Goal: Task Accomplishment & Management: Manage account settings

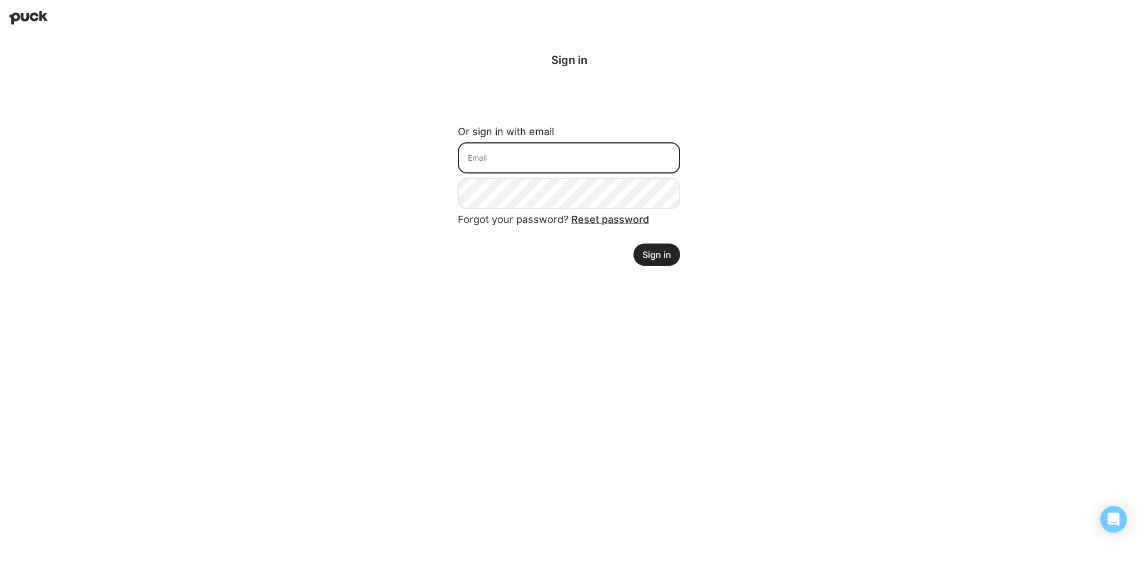
click at [506, 159] on input at bounding box center [569, 157] width 222 height 31
type input "ilana@northbridgeops.com"
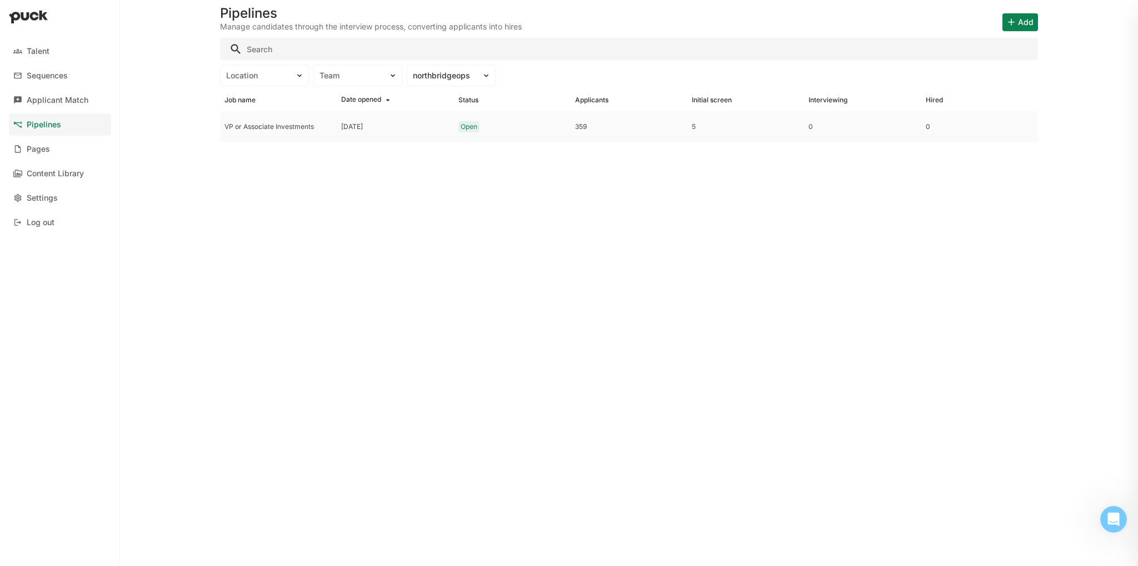
click at [457, 128] on div "Open" at bounding box center [512, 126] width 117 height 31
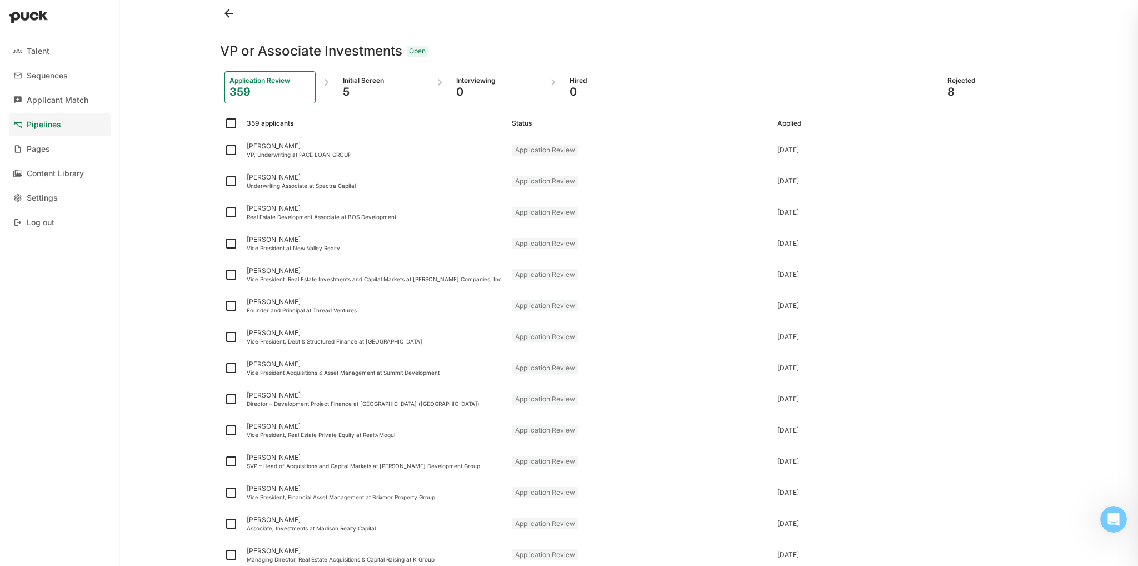
click at [364, 87] on div "5" at bounding box center [383, 91] width 81 height 13
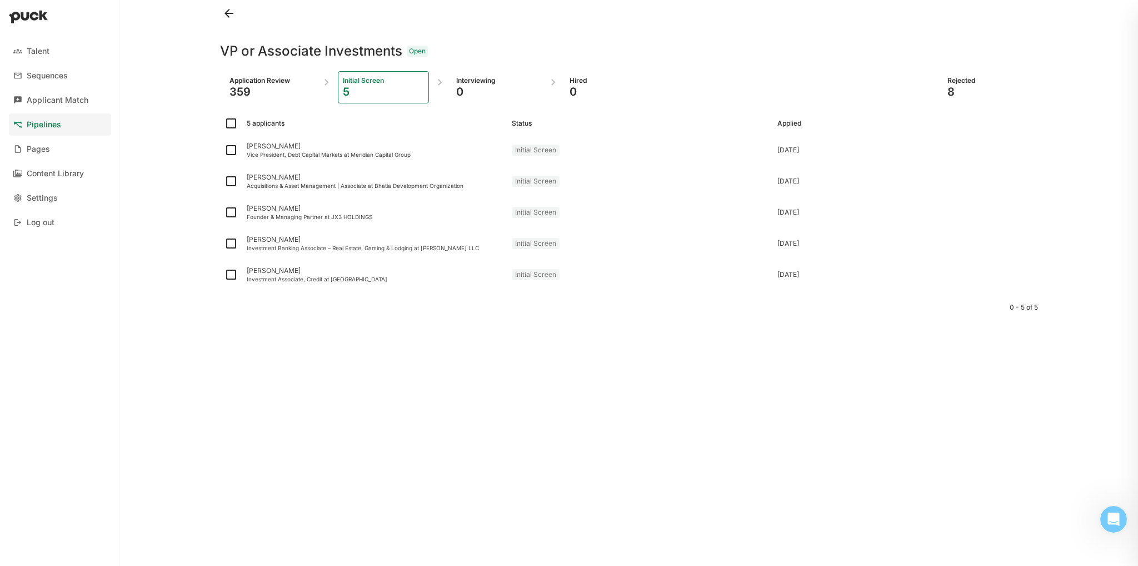
click at [477, 83] on div "Interviewing" at bounding box center [496, 80] width 81 height 9
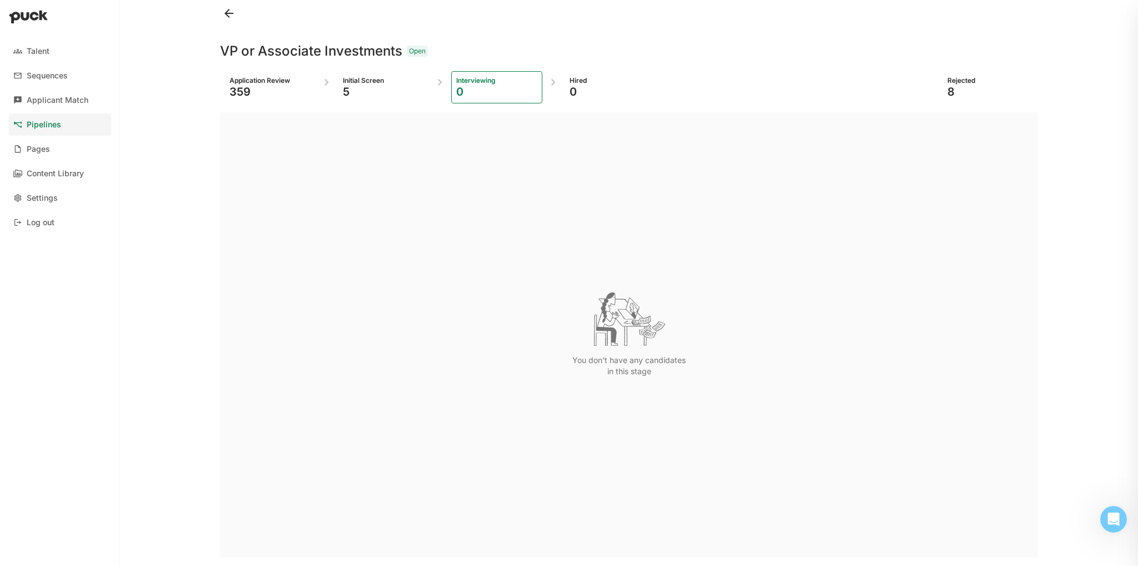
click at [363, 92] on div "5" at bounding box center [383, 91] width 81 height 13
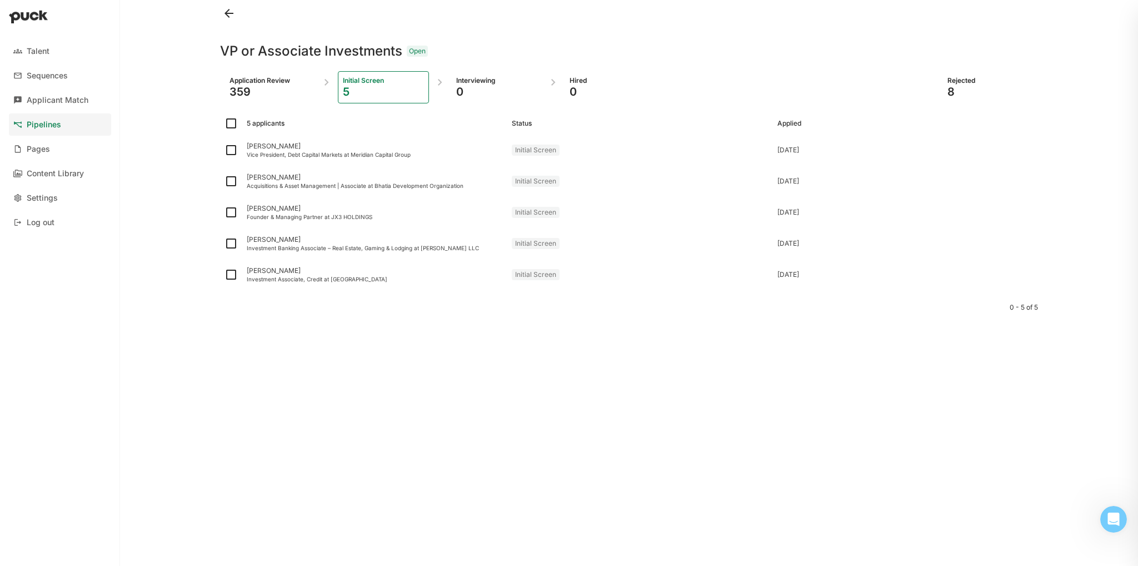
click at [253, 92] on div "359" at bounding box center [269, 91] width 81 height 13
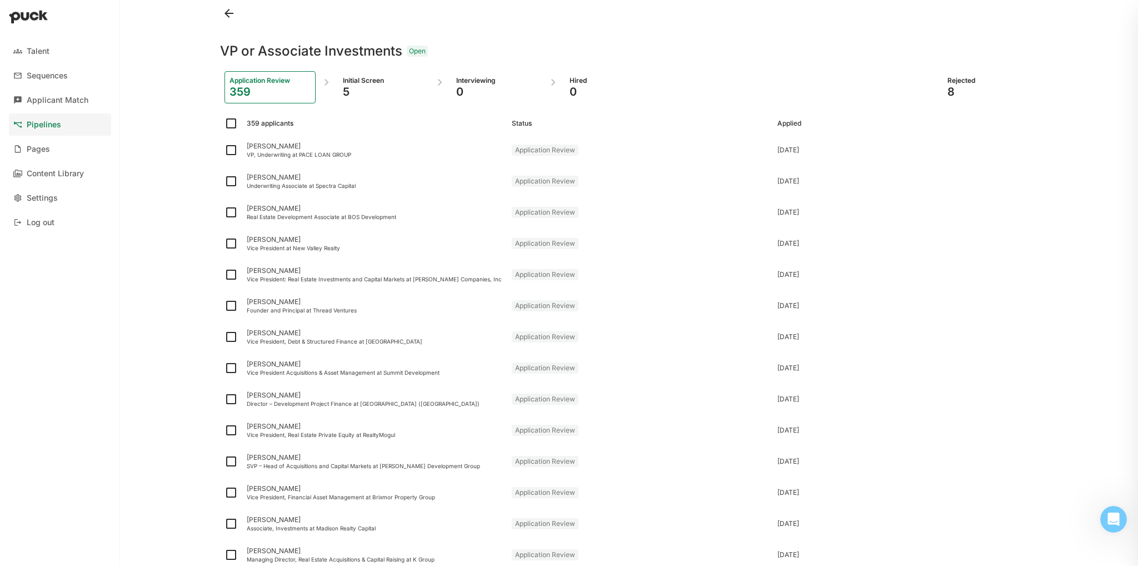
click at [71, 123] on link "Pipelines" at bounding box center [60, 124] width 102 height 22
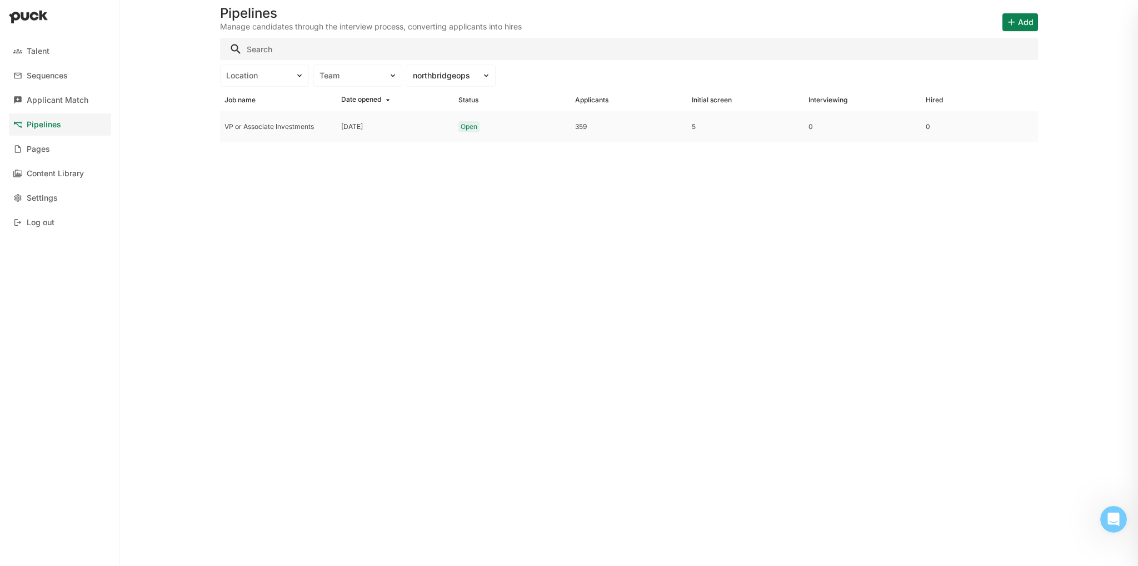
click at [253, 119] on div "VP or Associate Investments" at bounding box center [278, 126] width 117 height 31
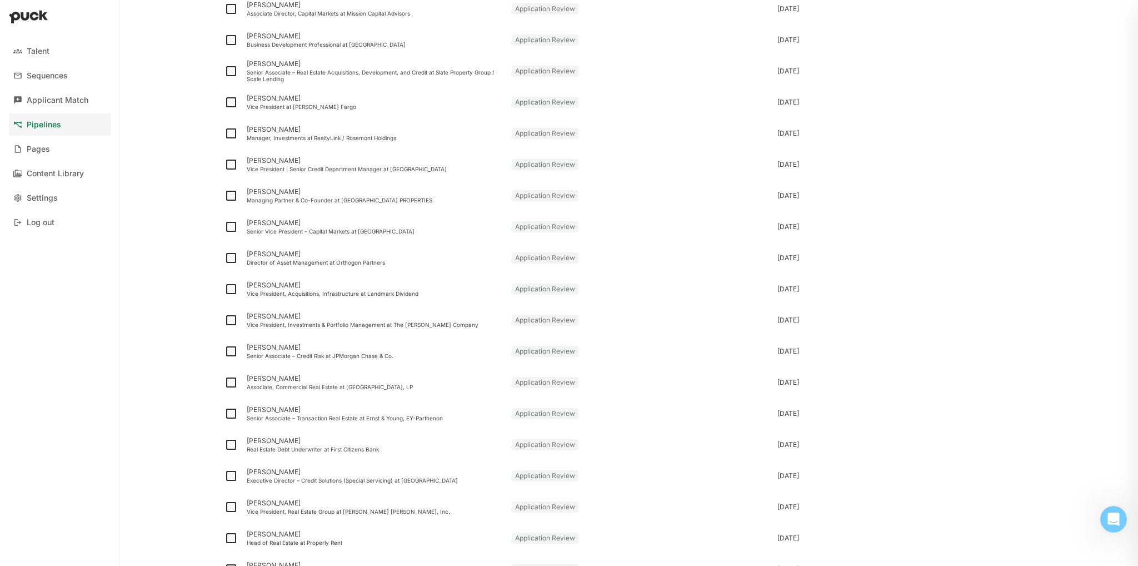
scroll to position [1197, 0]
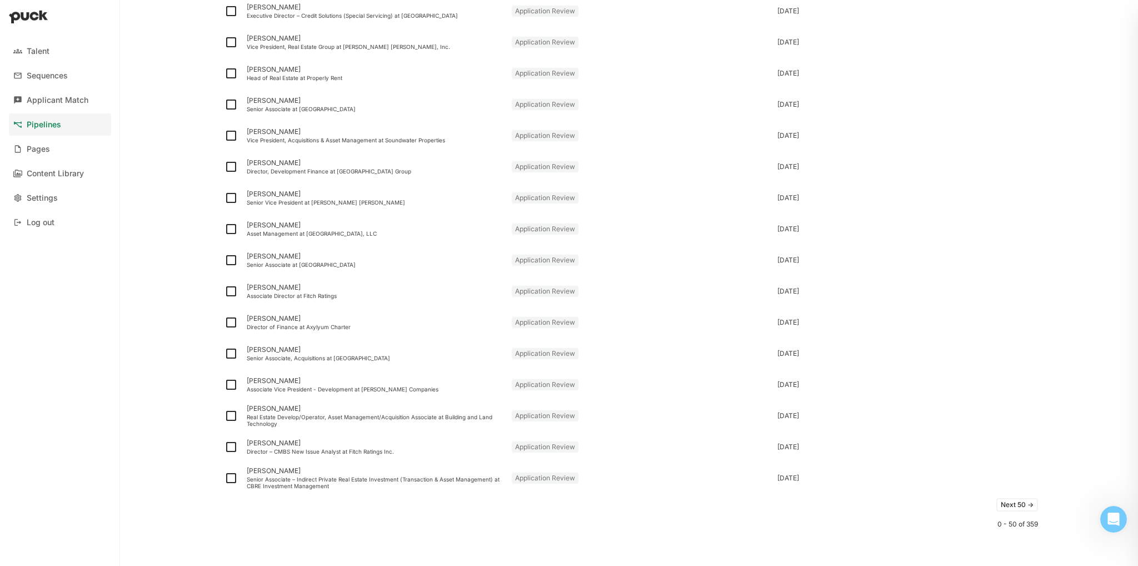
click at [996, 505] on button "Next 50 ->" at bounding box center [1017, 504] width 42 height 13
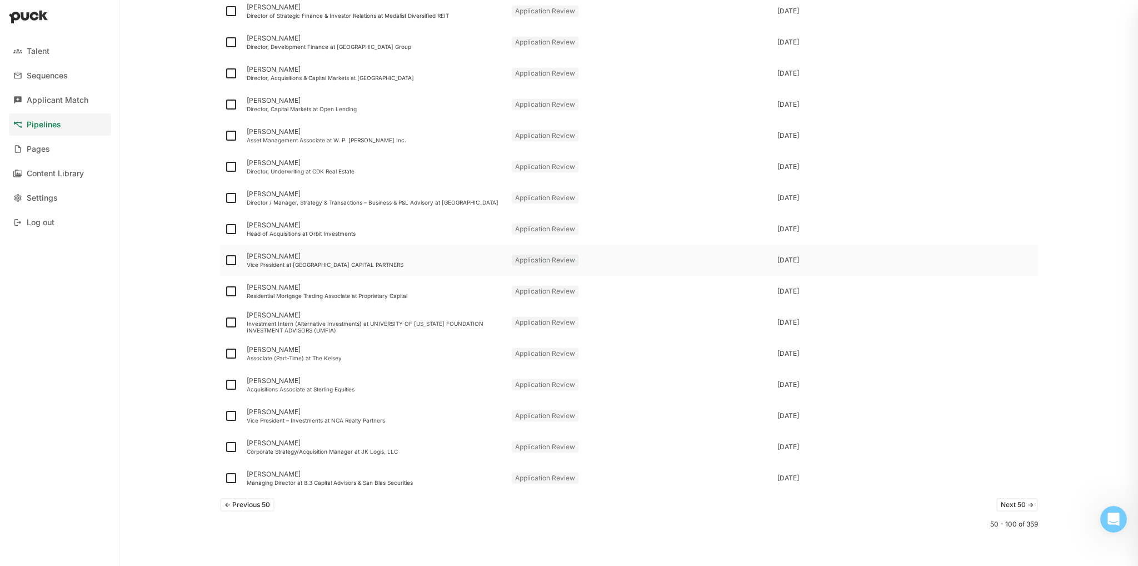
click at [380, 248] on div "John McGonigle Vice President at GATEWOOD CAPITAL PARTNERS" at bounding box center [374, 259] width 265 height 31
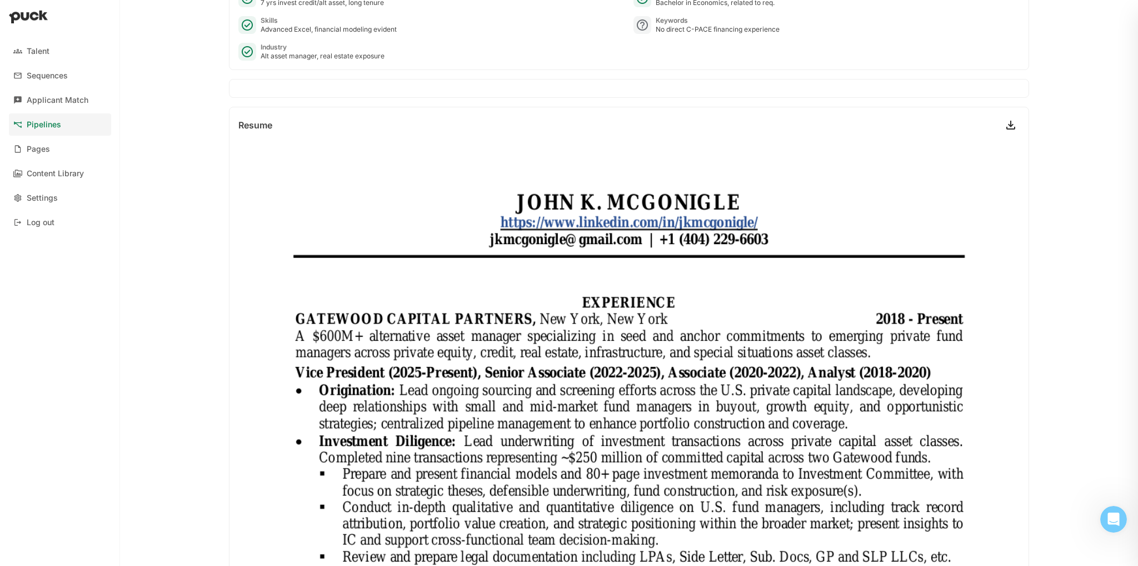
scroll to position [331, 0]
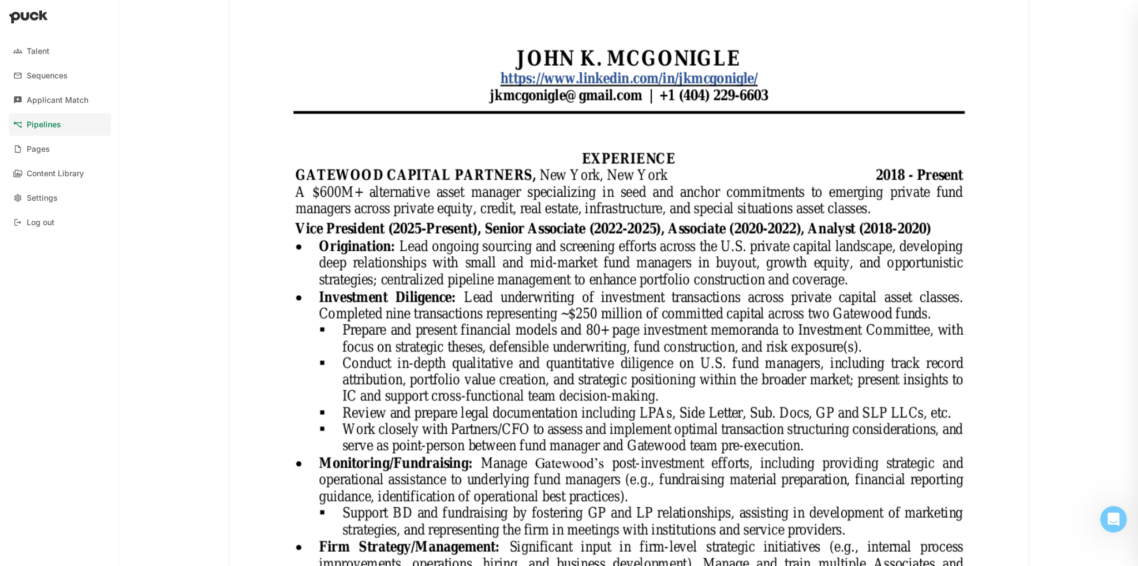
click at [380, 258] on img at bounding box center [628, 516] width 799 height 1034
click at [58, 134] on link "Pipelines" at bounding box center [60, 124] width 102 height 22
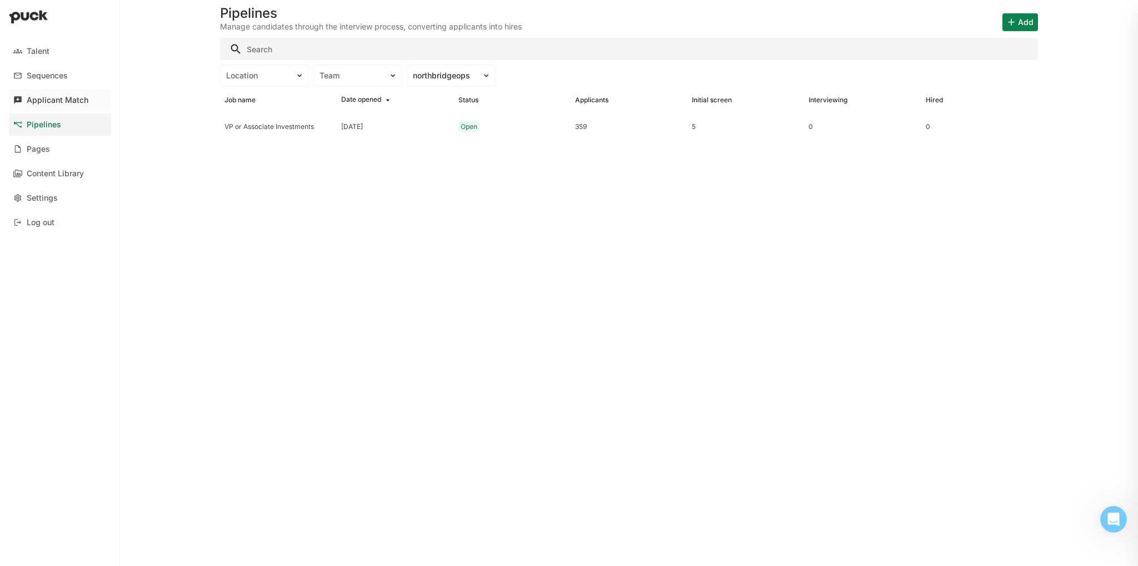
click at [75, 106] on link "Applicant Match" at bounding box center [60, 100] width 102 height 22
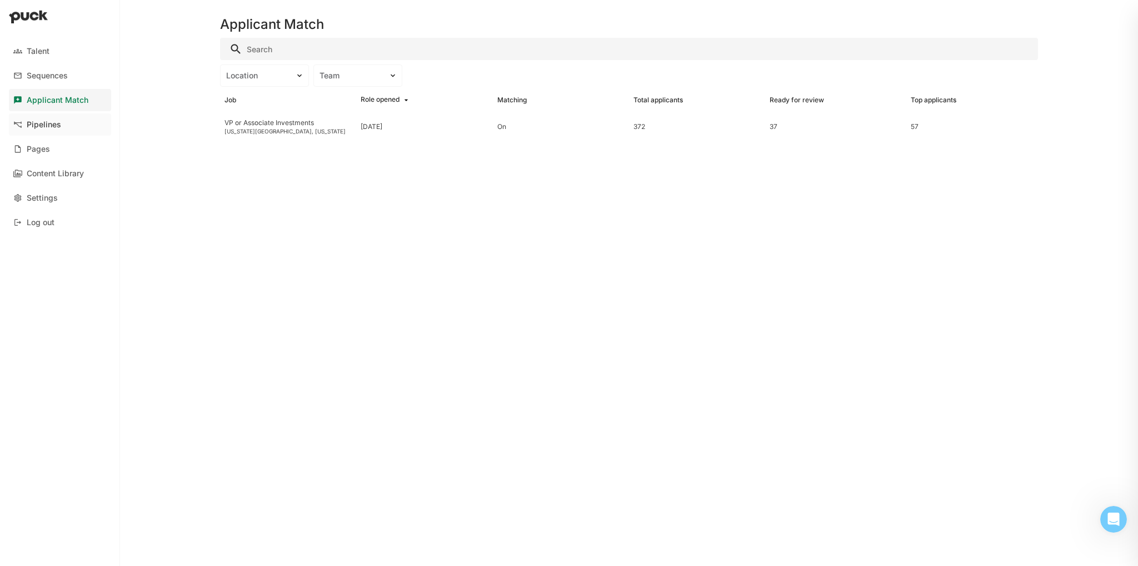
click at [36, 126] on div "Pipelines" at bounding box center [44, 124] width 34 height 9
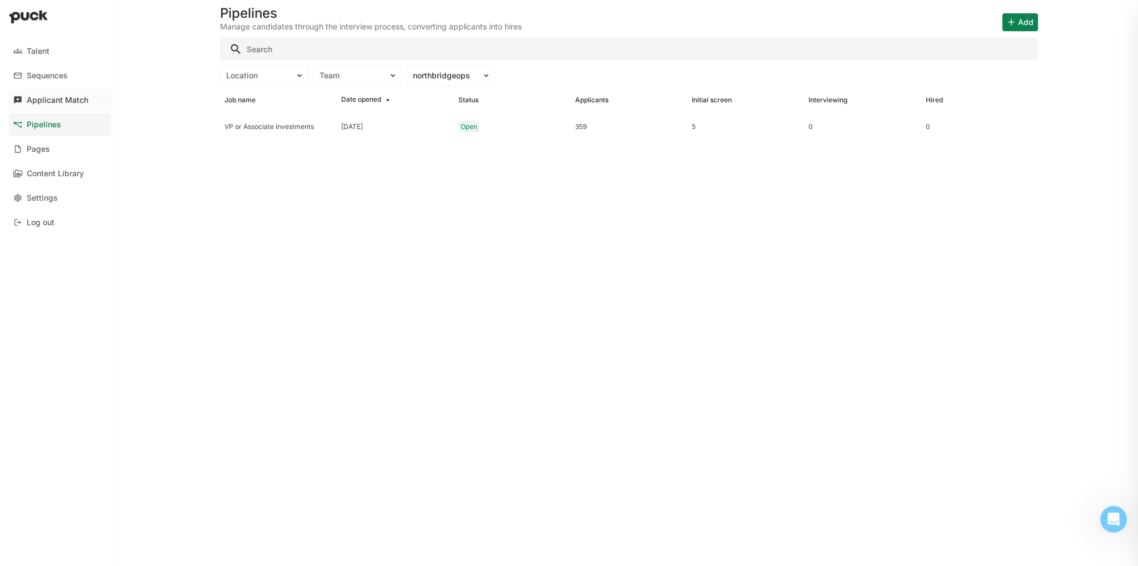
click at [54, 91] on link "Applicant Match" at bounding box center [60, 100] width 102 height 22
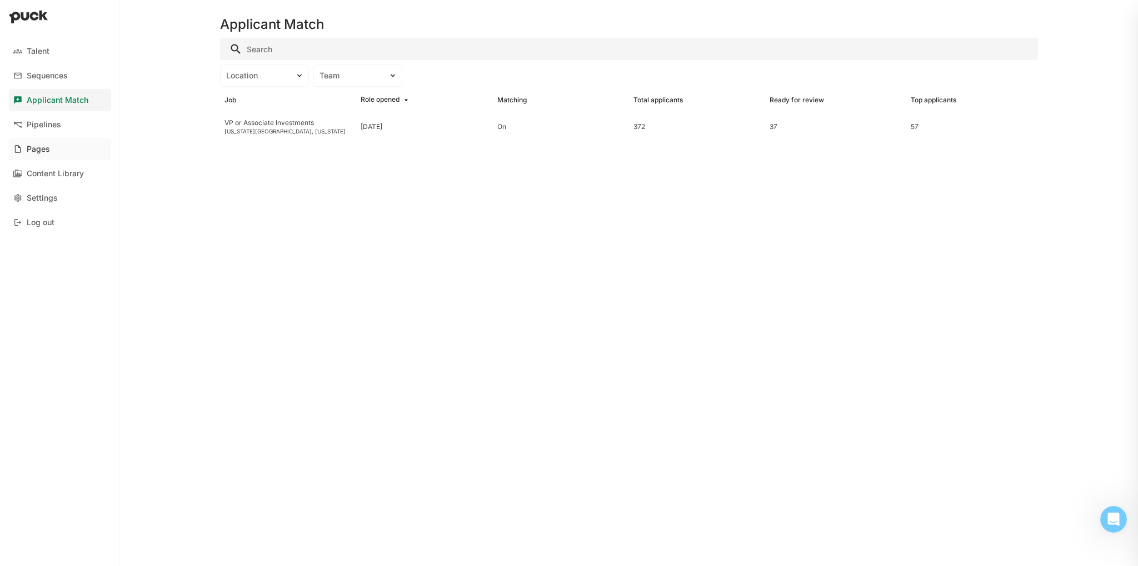
click at [31, 143] on link "Pages" at bounding box center [60, 149] width 102 height 22
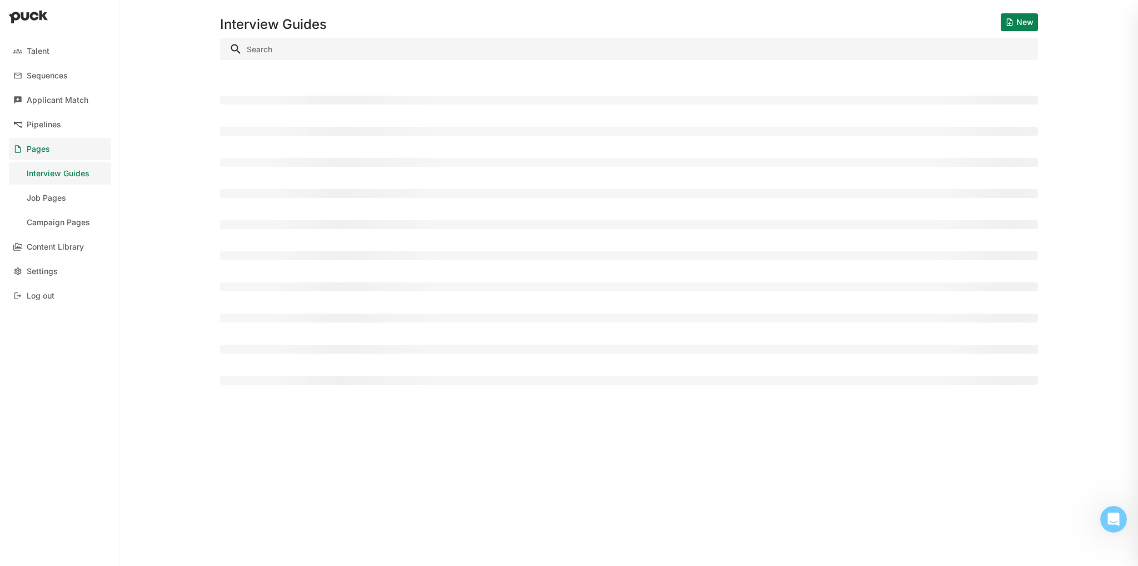
click at [33, 124] on div "Pipelines" at bounding box center [44, 124] width 34 height 9
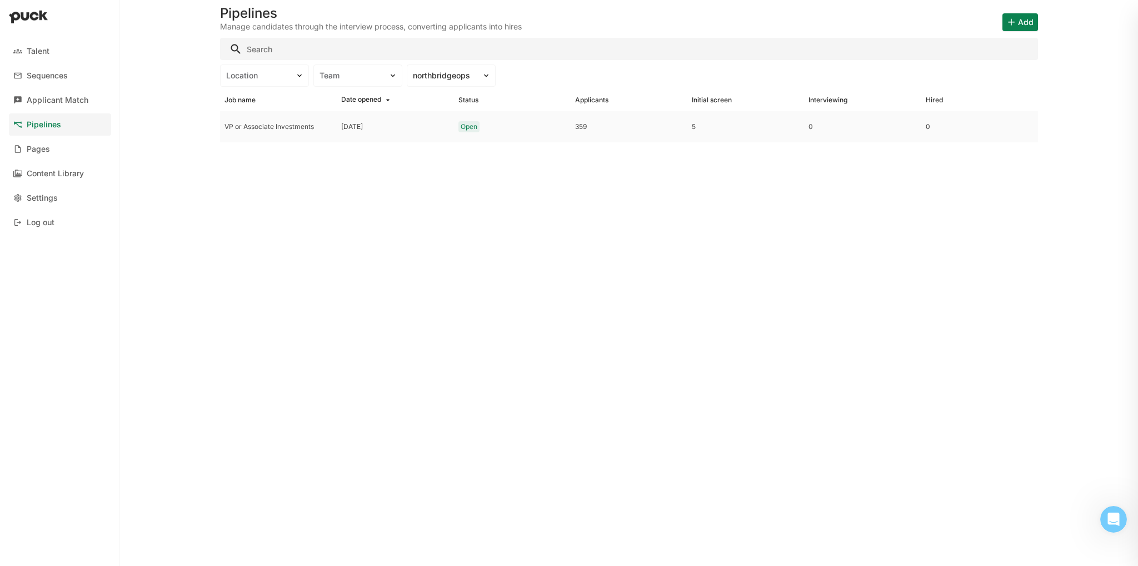
click at [339, 127] on div "Aug. 05 2025" at bounding box center [395, 126] width 117 height 31
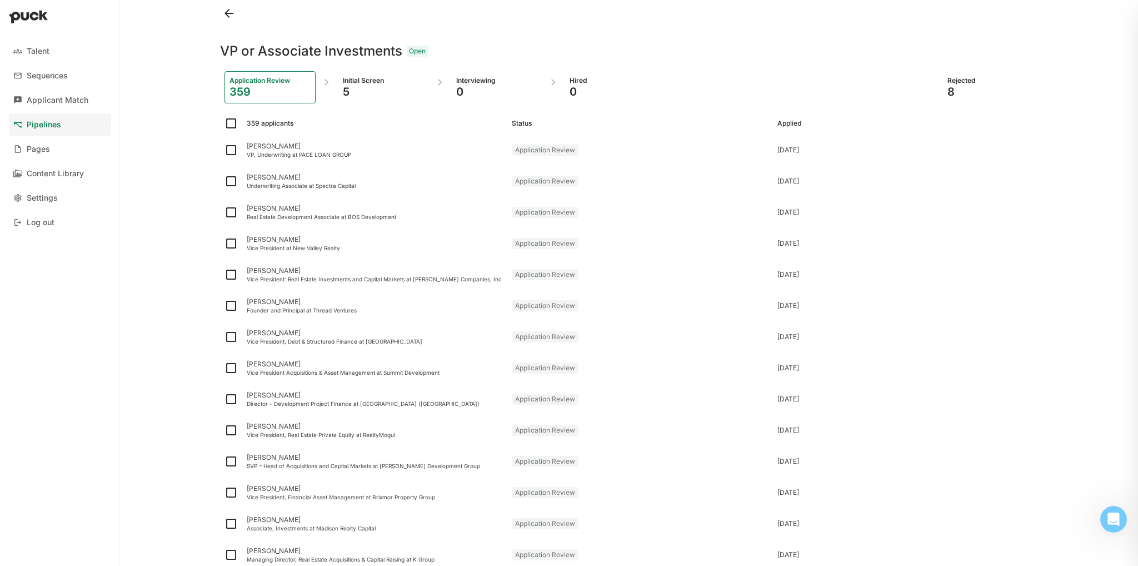
click at [348, 89] on div "5" at bounding box center [383, 91] width 81 height 13
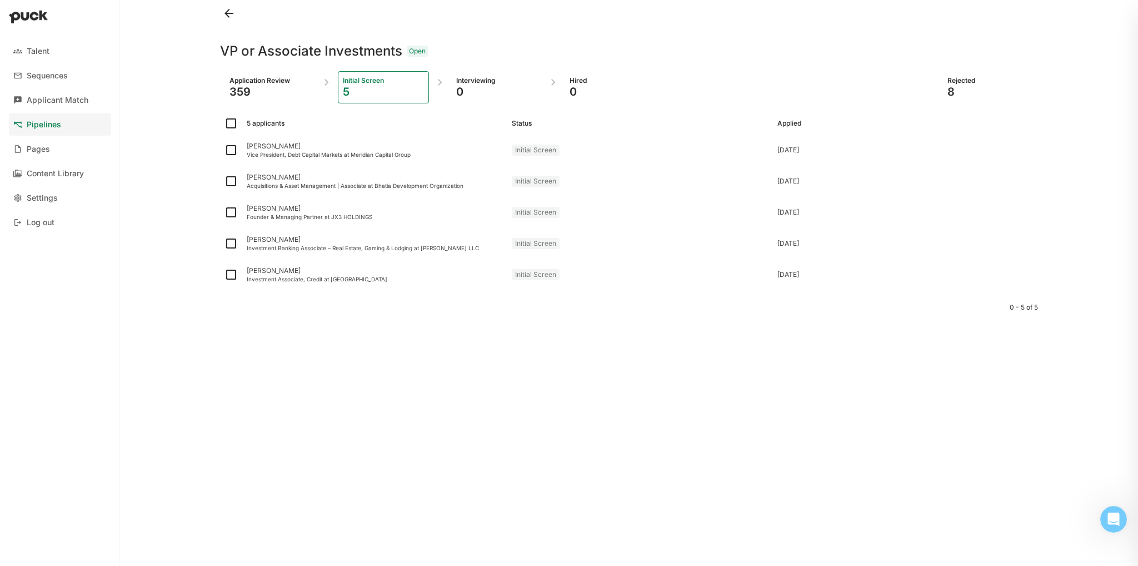
click at [67, 128] on link "Pipelines" at bounding box center [60, 124] width 102 height 22
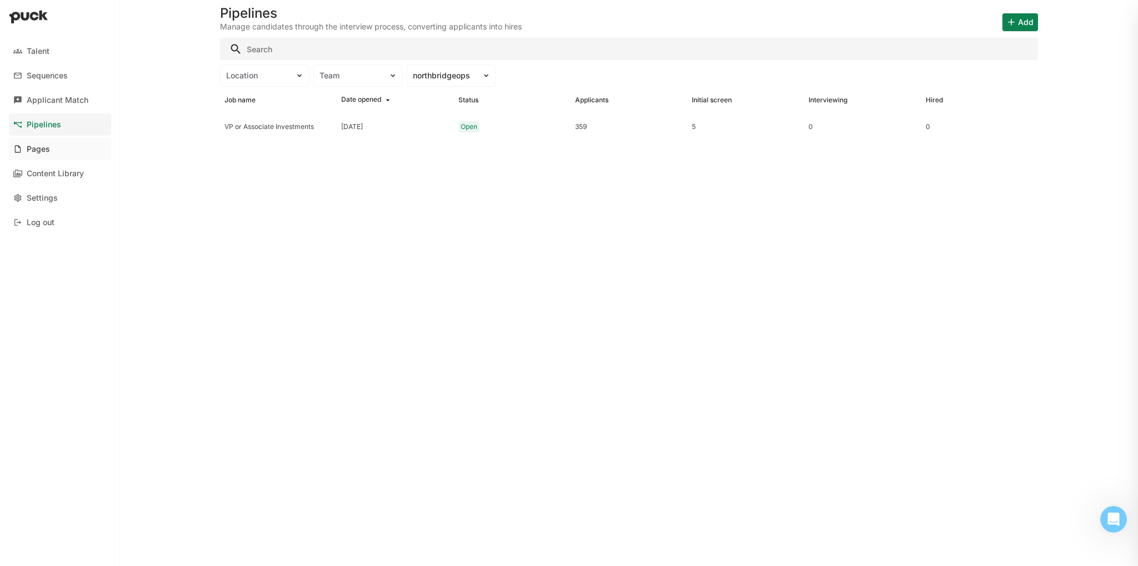
click at [49, 146] on link "Pages" at bounding box center [60, 149] width 102 height 22
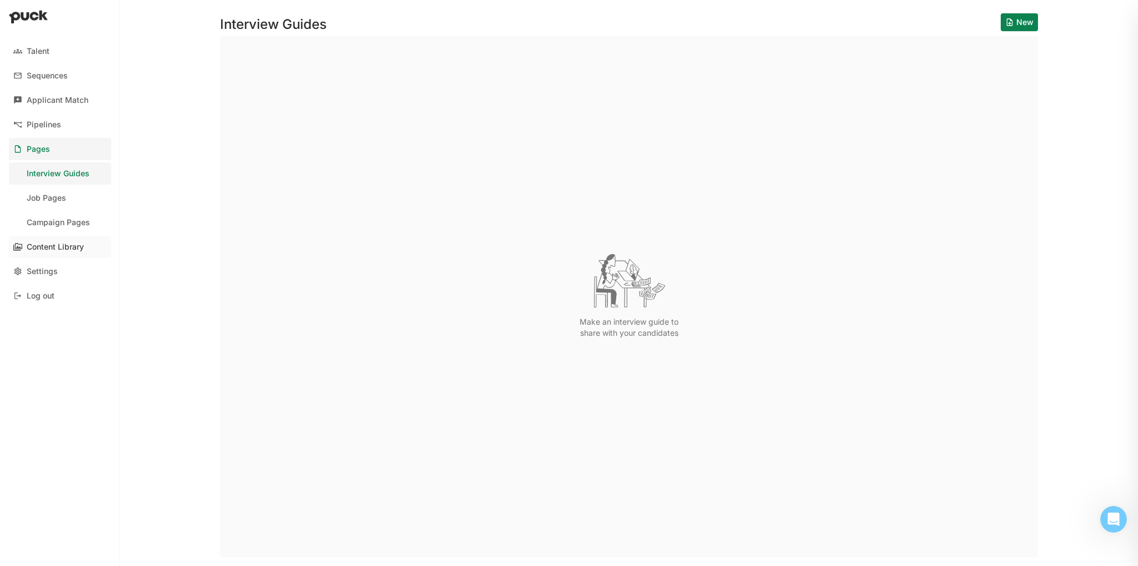
click at [58, 239] on link "Content Library" at bounding box center [60, 247] width 102 height 22
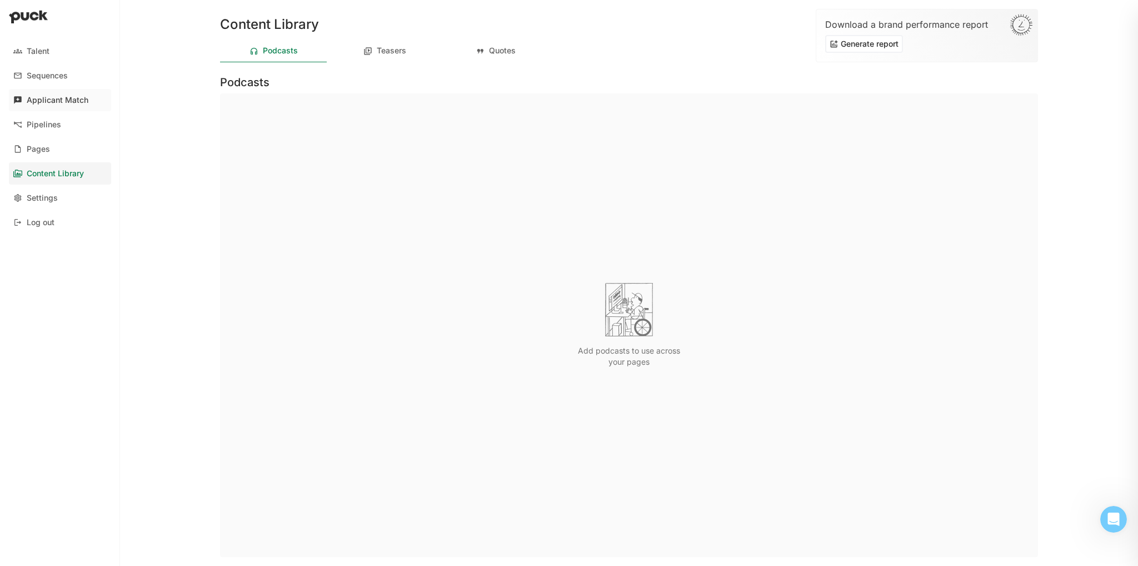
click at [44, 108] on link "Applicant Match" at bounding box center [60, 100] width 102 height 22
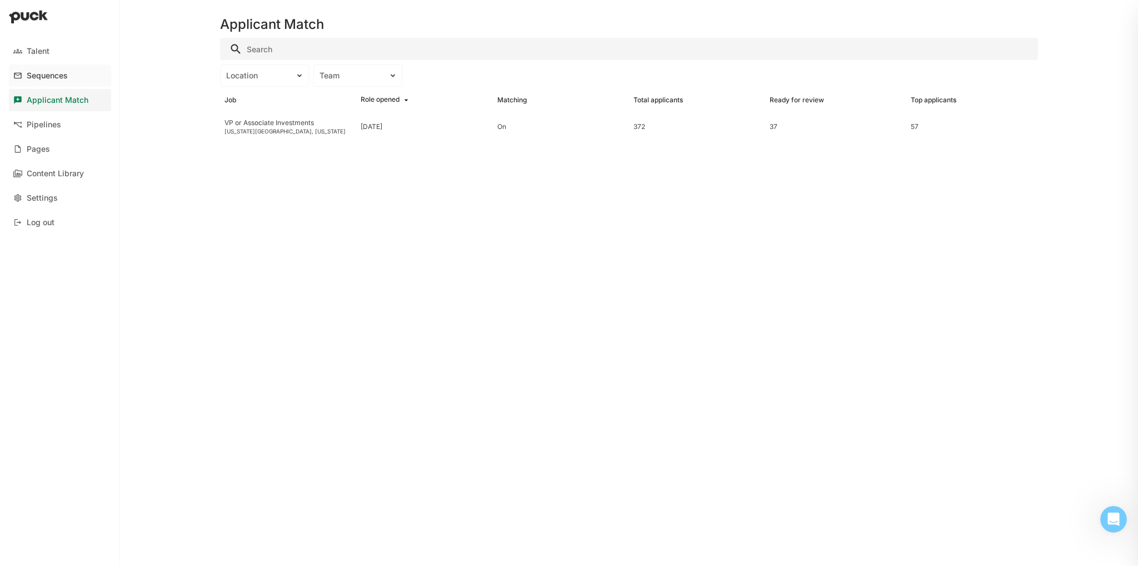
click at [38, 78] on div "Sequences" at bounding box center [47, 75] width 41 height 9
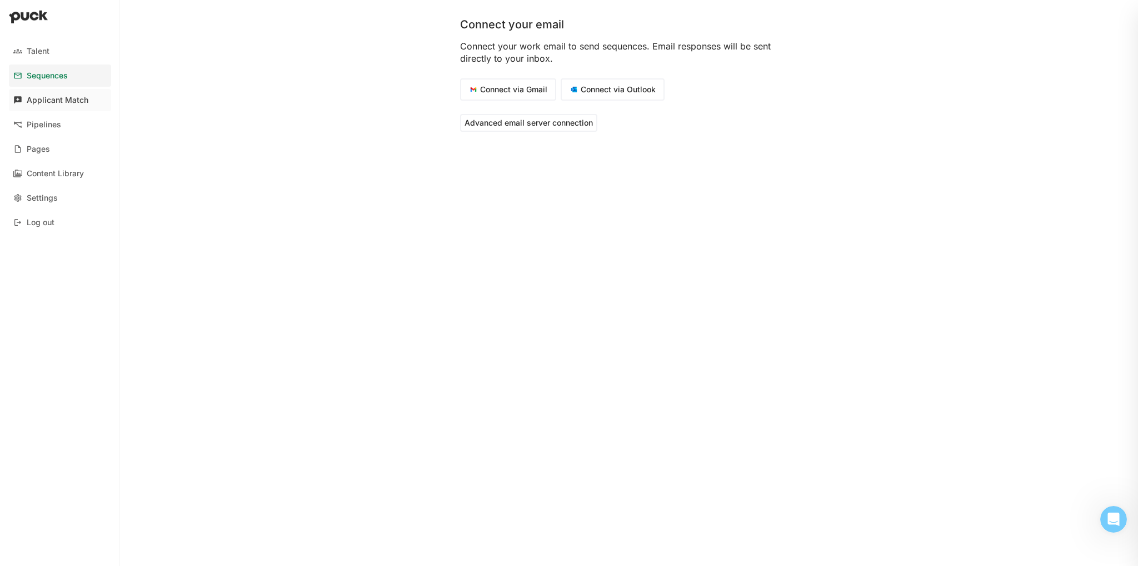
click at [39, 94] on link "Applicant Match" at bounding box center [60, 100] width 102 height 22
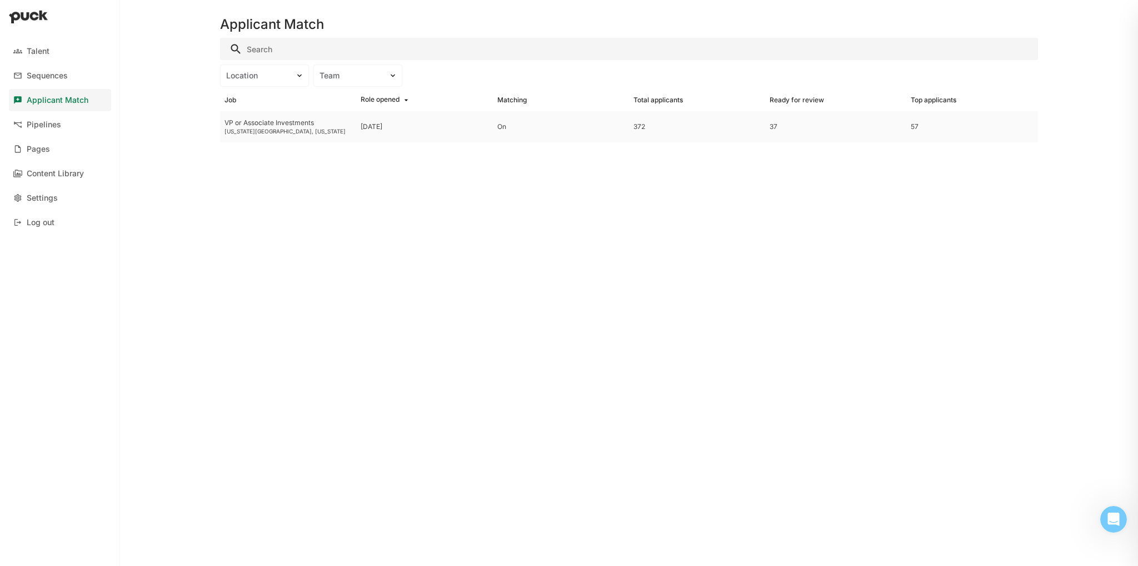
click at [252, 114] on div "VP or Associate Investments New York City, New York" at bounding box center [288, 126] width 136 height 31
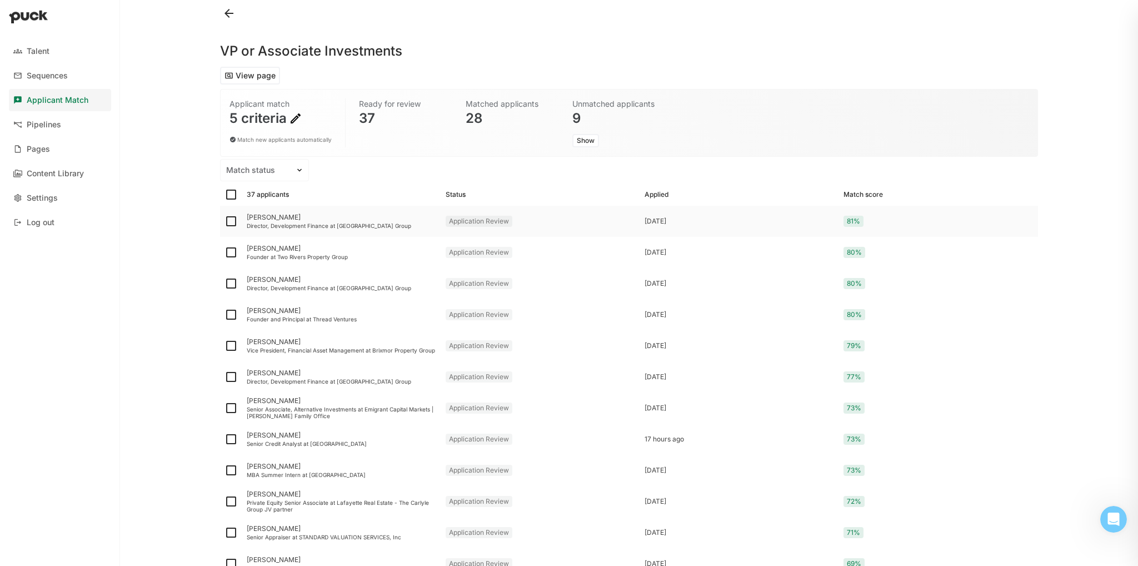
click at [253, 218] on div "Will Scofield" at bounding box center [342, 217] width 190 height 8
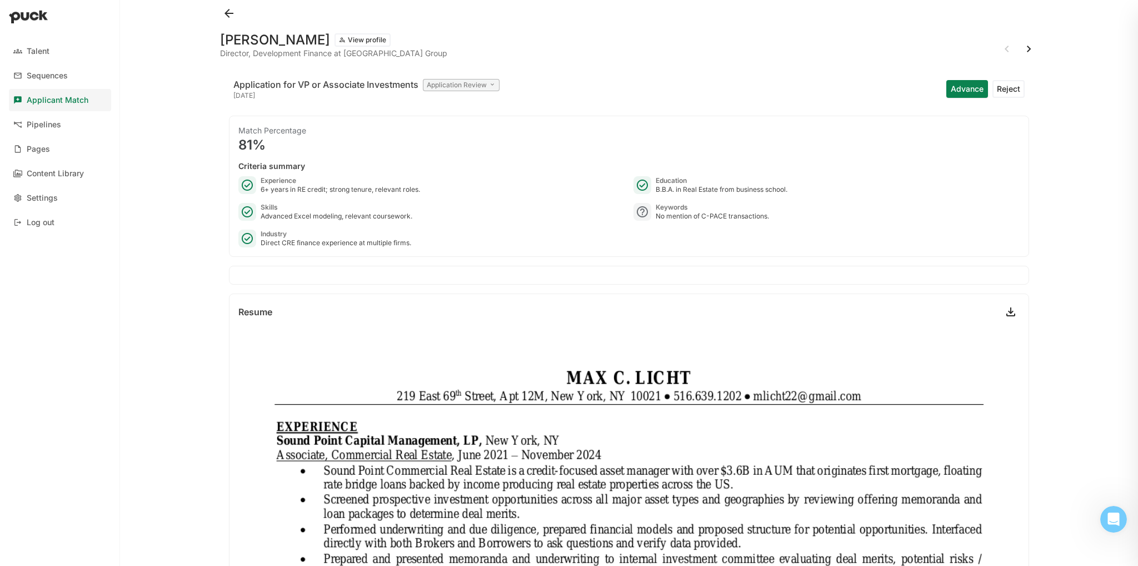
click at [237, 222] on div "Match Percentage 81% Criteria summary Experience 6+ years in RE credit; strong …" at bounding box center [629, 186] width 800 height 141
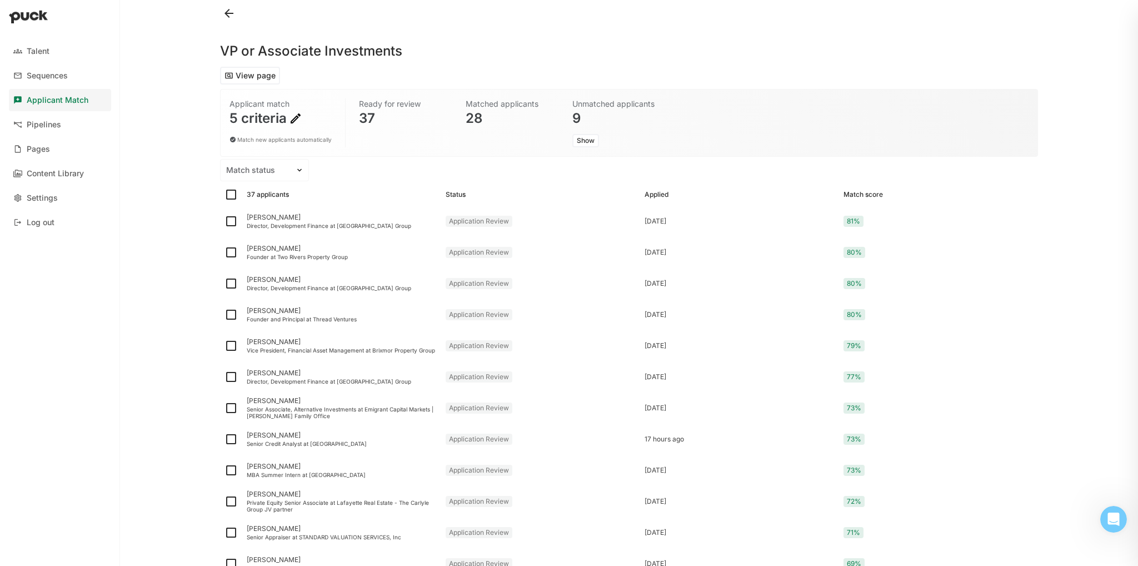
click at [261, 75] on button "View page" at bounding box center [250, 76] width 60 height 18
click at [232, 209] on div at bounding box center [231, 221] width 22 height 31
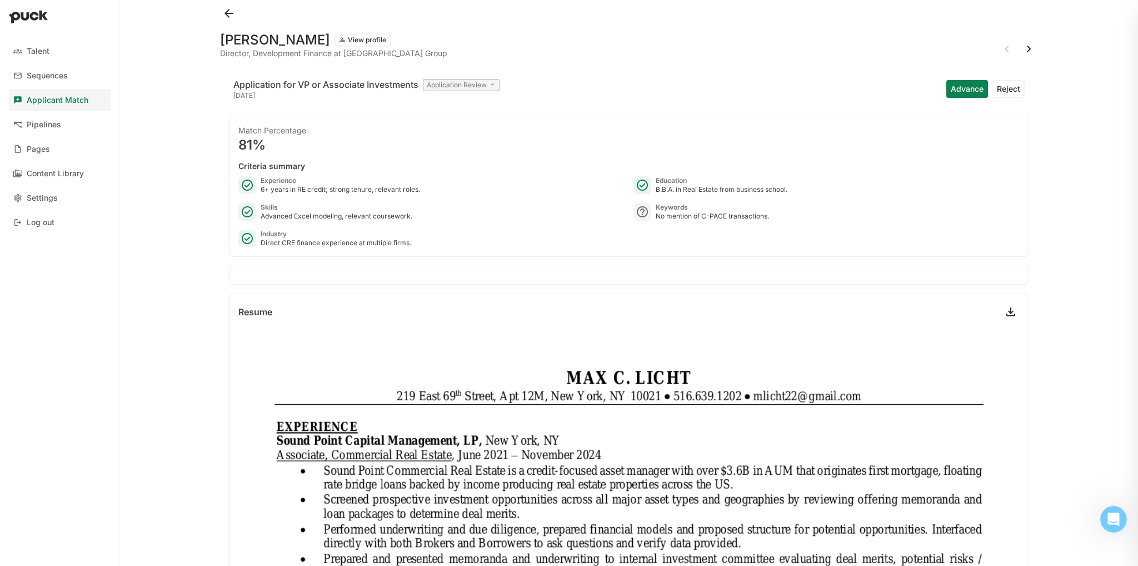
click at [231, 214] on div "Match Percentage 81% Criteria summary Experience 6+ years in RE credit; strong …" at bounding box center [629, 186] width 800 height 141
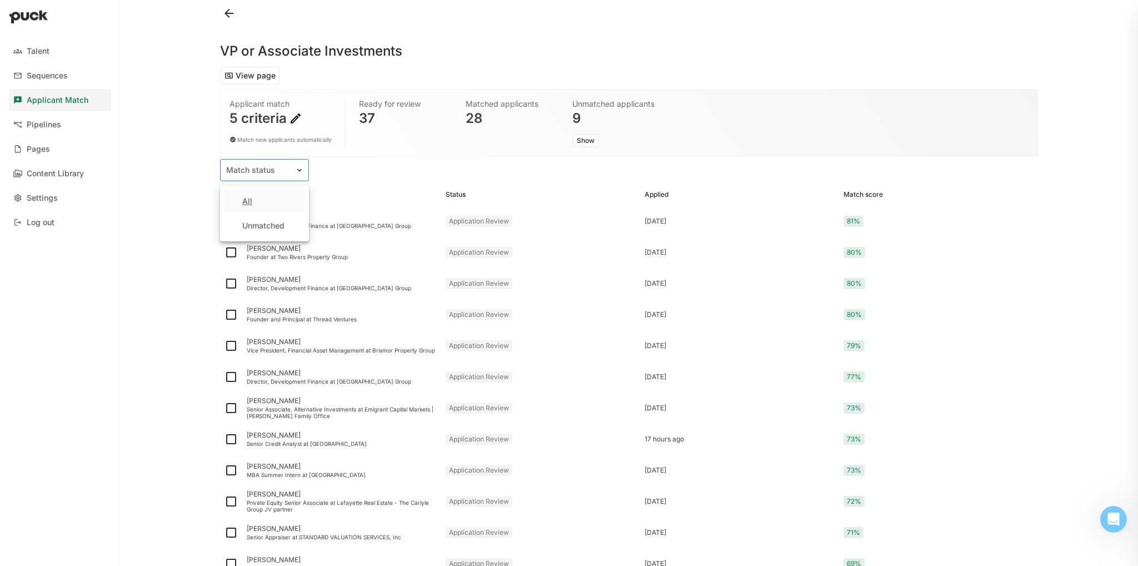
click at [268, 167] on div at bounding box center [257, 170] width 63 height 12
click at [262, 193] on div "All" at bounding box center [264, 201] width 80 height 22
click at [83, 103] on div "Applicant Match" at bounding box center [58, 100] width 62 height 9
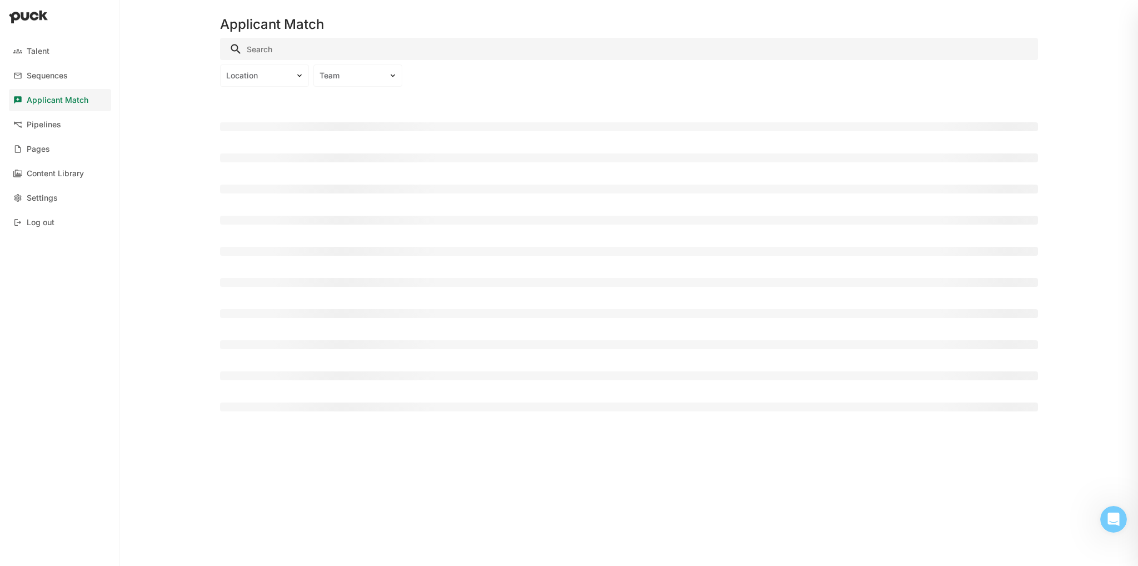
click at [83, 103] on div "Applicant Match" at bounding box center [58, 100] width 62 height 9
click at [293, 123] on div "VP or Associate Investments" at bounding box center [287, 123] width 127 height 8
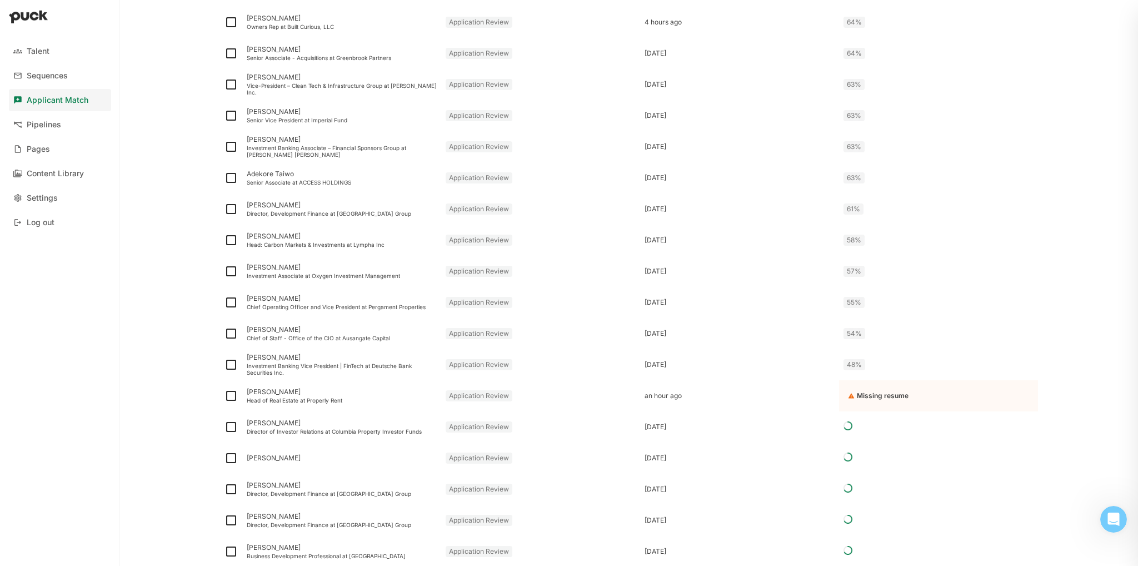
scroll to position [699, 0]
click at [32, 25] on div at bounding box center [60, 18] width 120 height 36
click at [26, 18] on img at bounding box center [28, 16] width 39 height 13
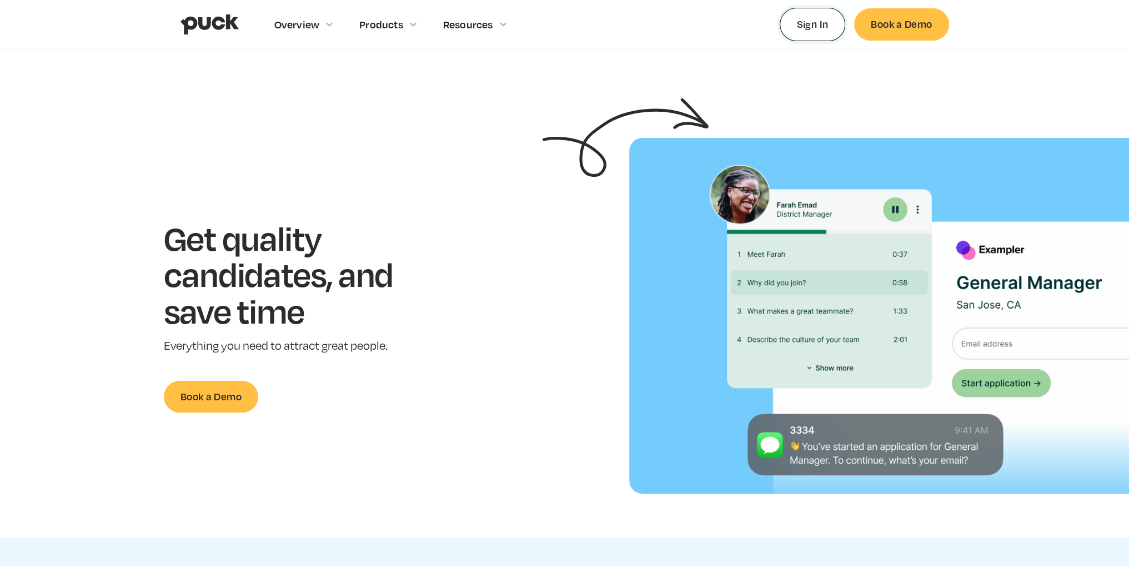
click at [782, 21] on link "Sign In" at bounding box center [813, 24] width 66 height 33
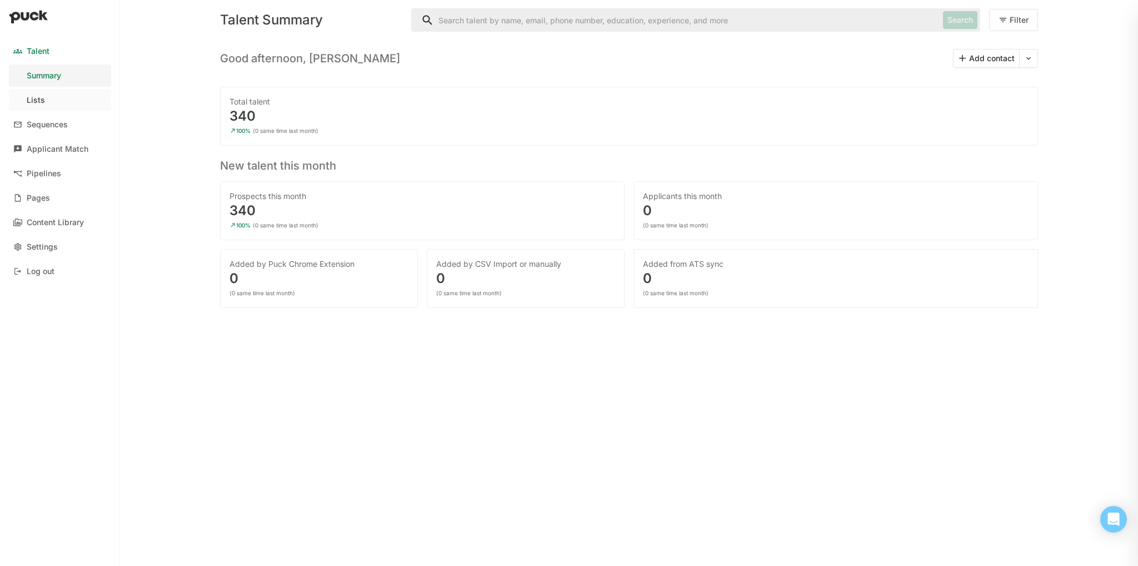
click at [37, 98] on div "Lists" at bounding box center [36, 100] width 18 height 9
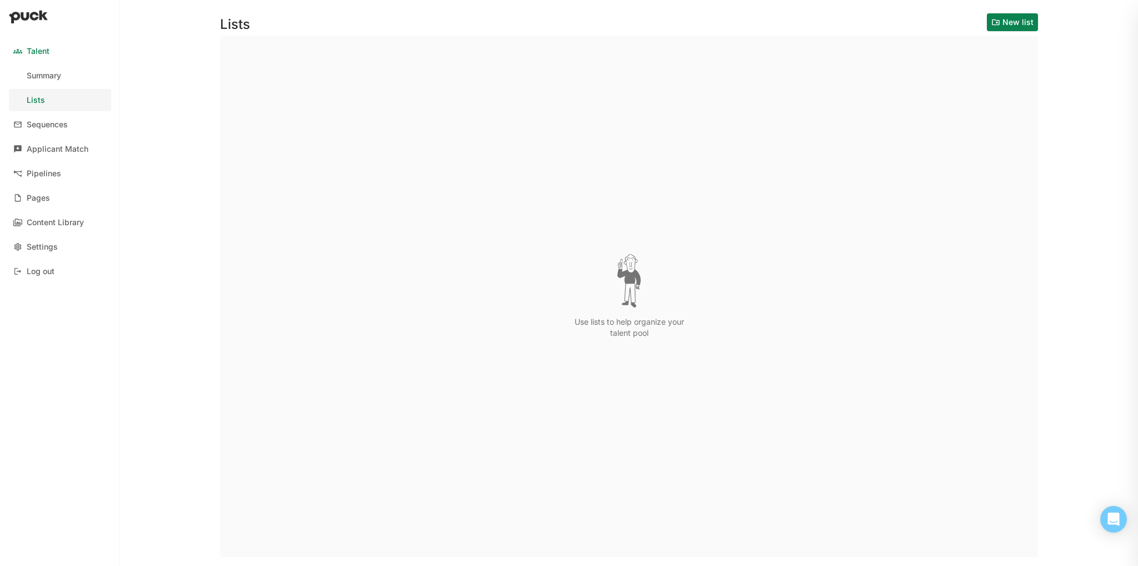
click at [1002, 24] on button "New list" at bounding box center [1012, 22] width 51 height 18
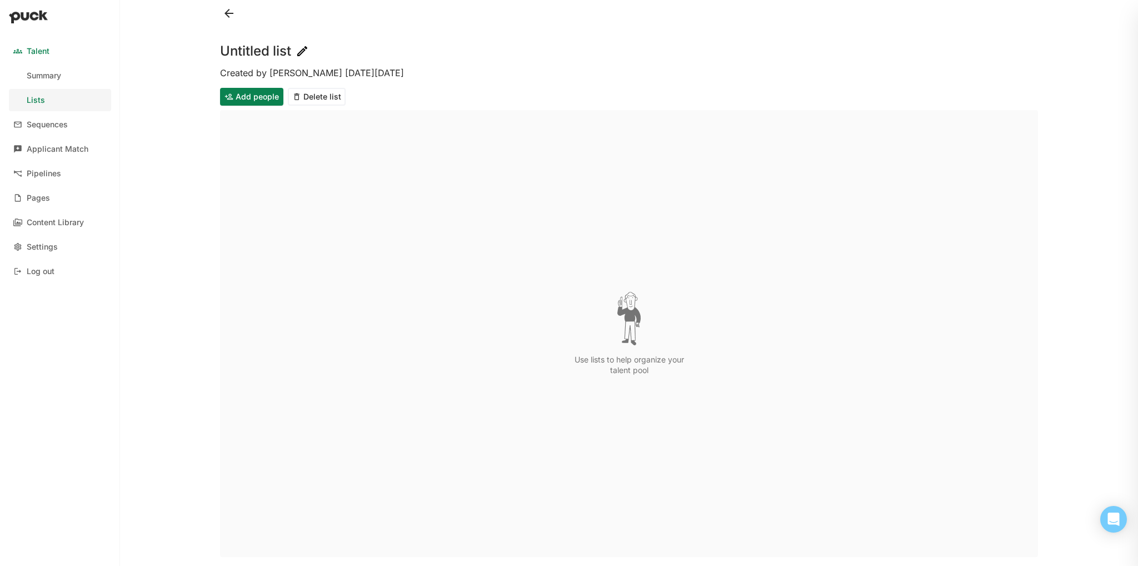
click at [240, 92] on button "Add people" at bounding box center [251, 97] width 63 height 18
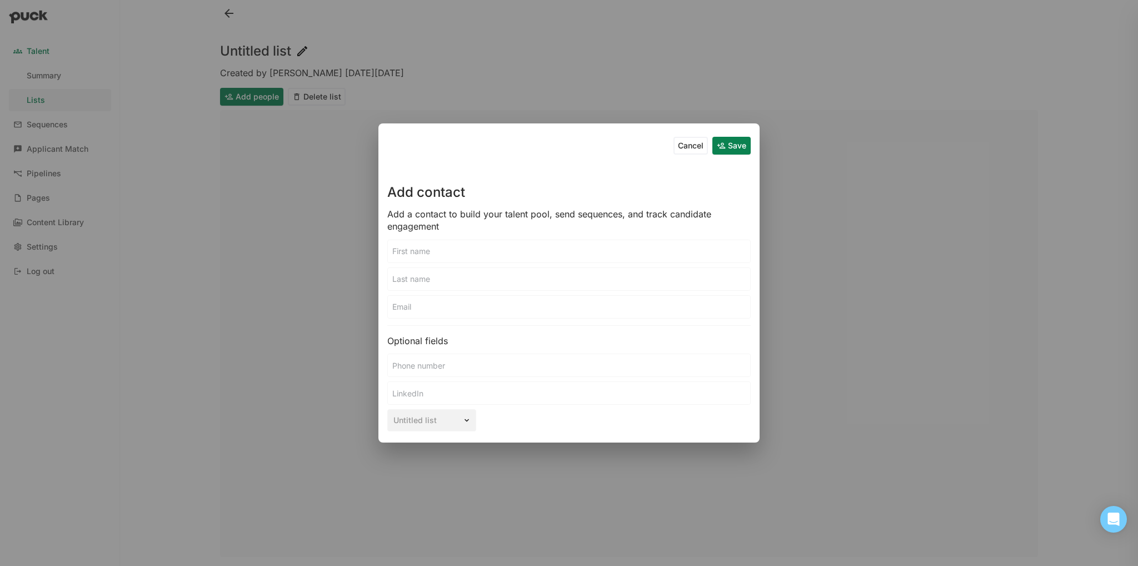
click at [300, 214] on div "Cancel Save Add contact Add a contact to build your talent pool, send sequences…" at bounding box center [569, 283] width 1138 height 566
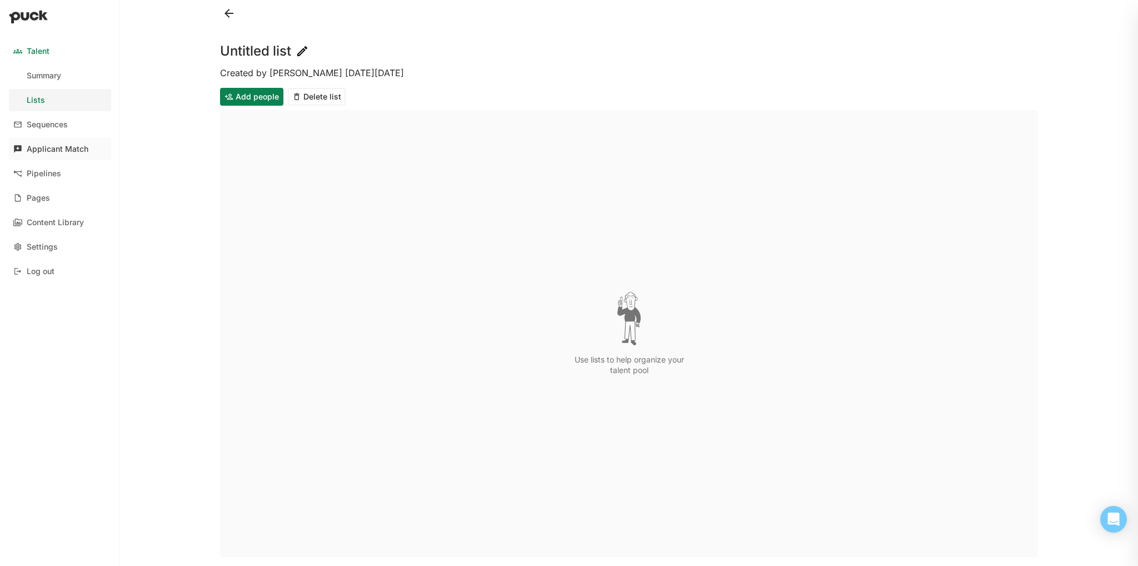
click at [57, 138] on link "Applicant Match" at bounding box center [60, 149] width 102 height 22
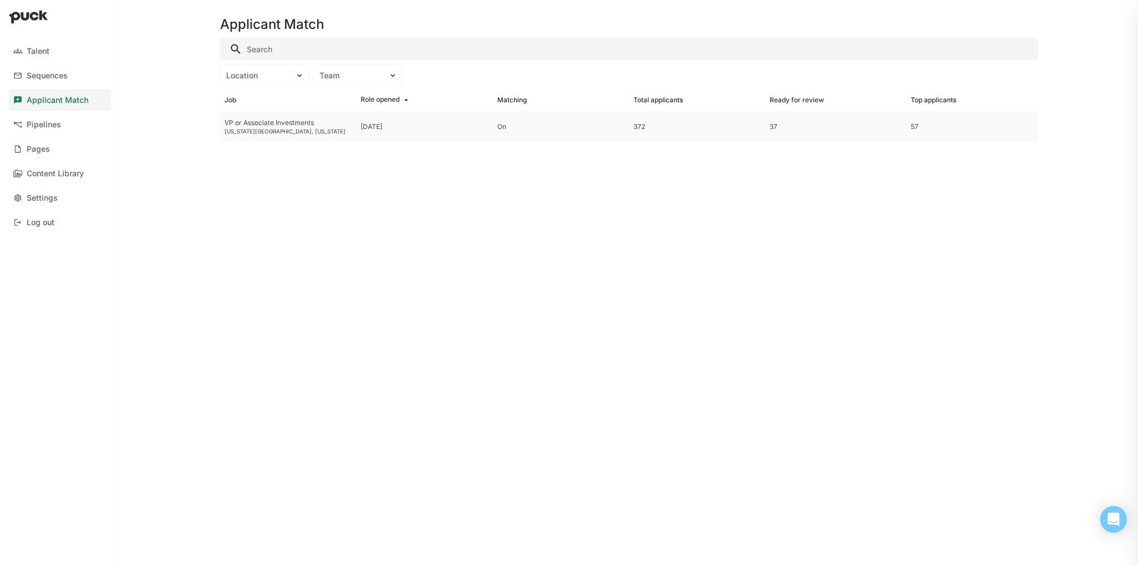
click at [256, 136] on div "VP or Associate Investments New York City, New York" at bounding box center [288, 126] width 136 height 31
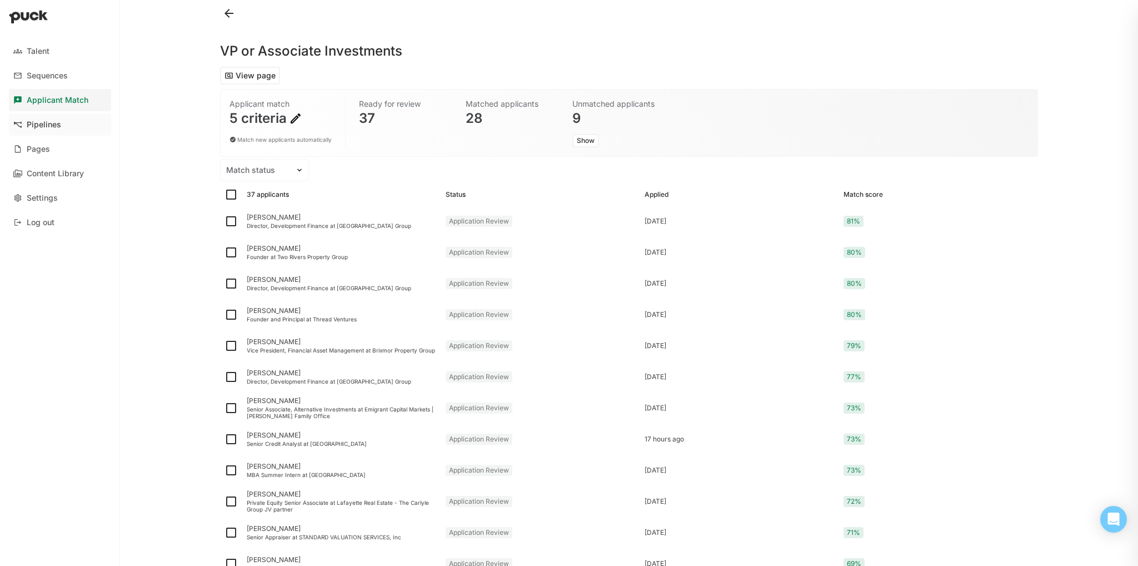
click at [72, 124] on link "Pipelines" at bounding box center [60, 124] width 102 height 22
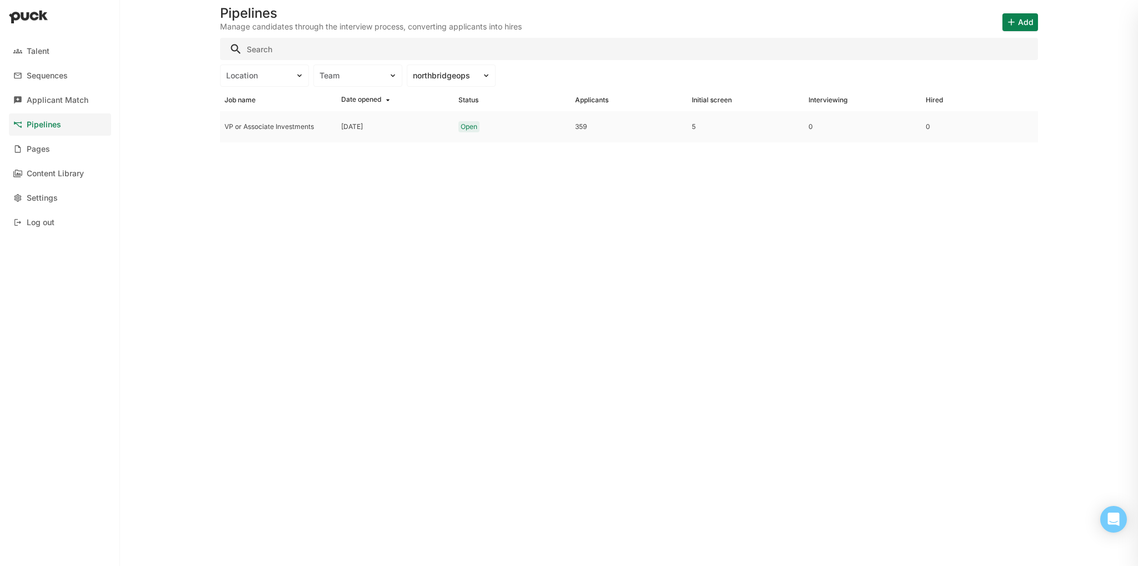
click at [331, 125] on div "VP or Associate Investments" at bounding box center [278, 127] width 108 height 8
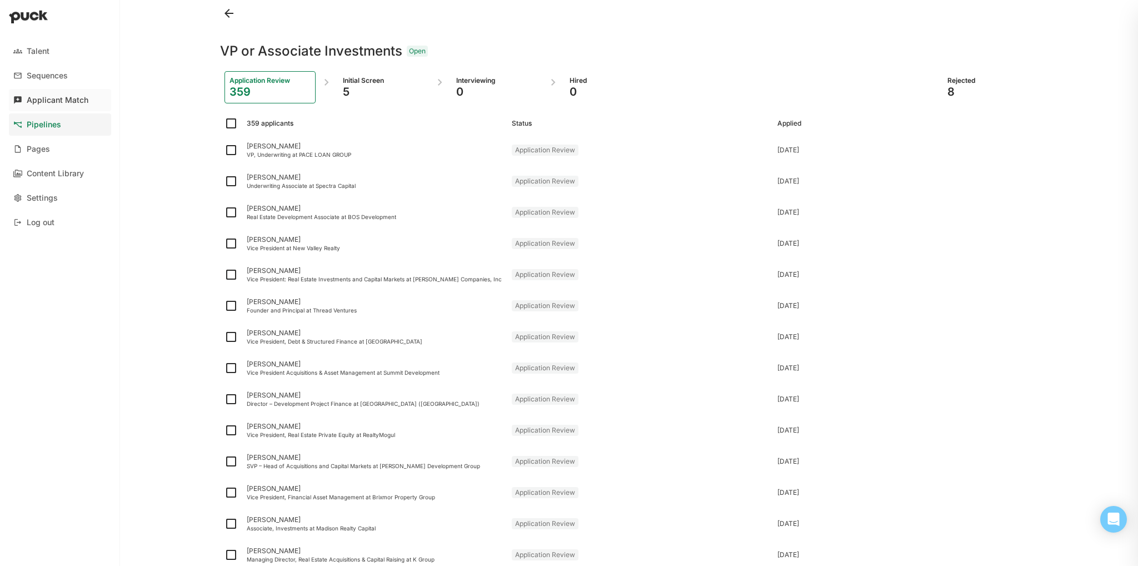
click at [50, 109] on link "Applicant Match" at bounding box center [60, 100] width 102 height 22
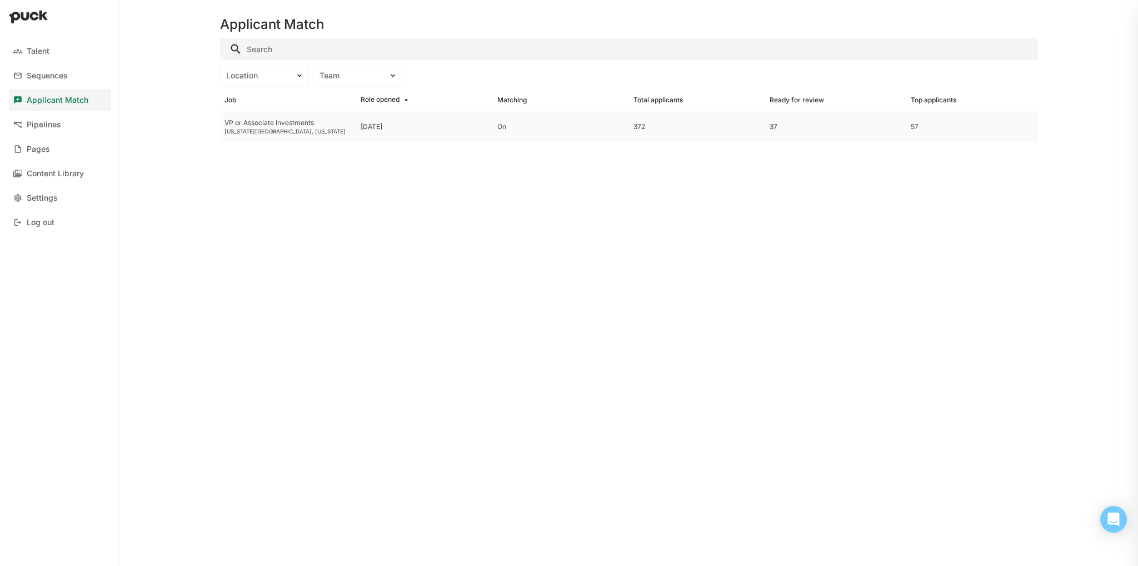
click at [264, 127] on div "VP or Associate Investments New York City, New York" at bounding box center [288, 126] width 136 height 31
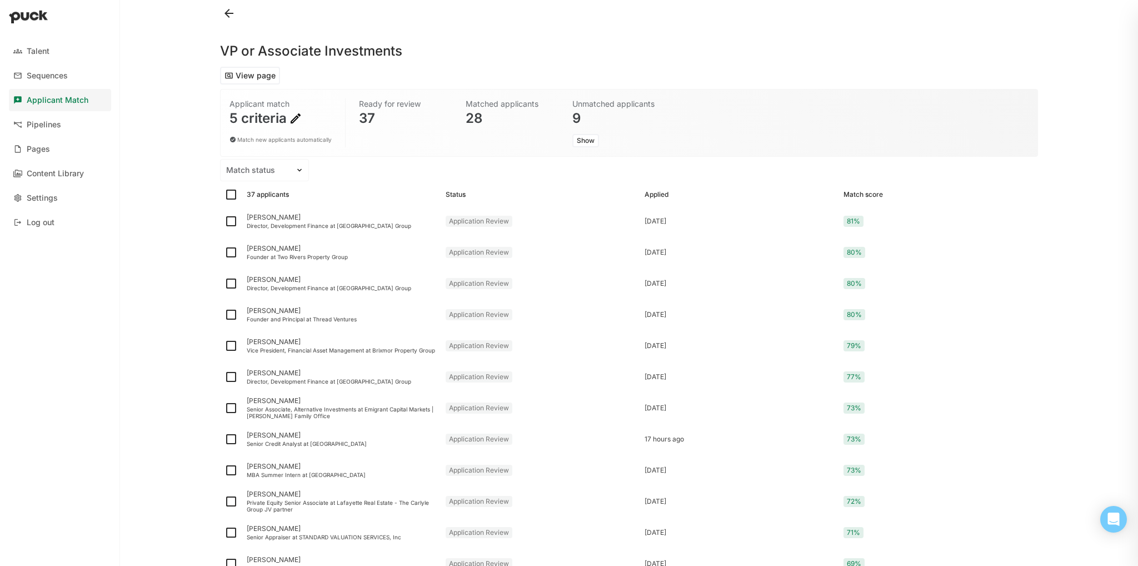
click at [227, 193] on img at bounding box center [230, 194] width 13 height 13
click at [224, 194] on input "checkbox" at bounding box center [224, 194] width 1 height 1
checkbox input "true"
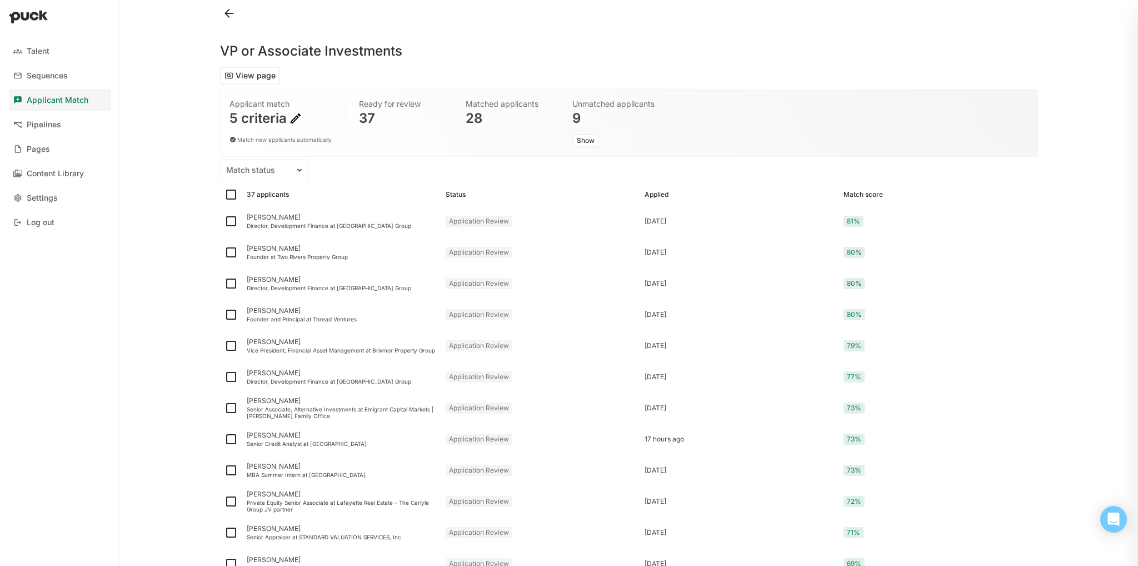
checkbox input "true"
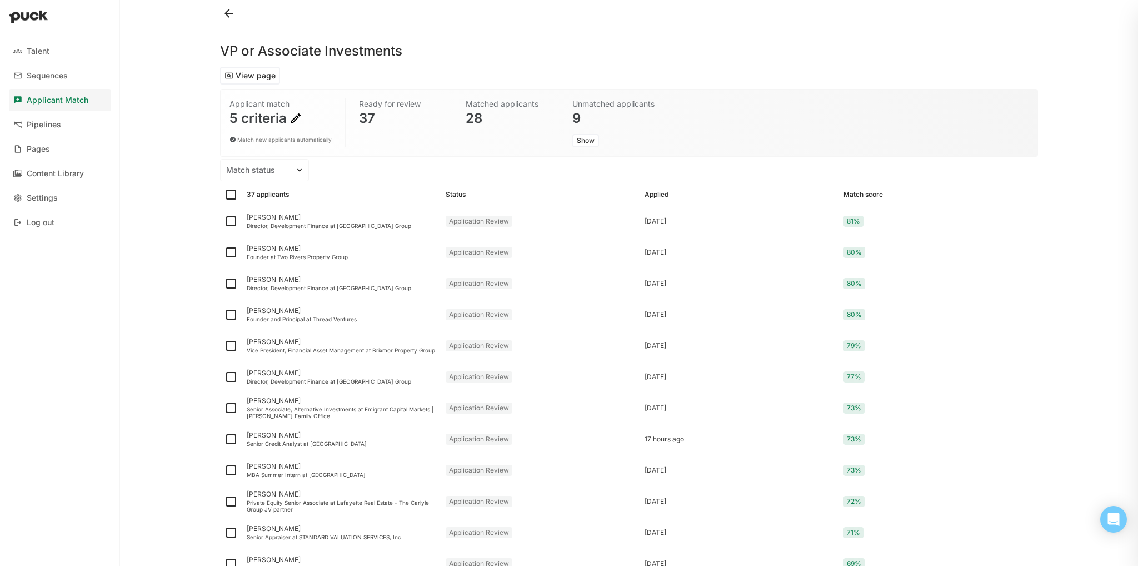
checkbox input "true"
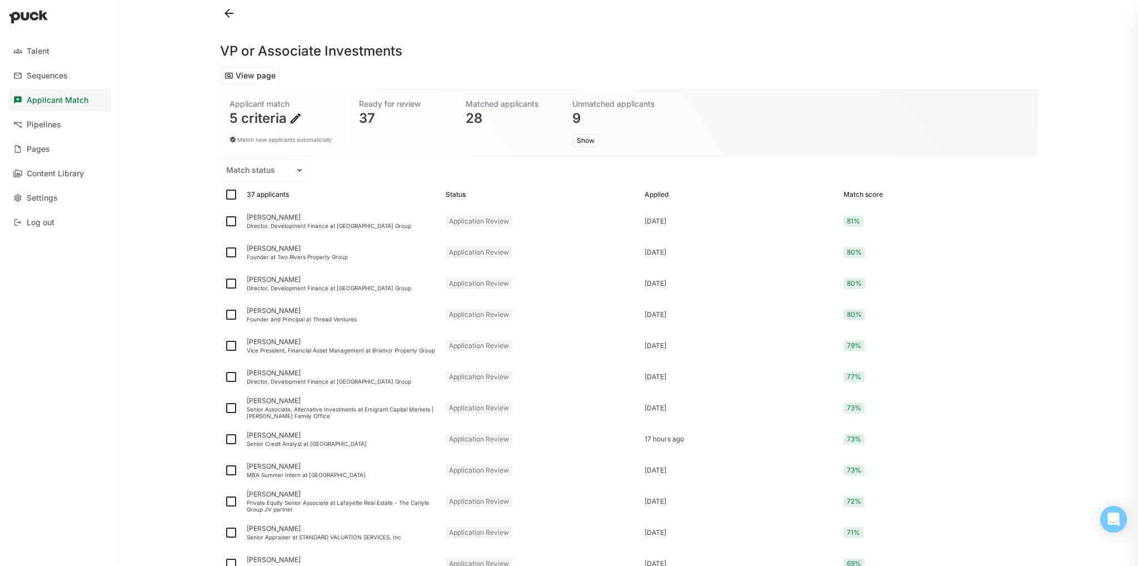
checkbox input "true"
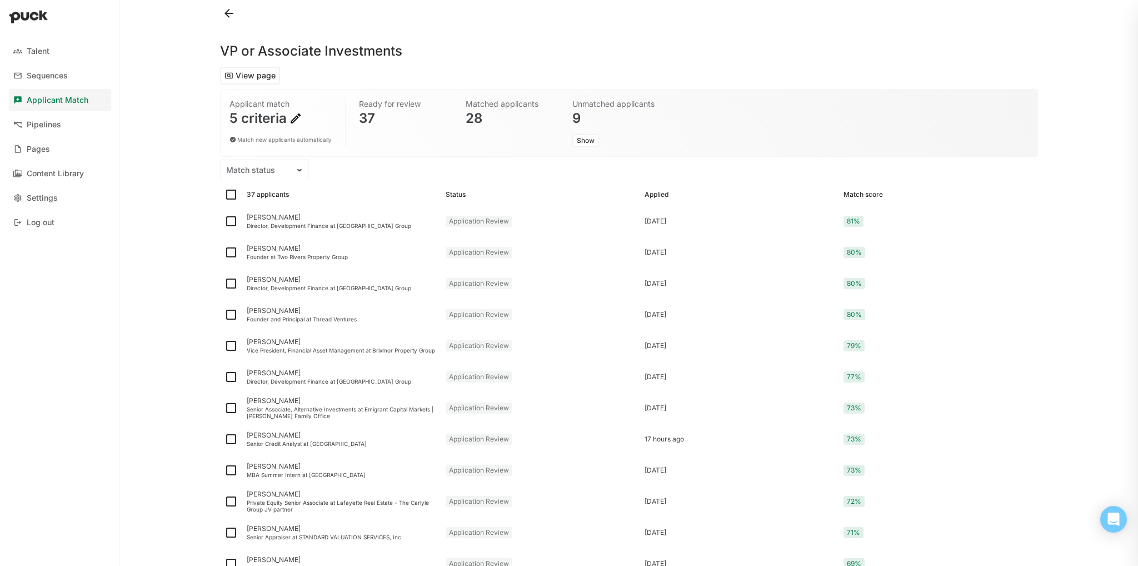
checkbox input "true"
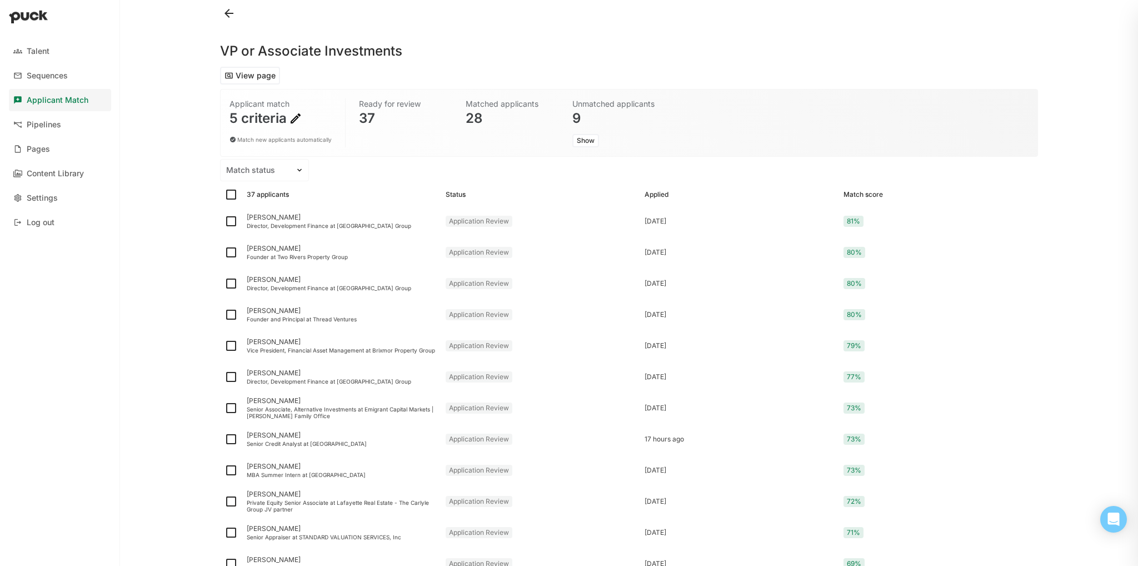
checkbox input "true"
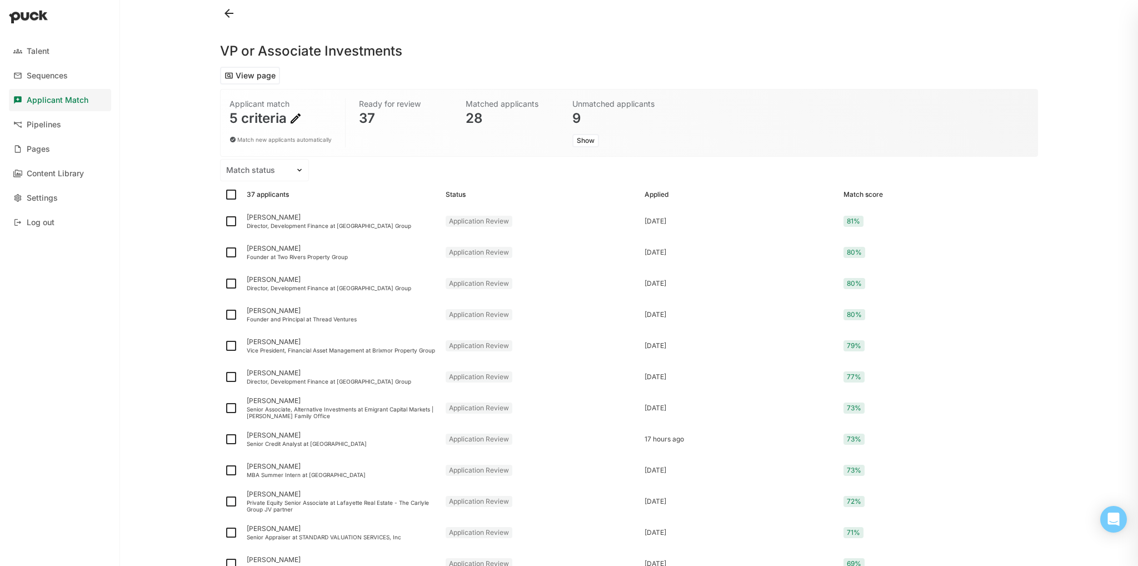
checkbox input "true"
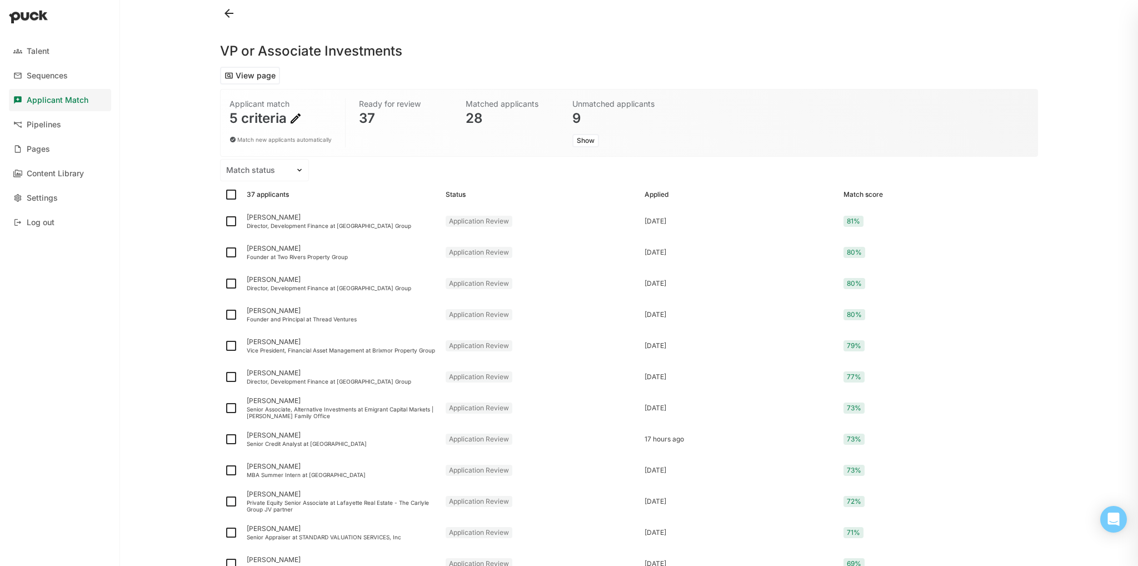
checkbox input "true"
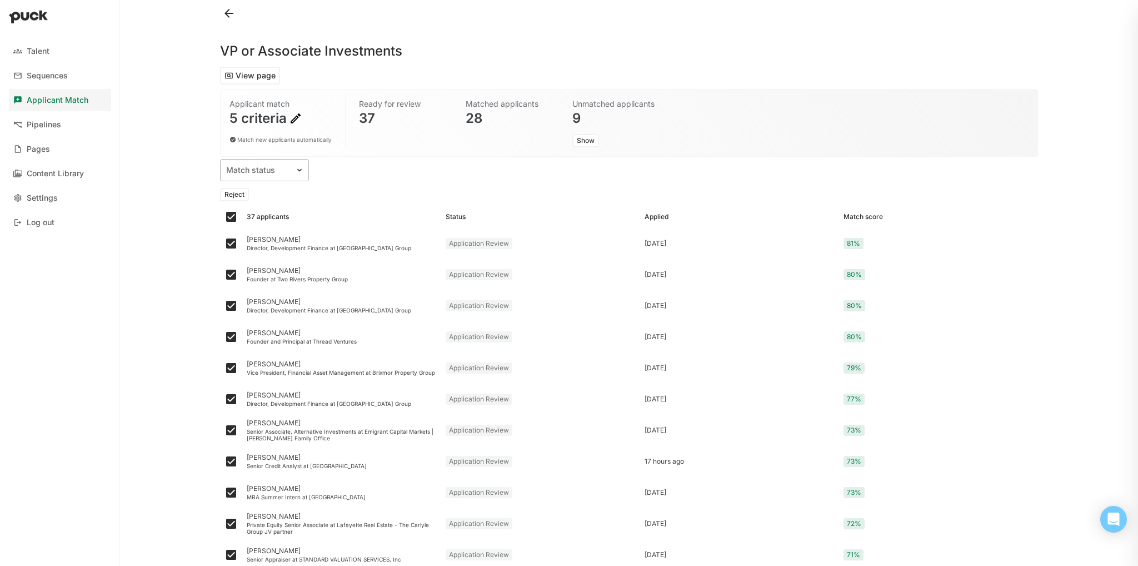
click at [264, 176] on div "Match status" at bounding box center [258, 170] width 74 height 16
click at [264, 186] on div "All Unmatched" at bounding box center [264, 214] width 89 height 56
click at [584, 142] on button "Show" at bounding box center [585, 140] width 27 height 13
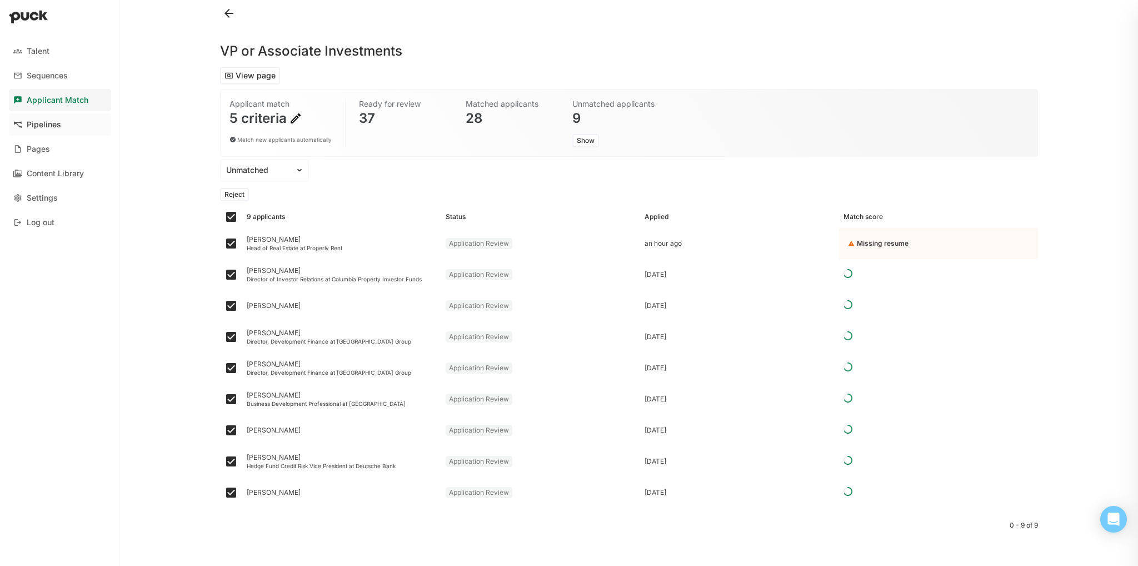
click at [58, 127] on div "Pipelines" at bounding box center [44, 124] width 34 height 9
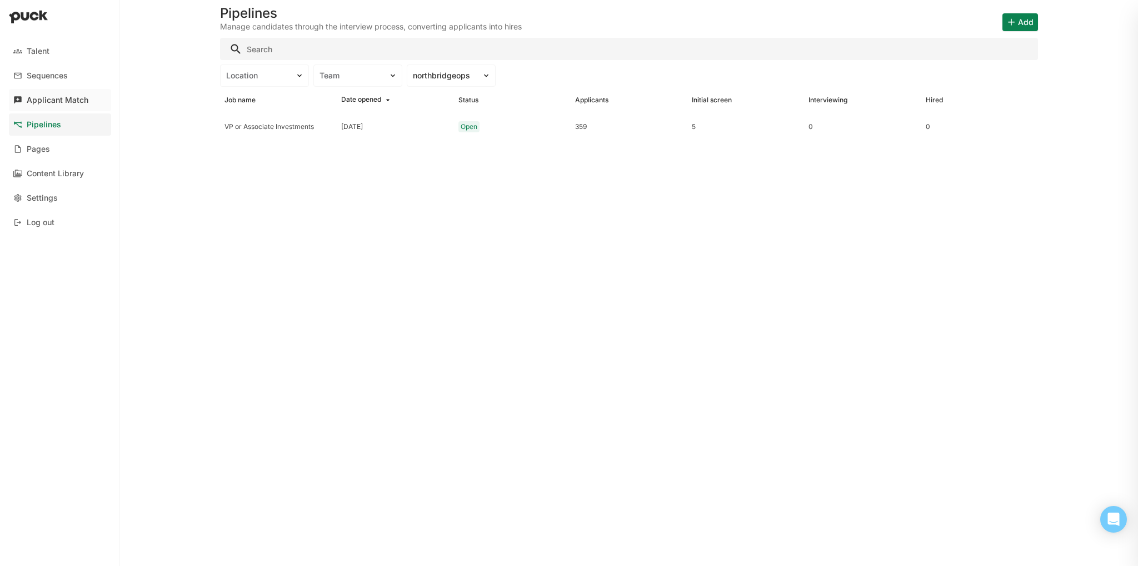
click at [68, 92] on link "Applicant Match" at bounding box center [60, 100] width 102 height 22
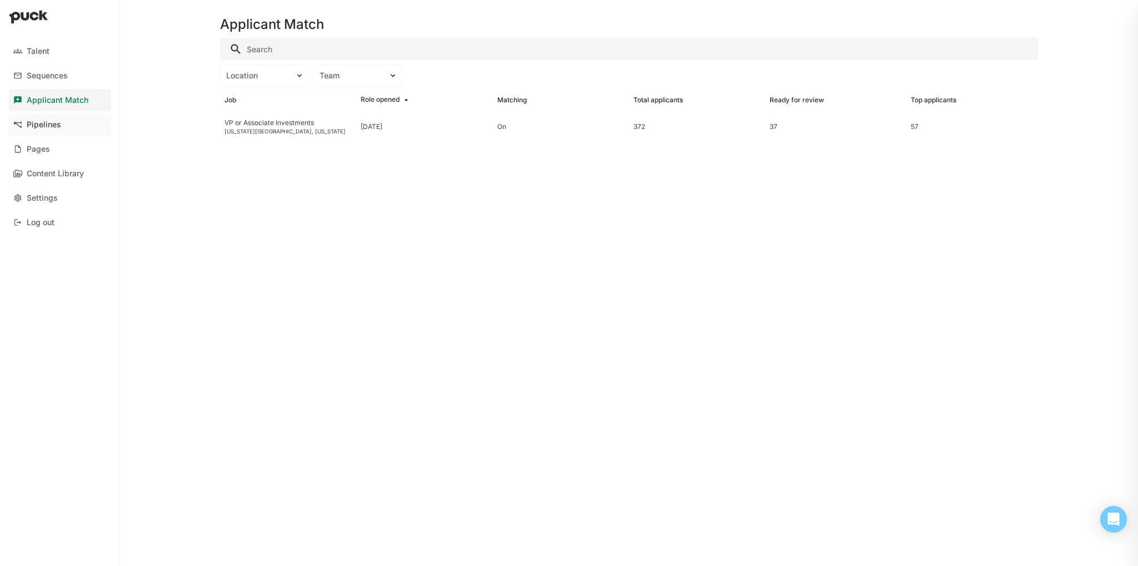
click at [69, 116] on link "Pipelines" at bounding box center [60, 124] width 102 height 22
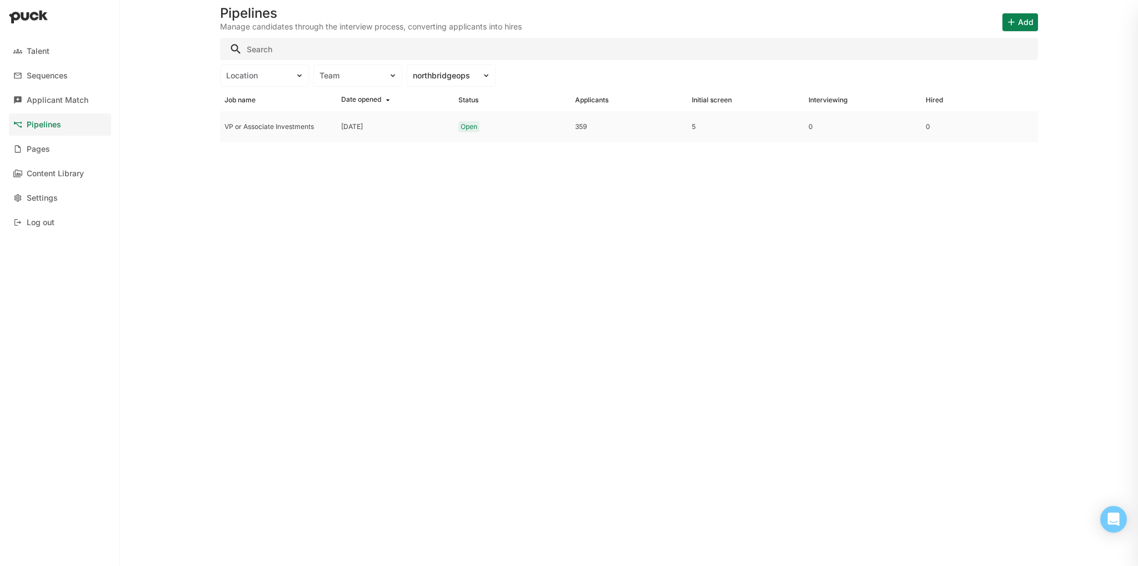
click at [260, 127] on div "VP or Associate Investments" at bounding box center [278, 127] width 108 height 8
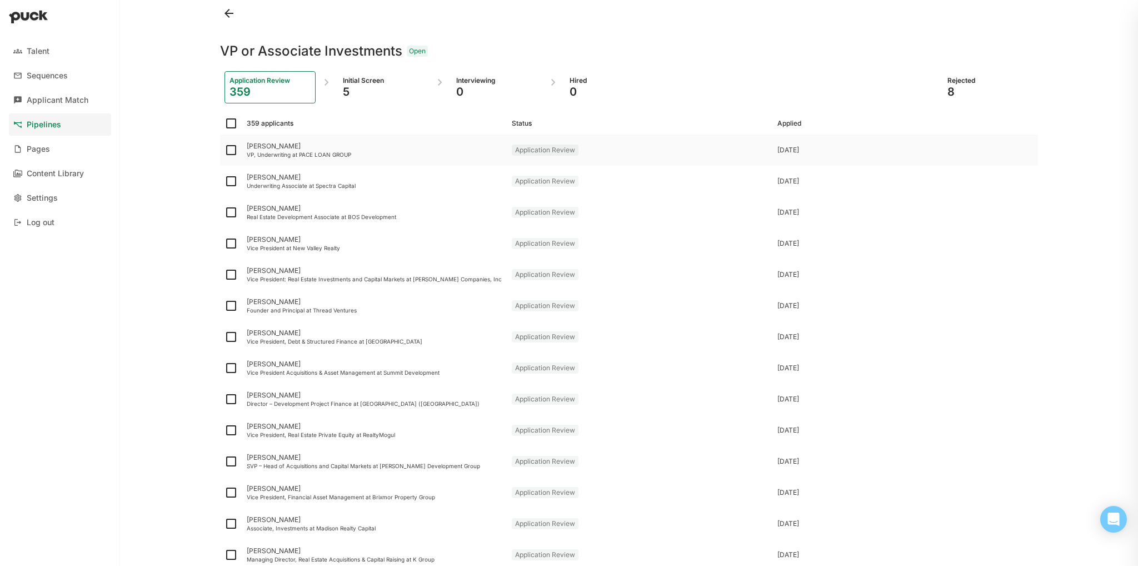
click at [251, 147] on div "Jacob Roth" at bounding box center [375, 146] width 256 height 8
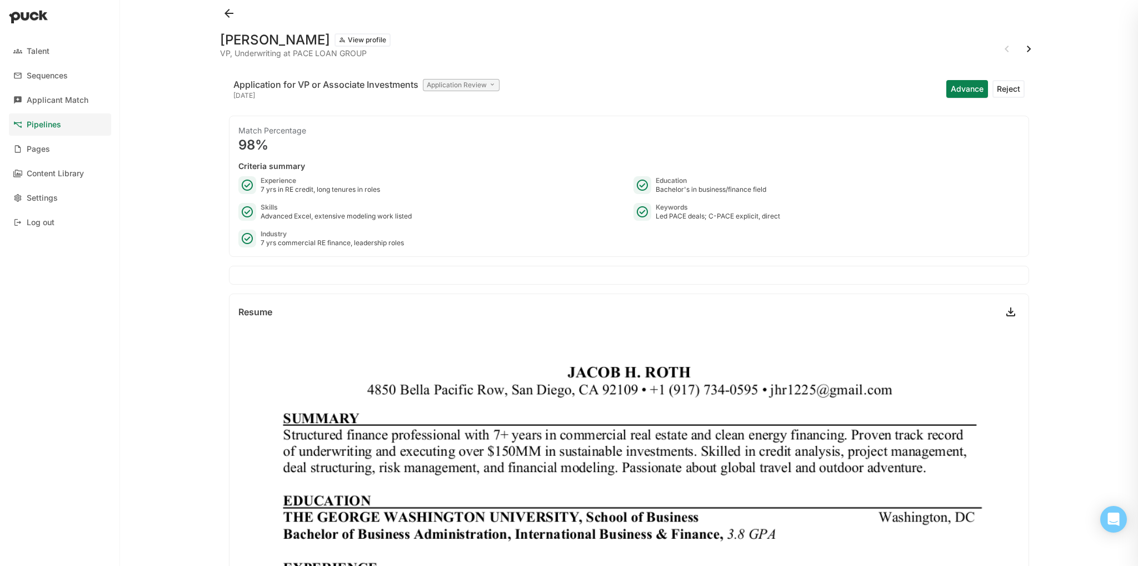
click at [947, 92] on button "Advance" at bounding box center [967, 89] width 42 height 18
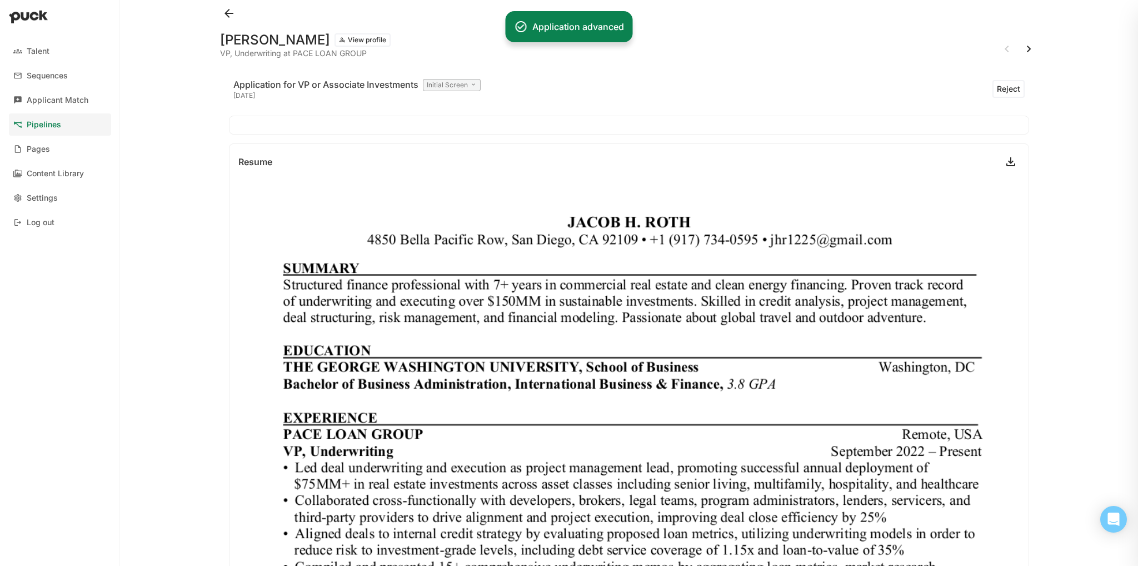
click at [1023, 49] on button at bounding box center [1029, 49] width 18 height 18
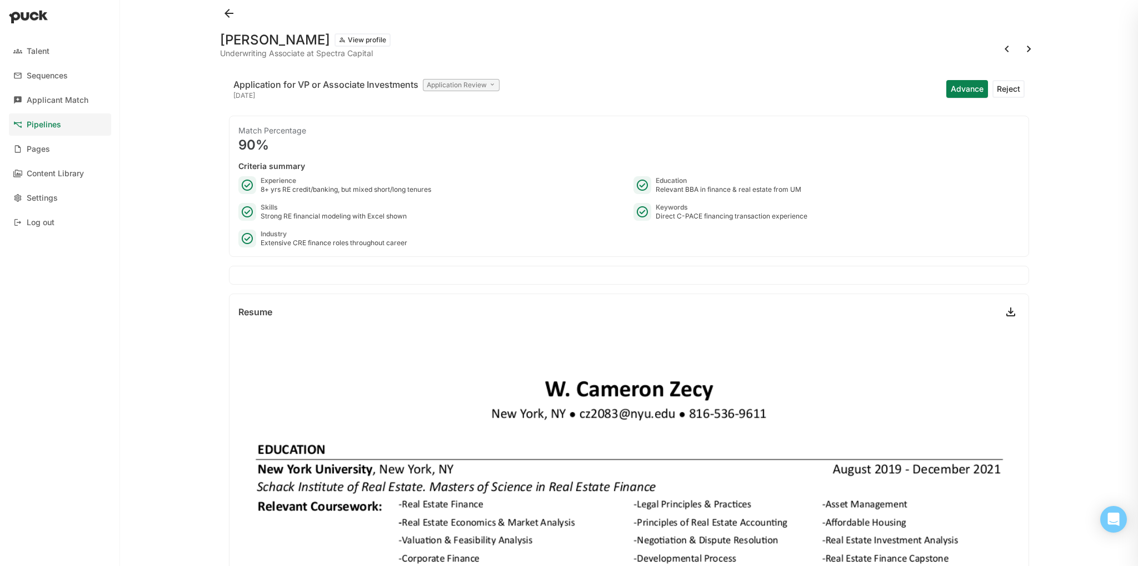
click at [1020, 54] on button at bounding box center [1029, 49] width 18 height 18
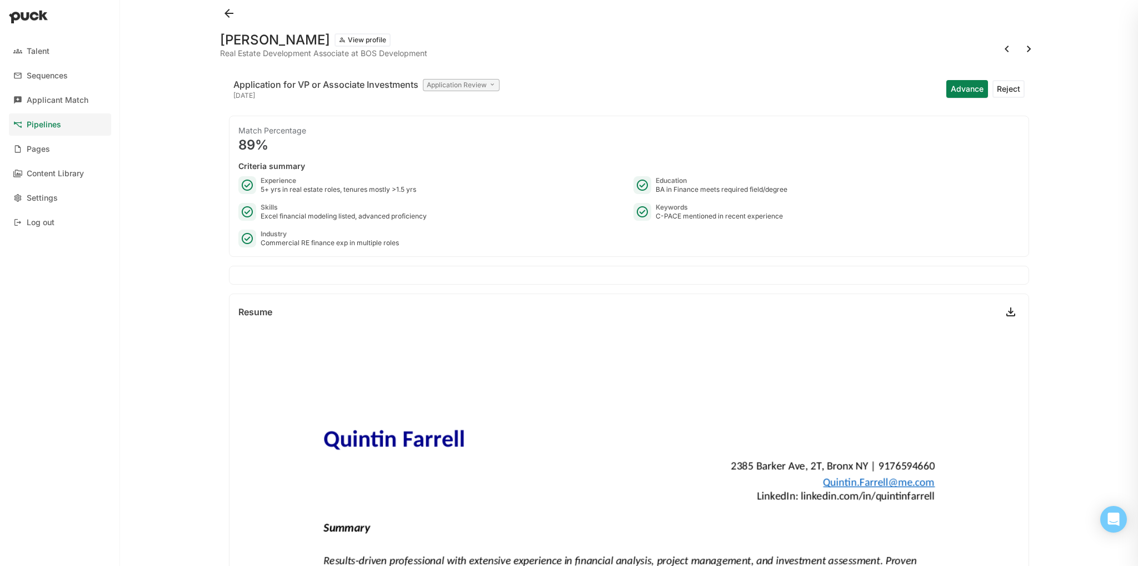
click at [1020, 48] on button at bounding box center [1029, 49] width 18 height 18
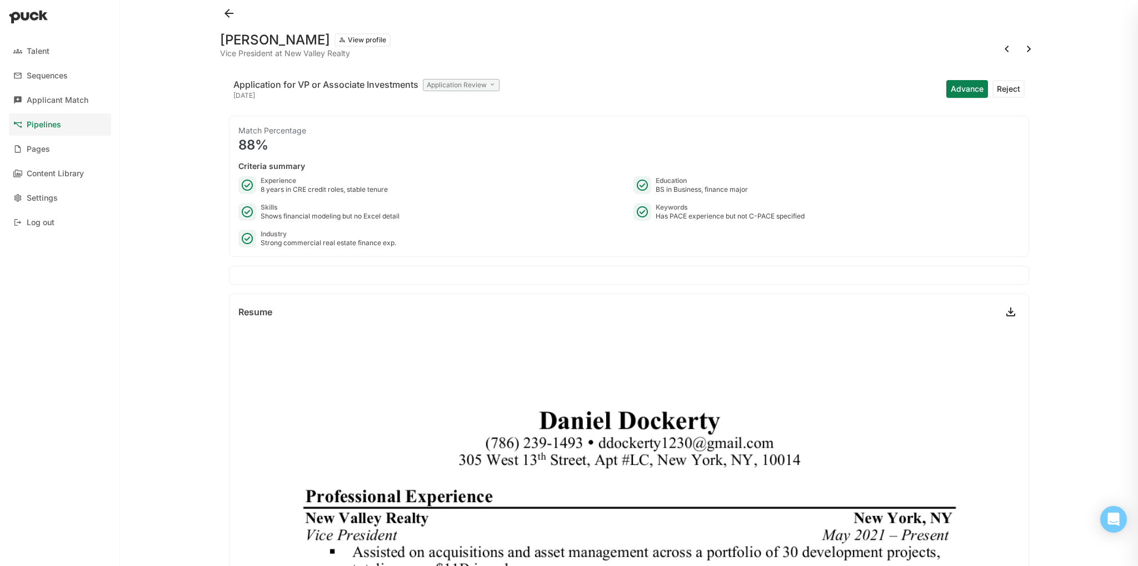
click at [1001, 49] on button at bounding box center [1007, 49] width 18 height 18
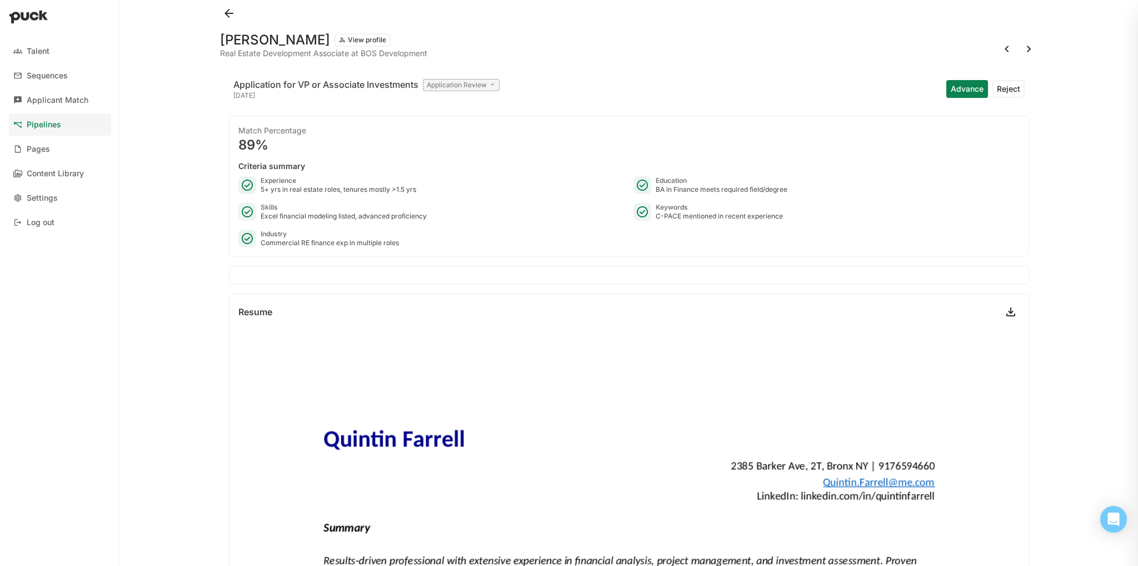
click at [1020, 47] on button at bounding box center [1029, 49] width 18 height 18
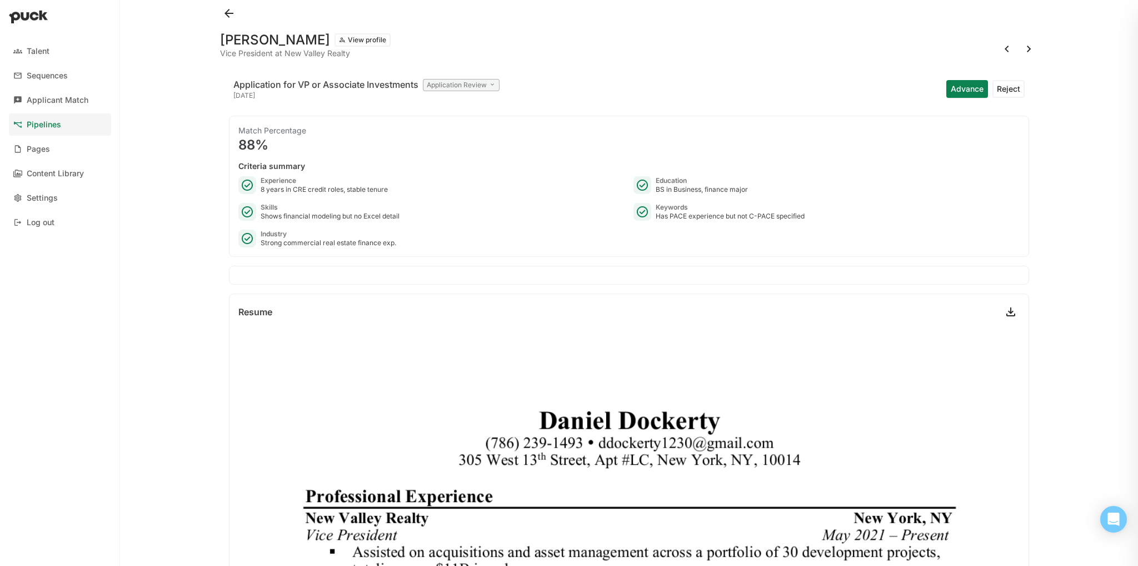
click at [933, 87] on div "Application for VP or Associate Investments Application Review 2 days ago Advan…" at bounding box center [629, 89] width 800 height 36
click at [947, 86] on button "Advance" at bounding box center [967, 89] width 42 height 18
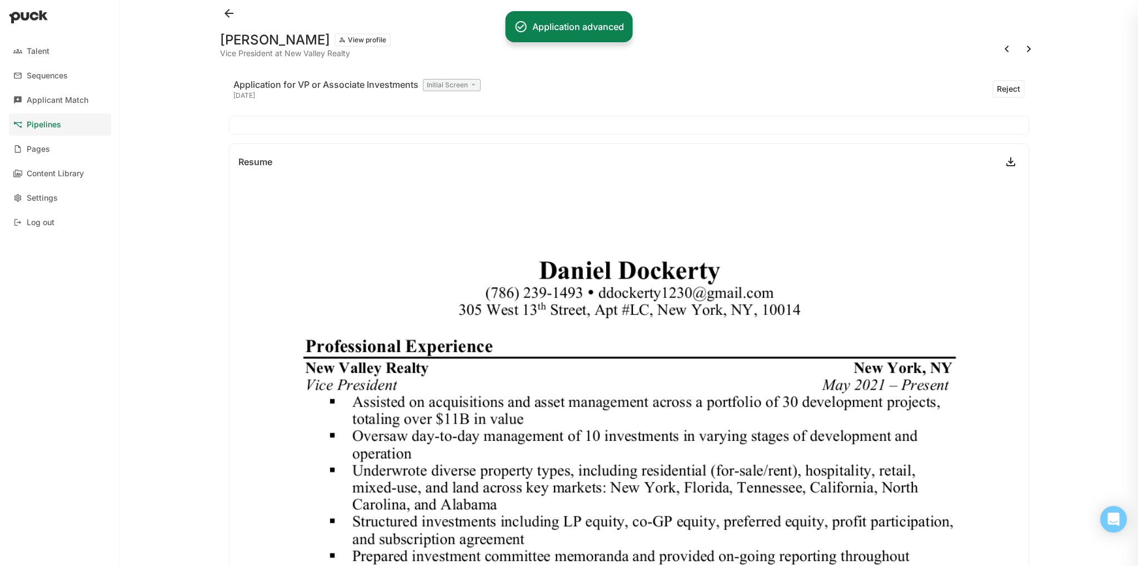
click at [1020, 51] on button at bounding box center [1029, 49] width 18 height 18
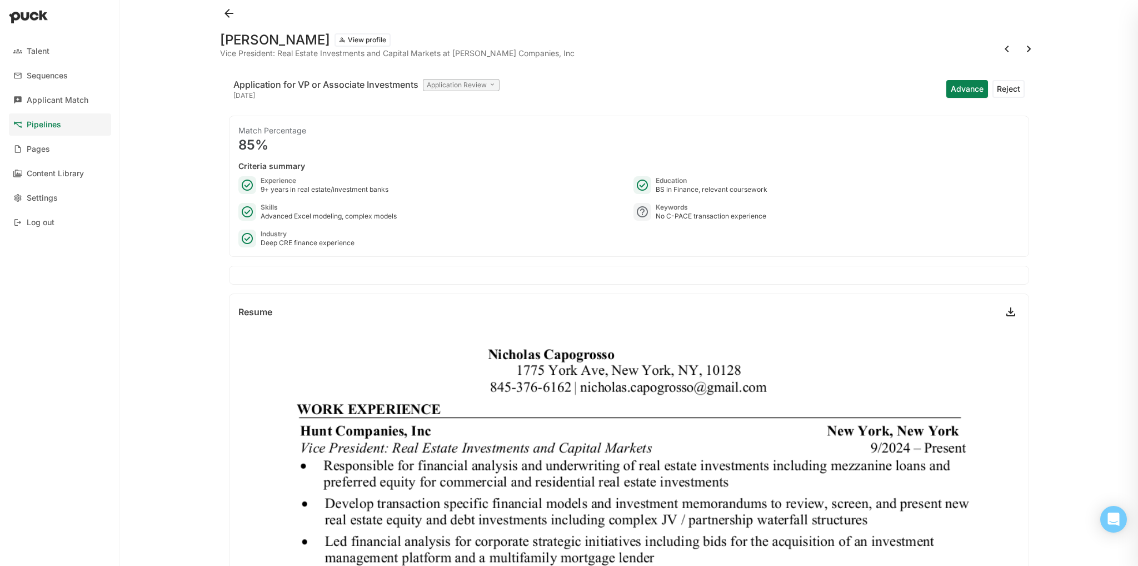
click at [957, 84] on button "Advance" at bounding box center [967, 89] width 42 height 18
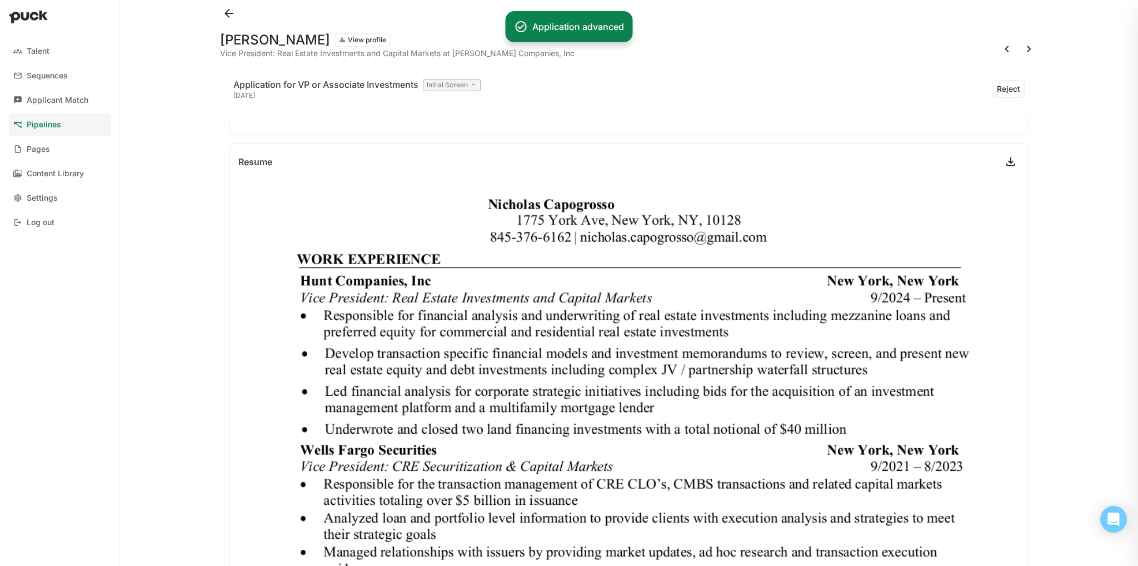
click at [1020, 51] on button at bounding box center [1029, 49] width 18 height 18
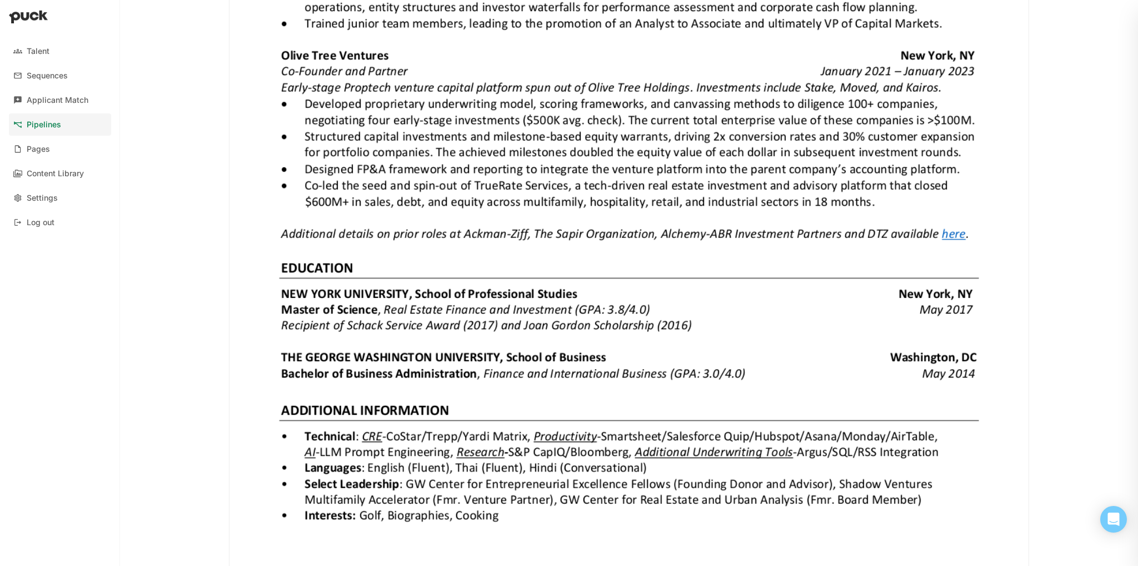
scroll to position [778, 0]
click at [949, 229] on img at bounding box center [628, 69] width 799 height 1034
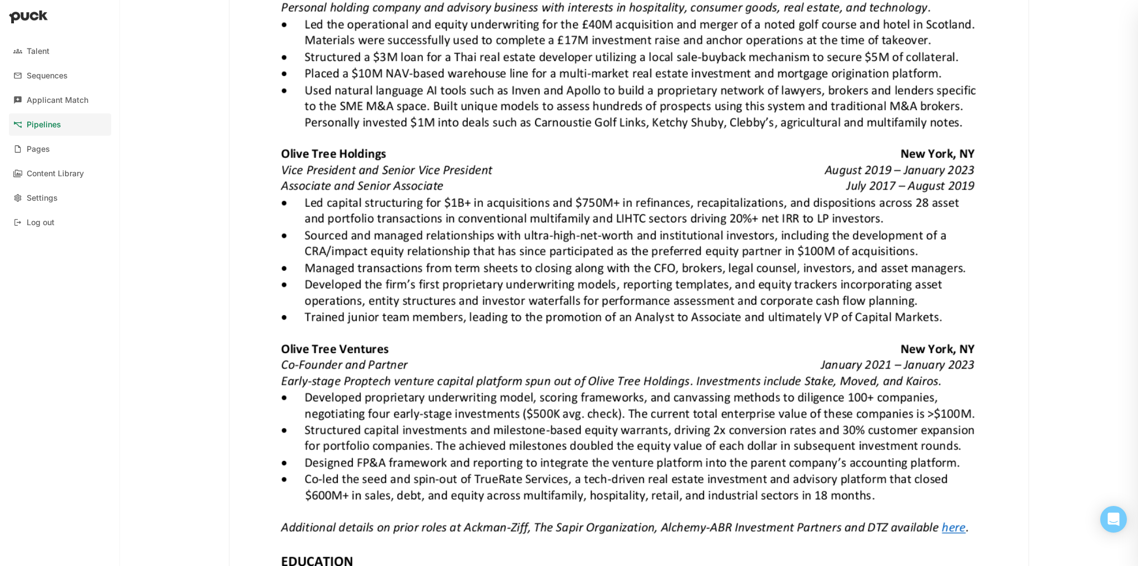
scroll to position [527, 0]
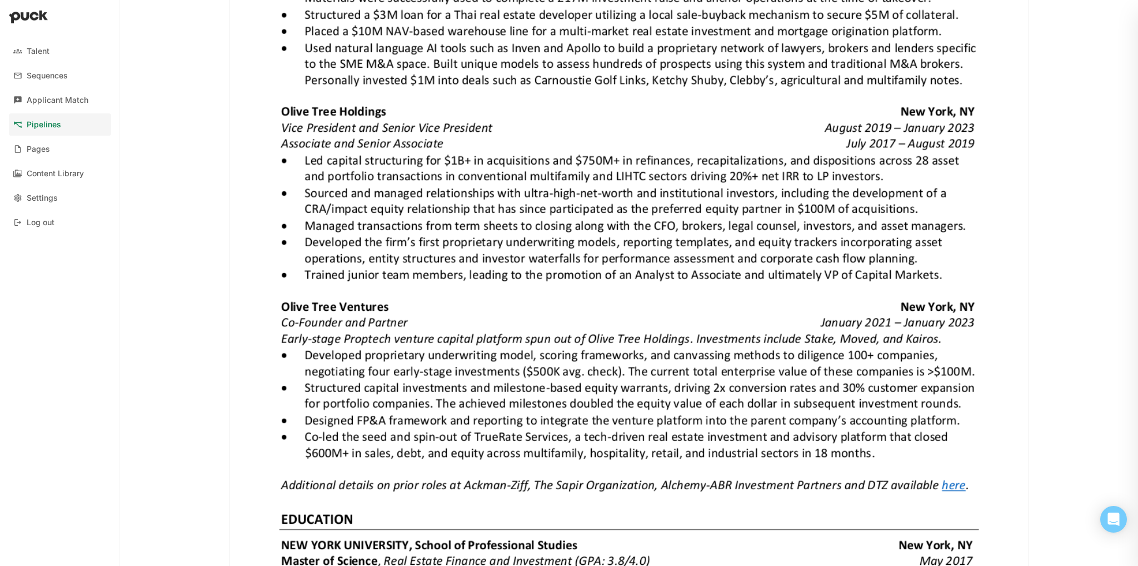
click at [953, 478] on img at bounding box center [628, 320] width 799 height 1034
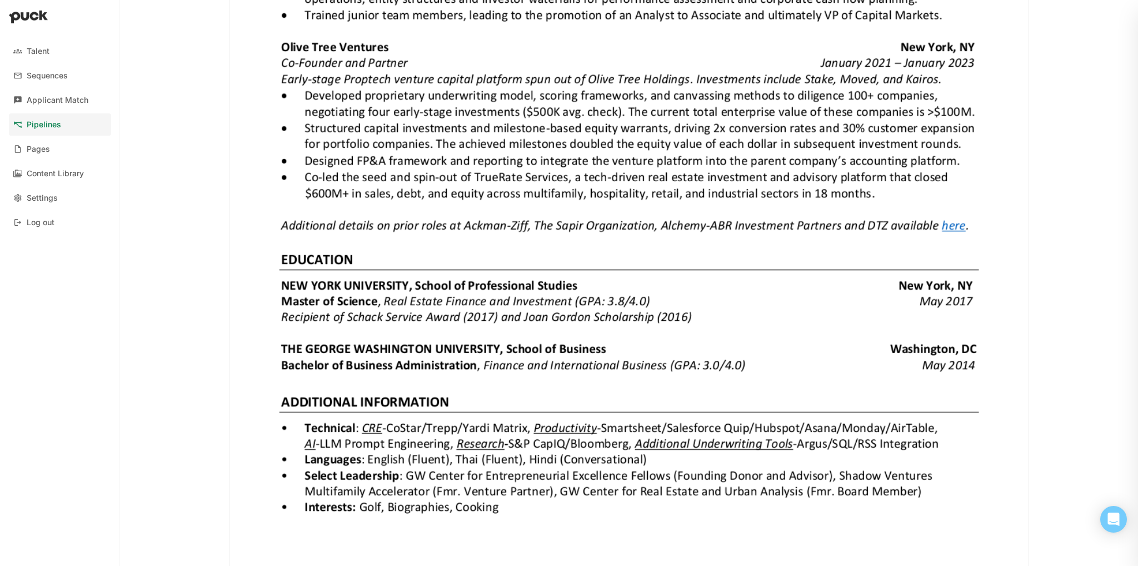
scroll to position [789, 0]
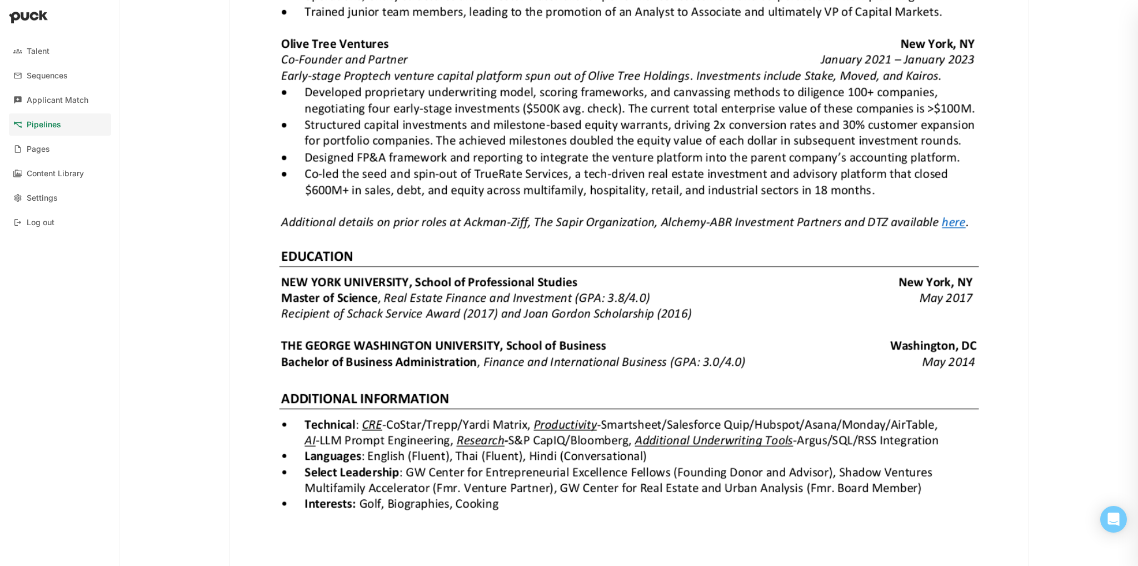
click at [952, 214] on img at bounding box center [628, 57] width 799 height 1034
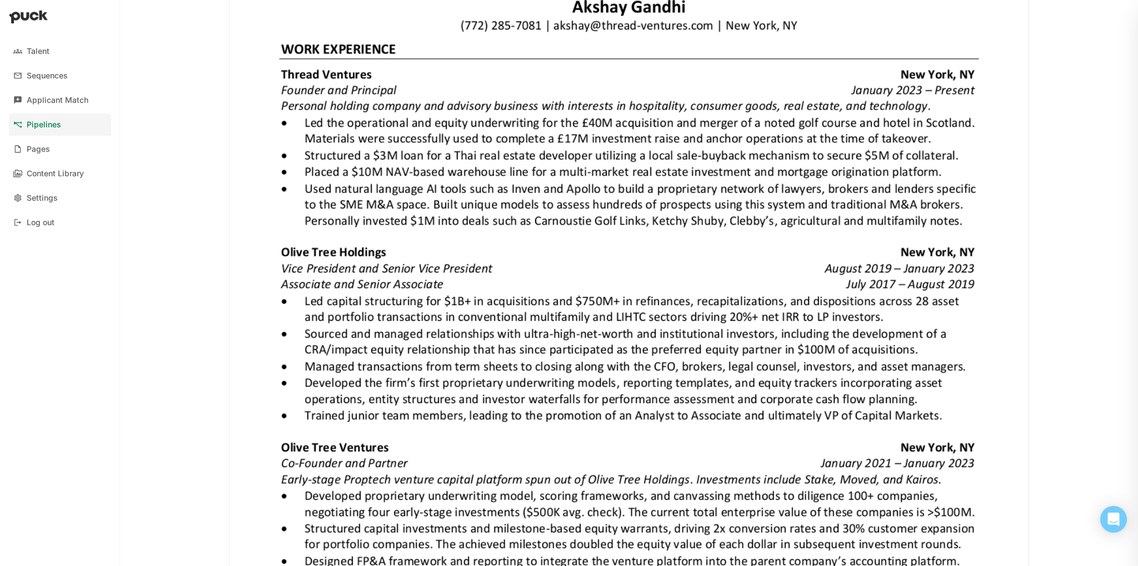
scroll to position [488, 0]
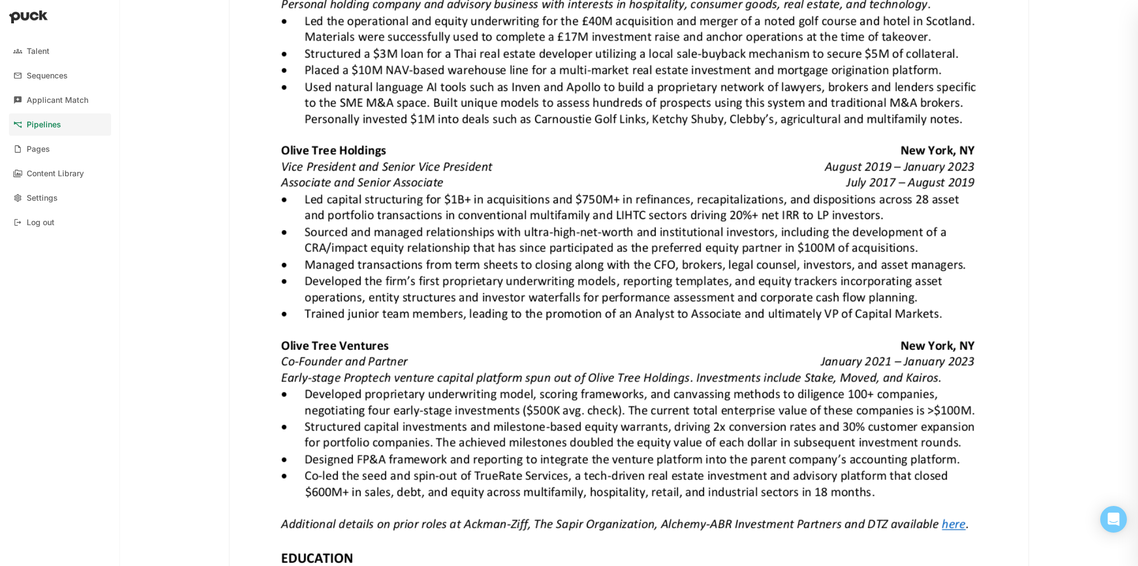
click at [939, 509] on img at bounding box center [628, 359] width 799 height 1034
click at [942, 522] on img at bounding box center [628, 359] width 799 height 1034
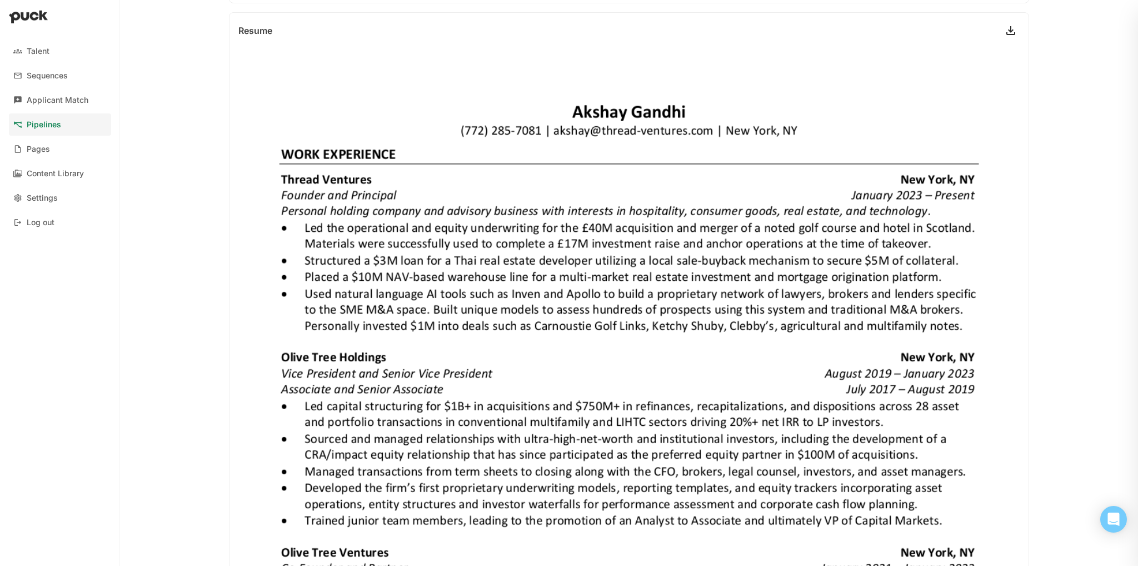
scroll to position [282, 0]
click at [738, 508] on img at bounding box center [628, 565] width 799 height 1034
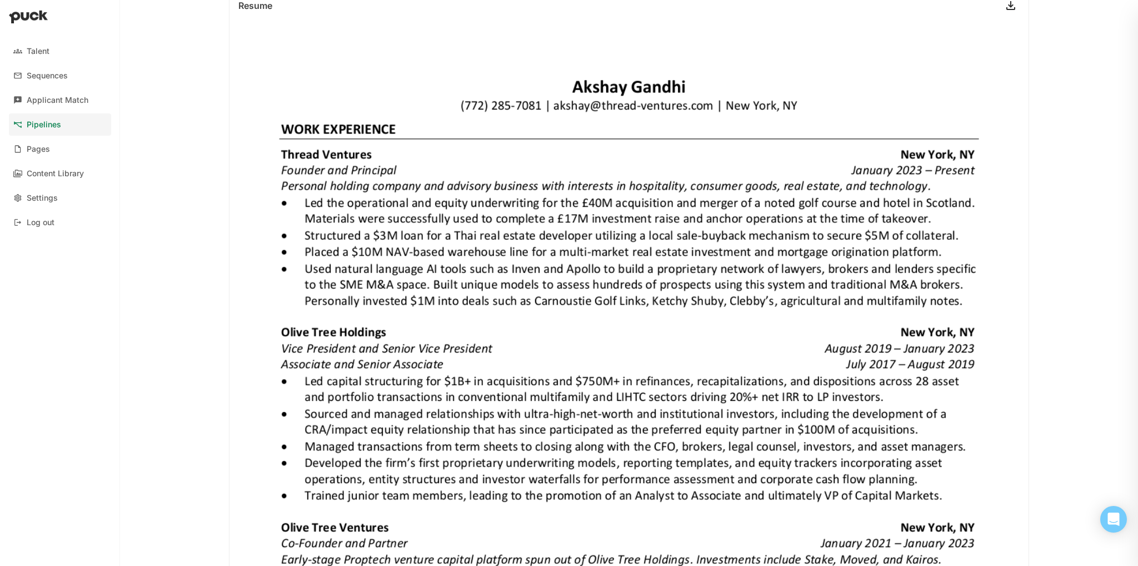
scroll to position [306, 0]
click at [843, 487] on img at bounding box center [628, 540] width 799 height 1034
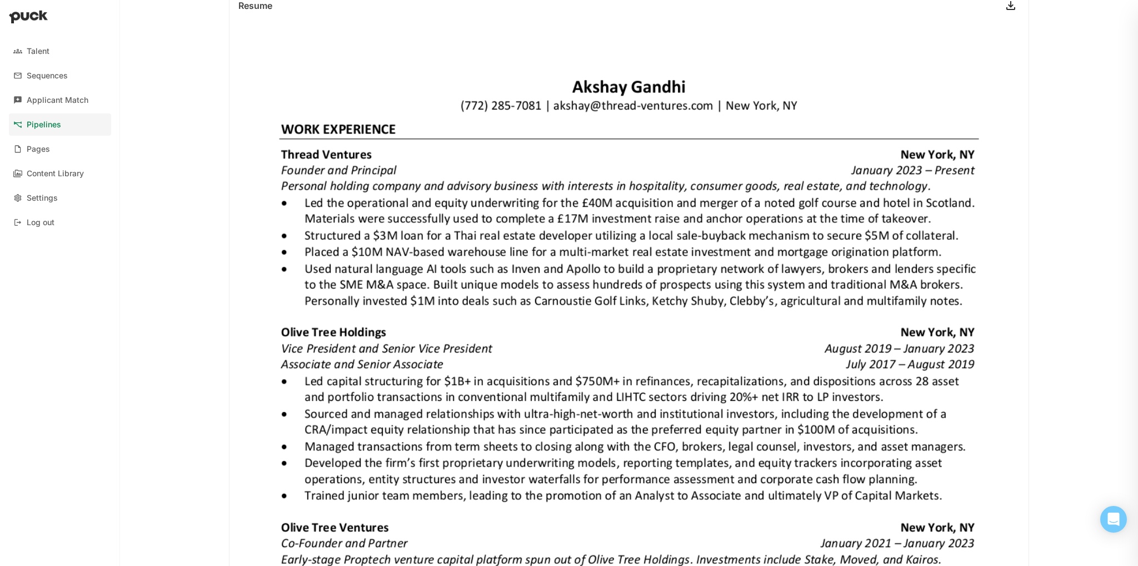
click at [843, 487] on img at bounding box center [628, 540] width 799 height 1034
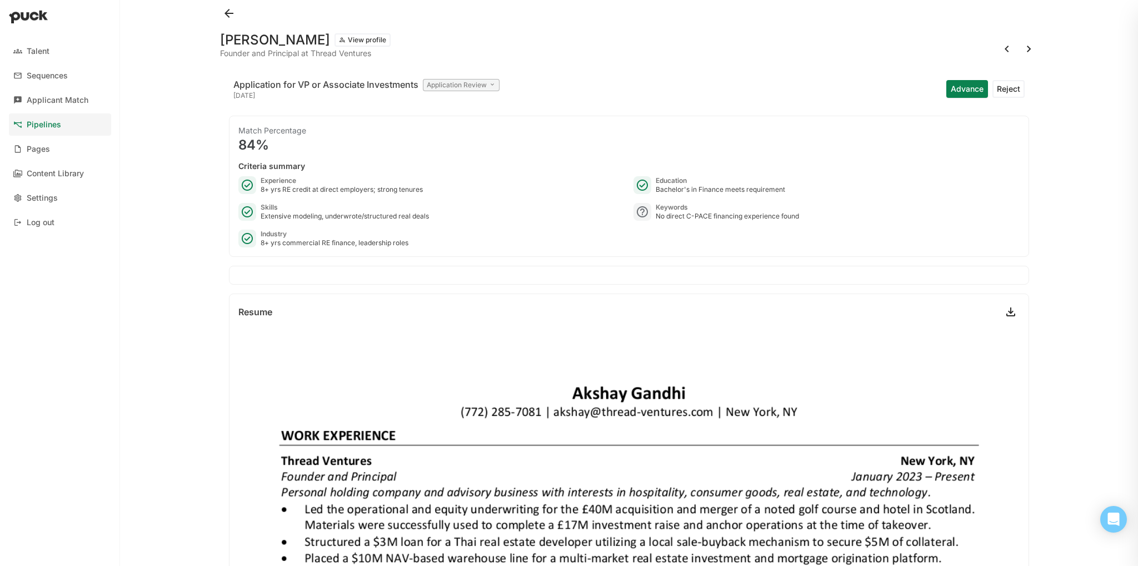
scroll to position [0, 0]
drag, startPoint x: 1009, startPoint y: 92, endPoint x: 961, endPoint y: 46, distance: 66.8
click at [961, 46] on div "Akshay Gandhi View profile Founder and Principal at Thread Ventures Application…" at bounding box center [629, 283] width 836 height 566
click at [1009, 94] on button "Reject" at bounding box center [1008, 89] width 32 height 18
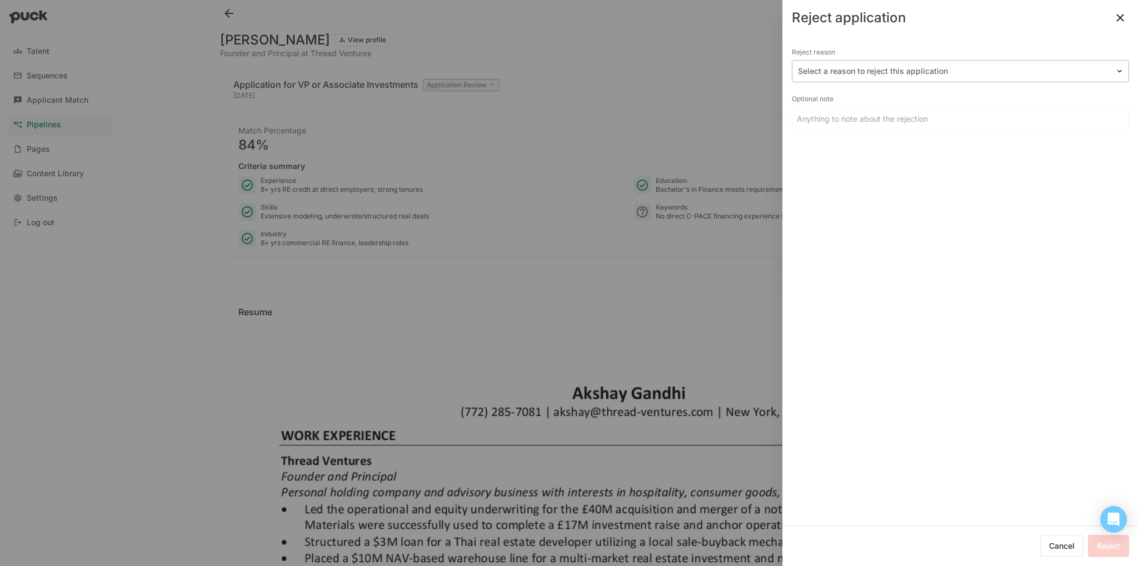
click at [915, 68] on div at bounding box center [954, 72] width 312 height 12
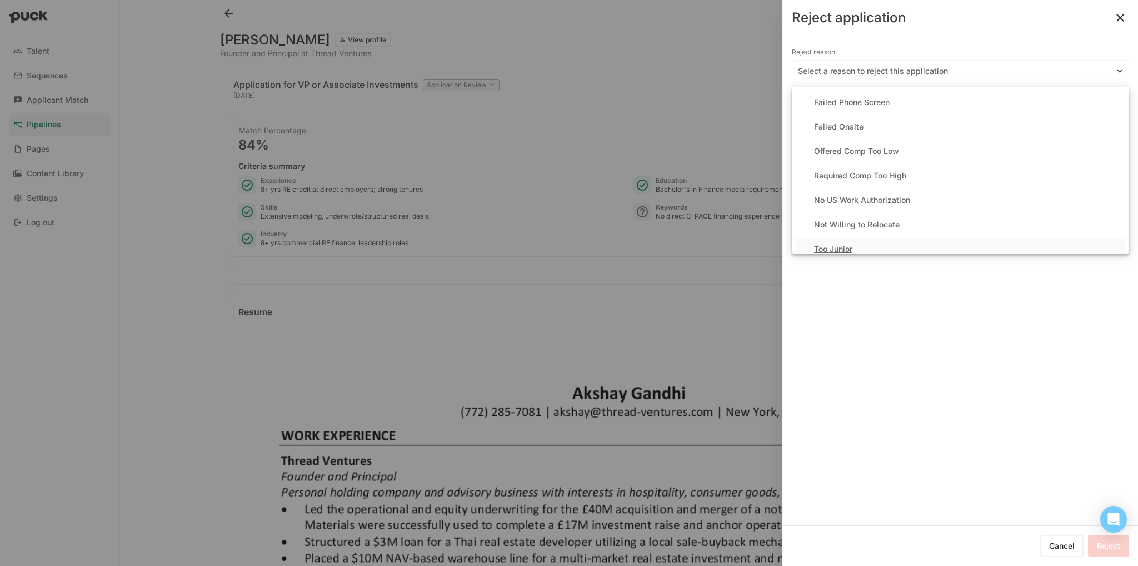
scroll to position [158, 0]
click at [862, 99] on div "Too Junior" at bounding box center [960, 91] width 328 height 22
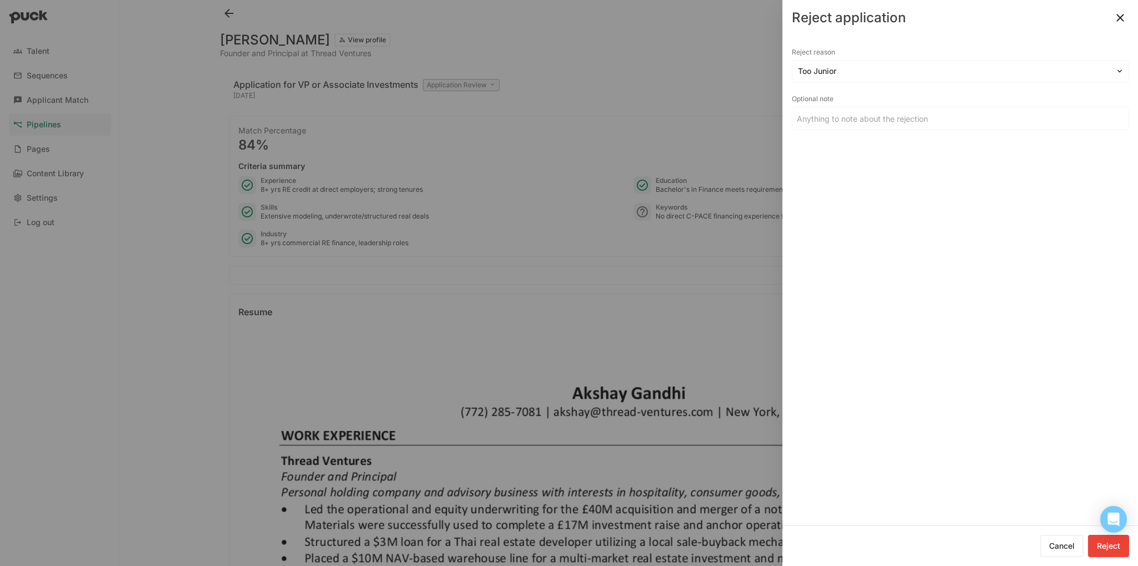
click at [1116, 539] on button "Reject" at bounding box center [1108, 545] width 41 height 22
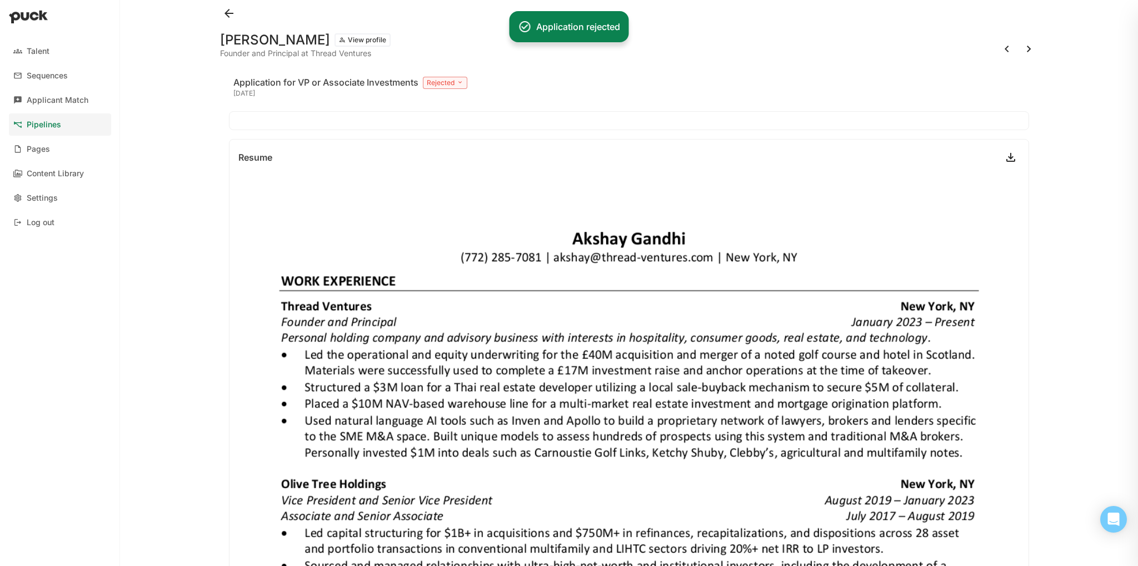
click at [1022, 50] on button at bounding box center [1029, 49] width 18 height 18
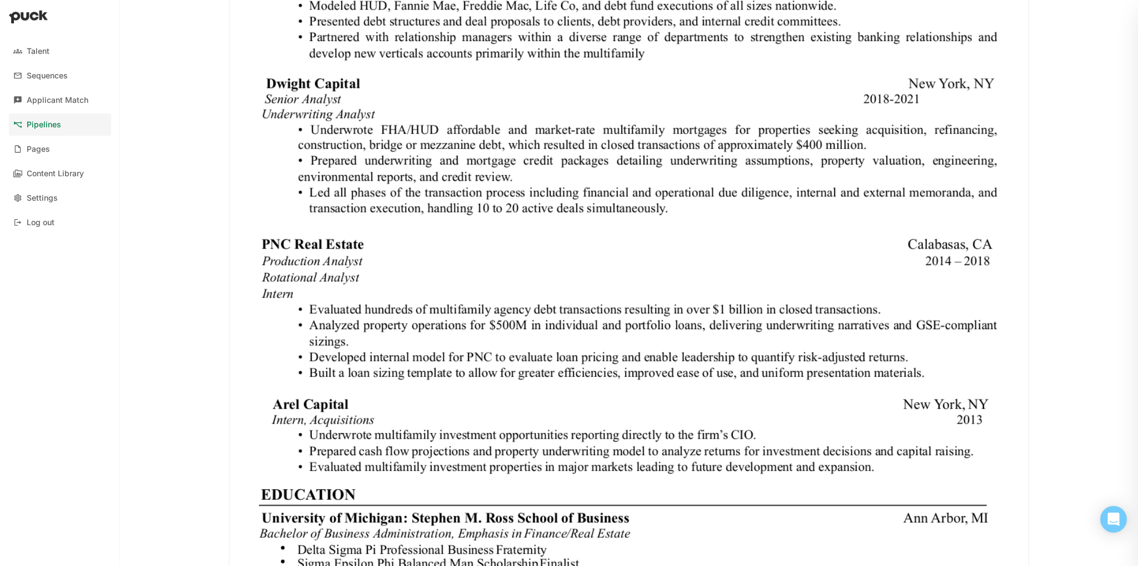
scroll to position [797, 0]
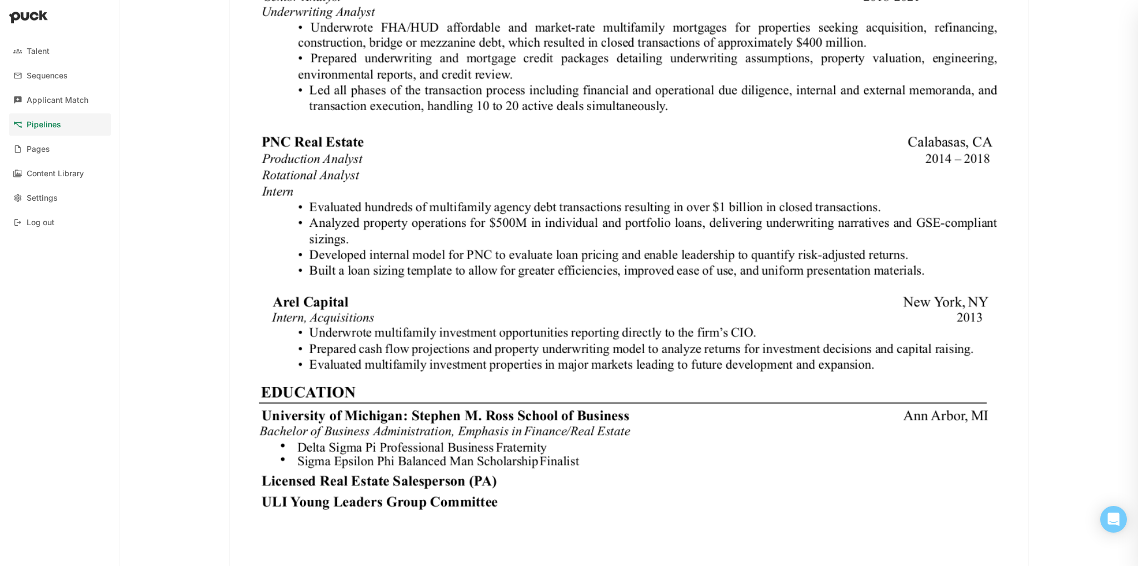
click at [503, 468] on img at bounding box center [628, 49] width 799 height 1034
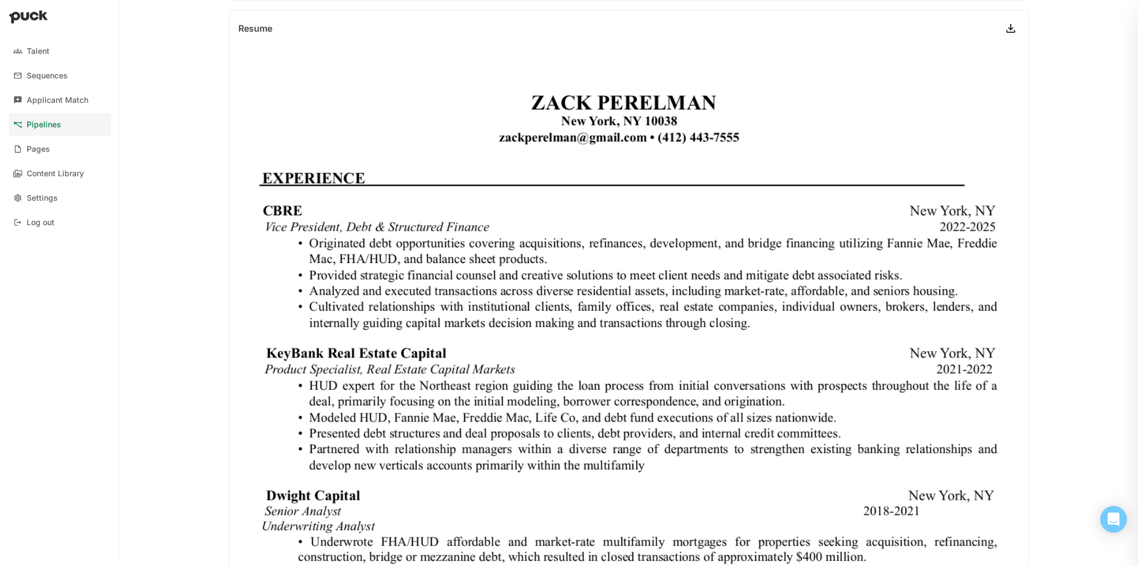
scroll to position [0, 0]
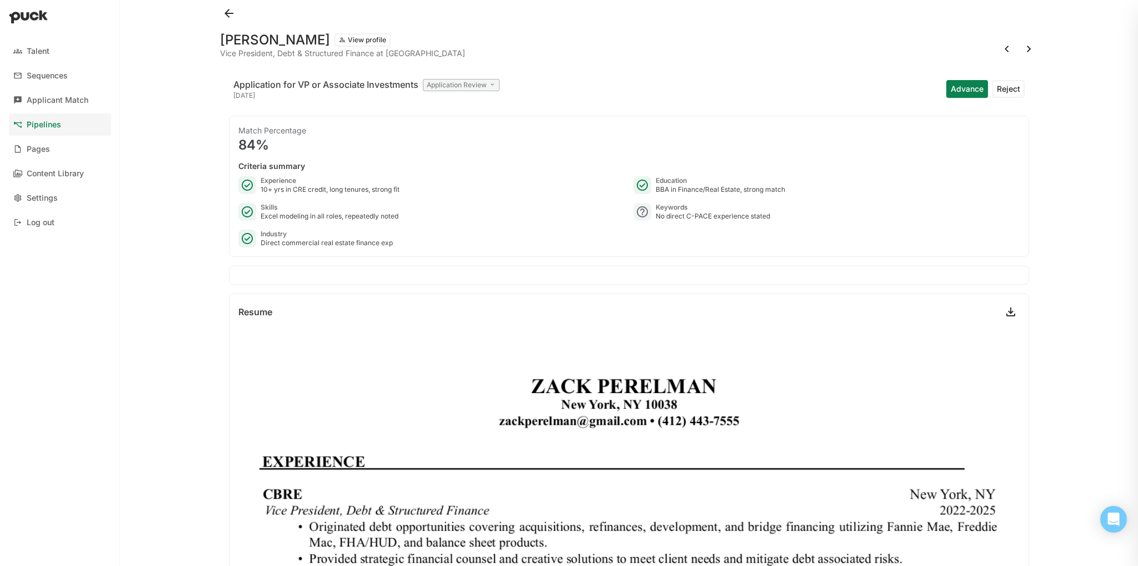
click at [946, 86] on button "Advance" at bounding box center [967, 89] width 42 height 18
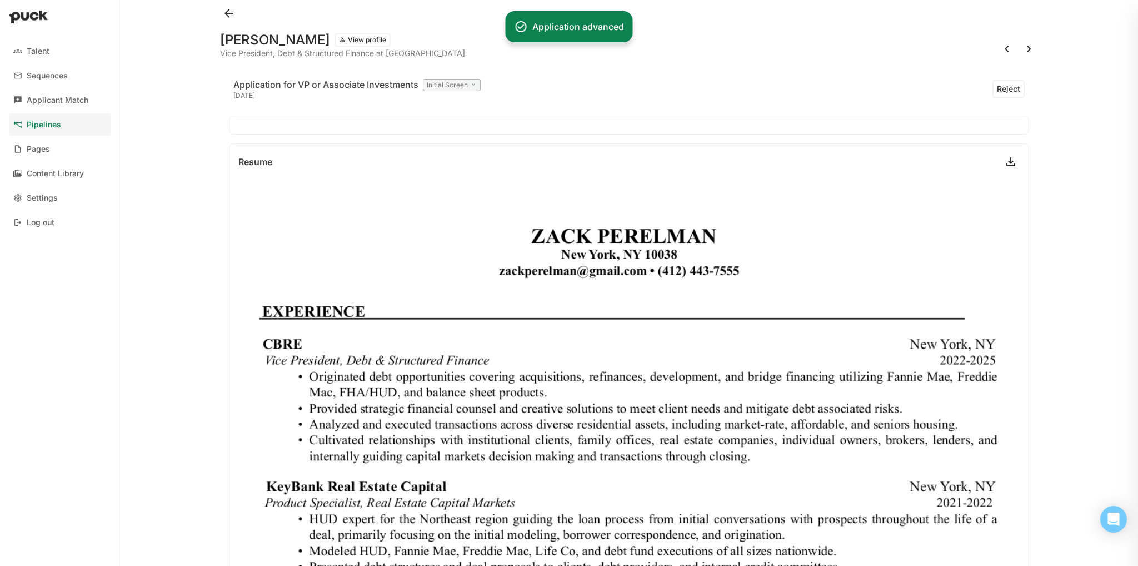
click at [1030, 43] on div "Zack Perelman View profile Vice President, Debt & Structured Finance at CBRE Ap…" at bounding box center [629, 283] width 836 height 566
click at [1024, 48] on button at bounding box center [1029, 49] width 18 height 18
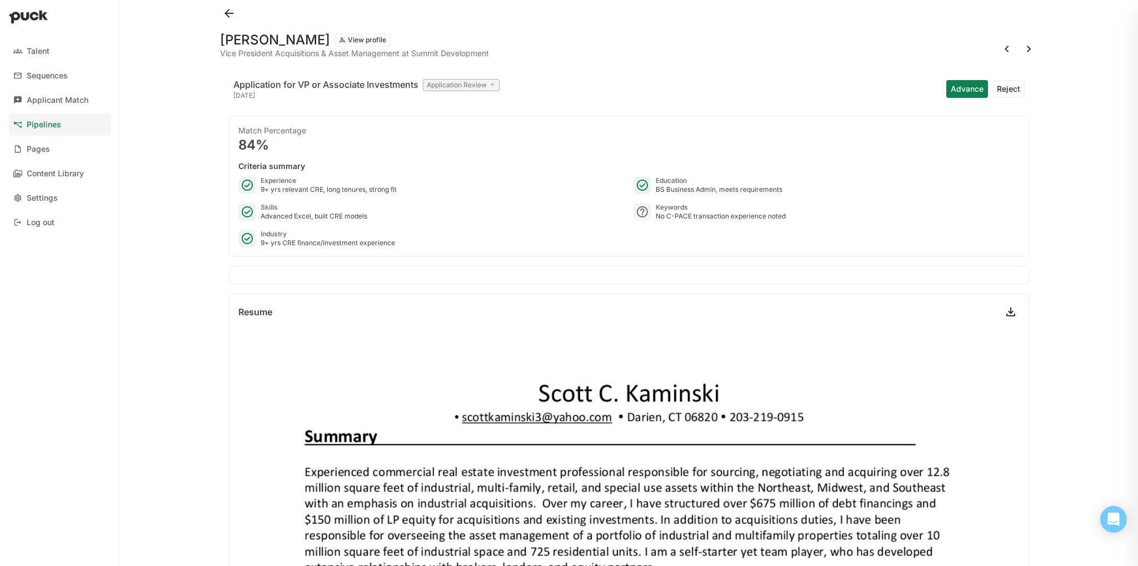
click at [1024, 48] on button at bounding box center [1029, 49] width 18 height 18
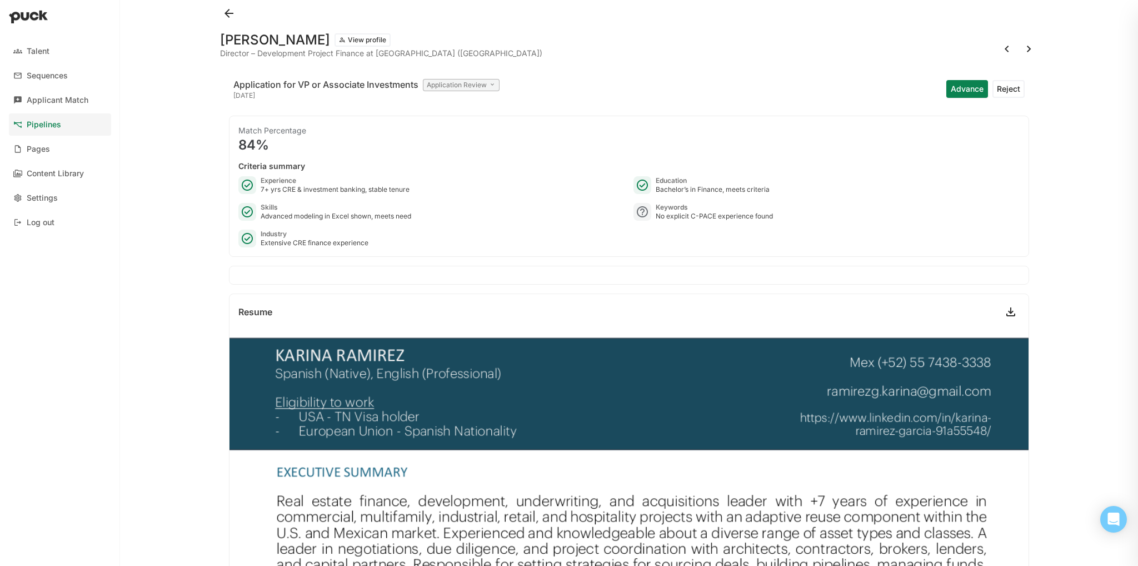
click at [998, 49] on button at bounding box center [1007, 49] width 18 height 18
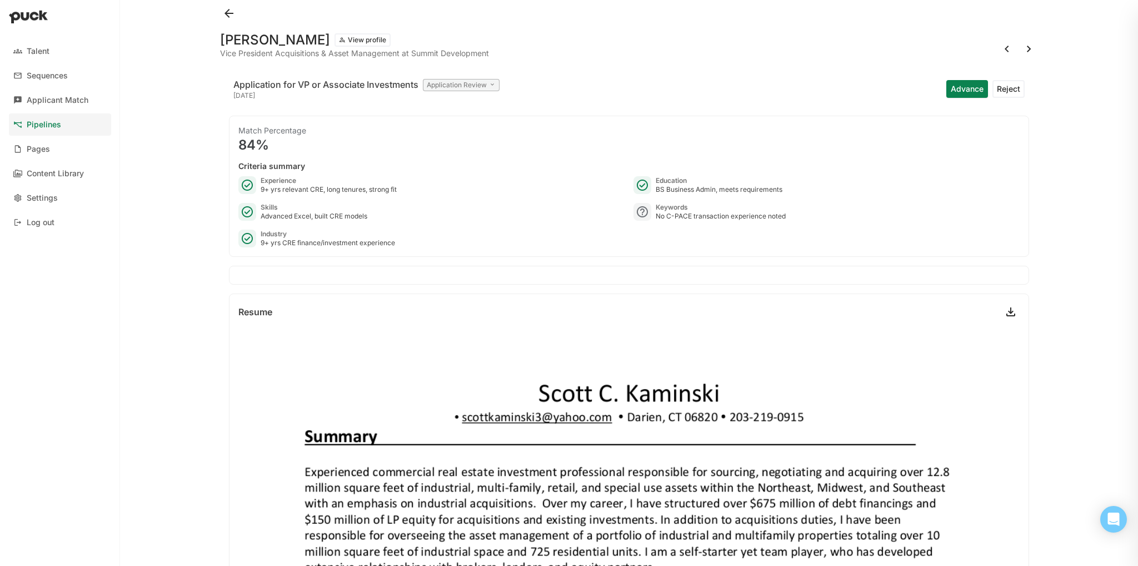
click at [1020, 48] on button at bounding box center [1029, 49] width 18 height 18
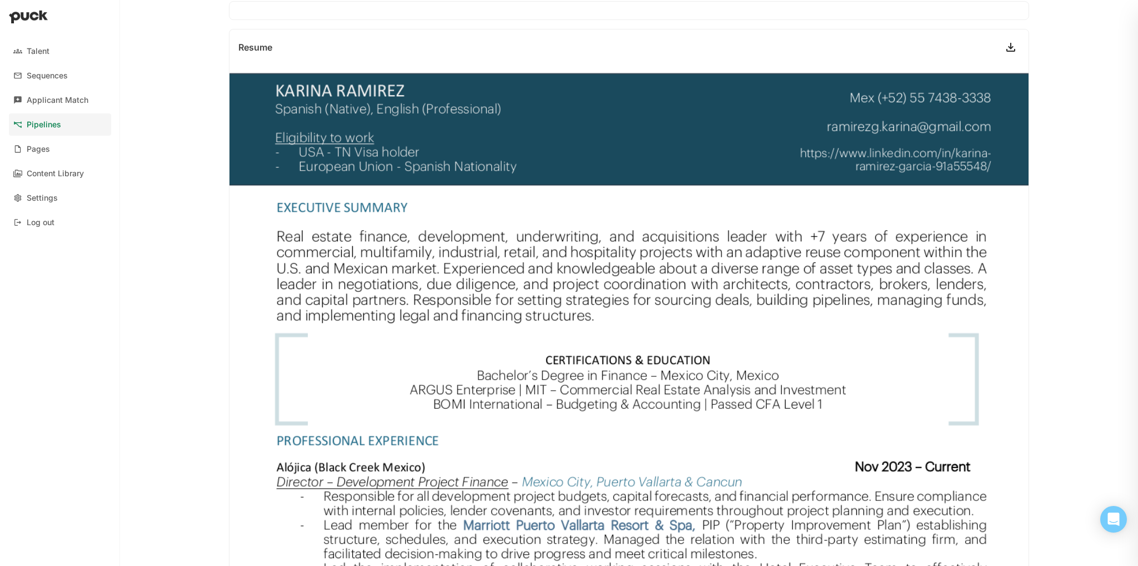
scroll to position [16, 0]
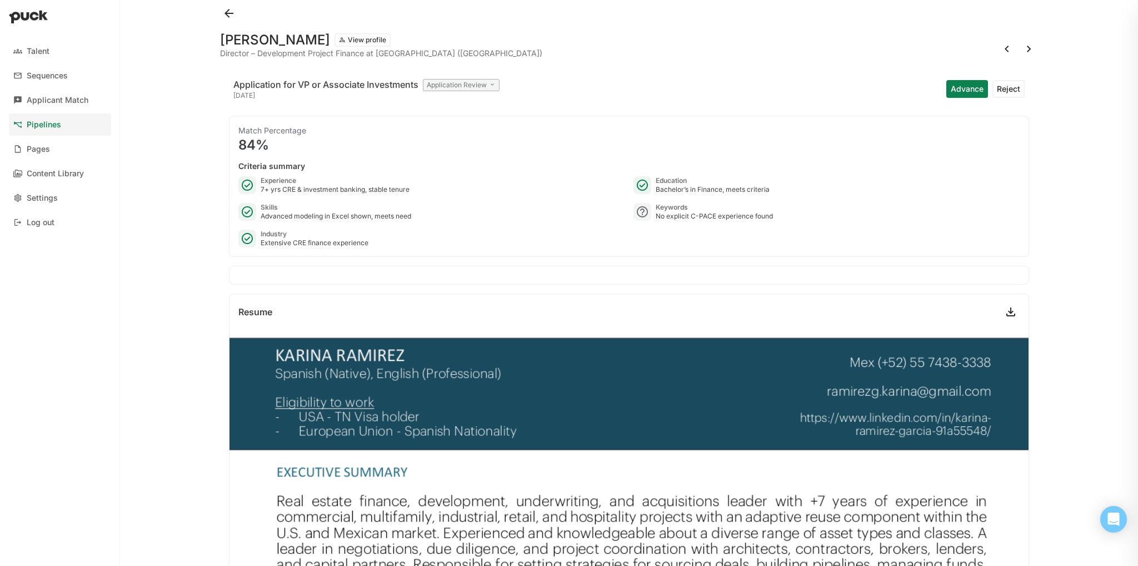
click at [1020, 52] on button at bounding box center [1029, 49] width 18 height 18
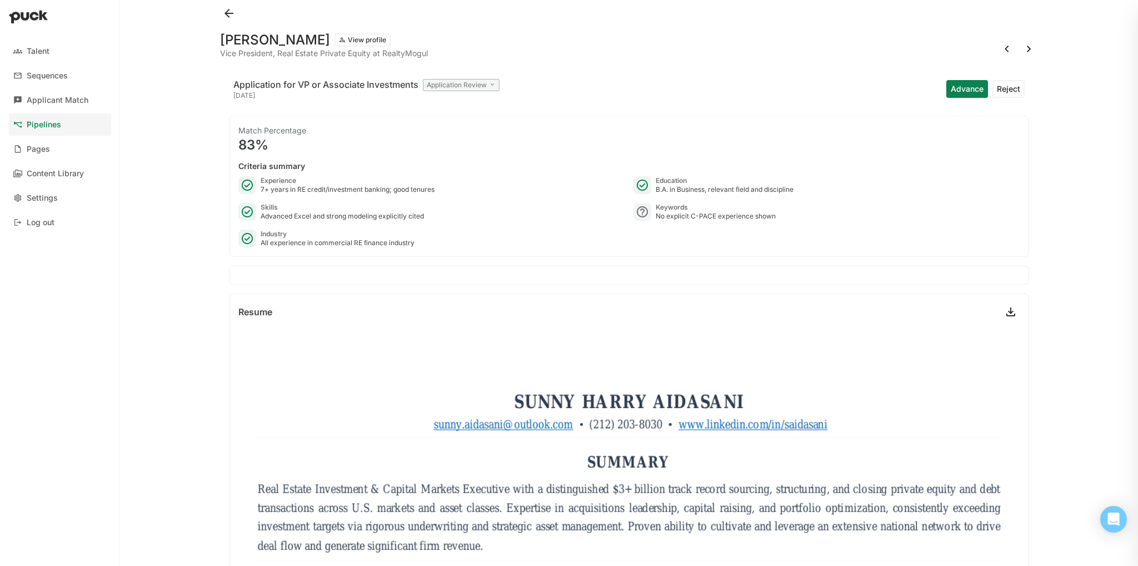
click at [1021, 49] on button at bounding box center [1029, 49] width 18 height 18
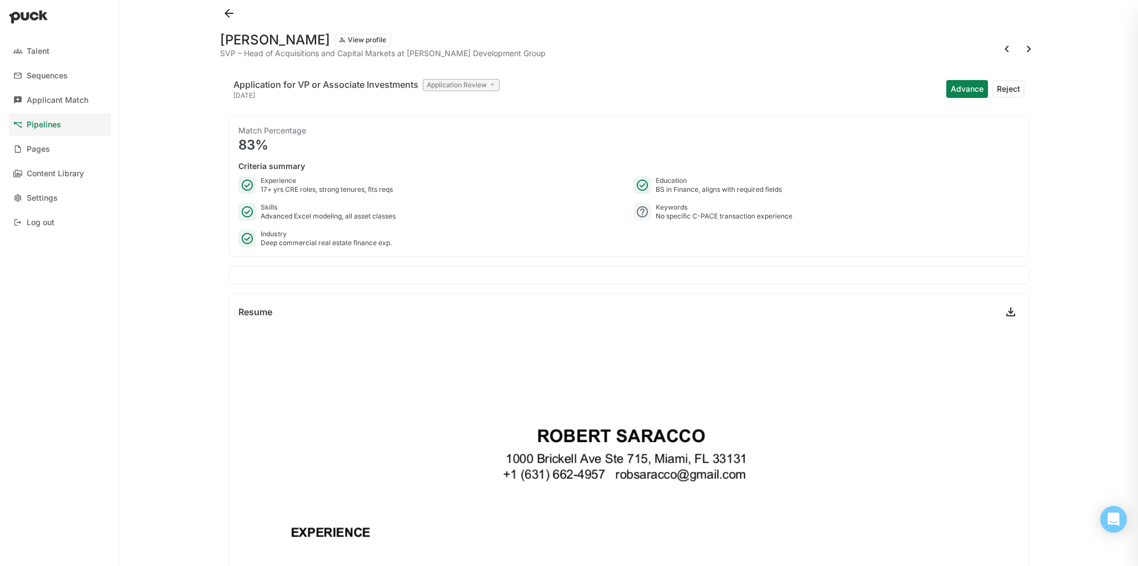
click at [1020, 49] on button at bounding box center [1029, 49] width 18 height 18
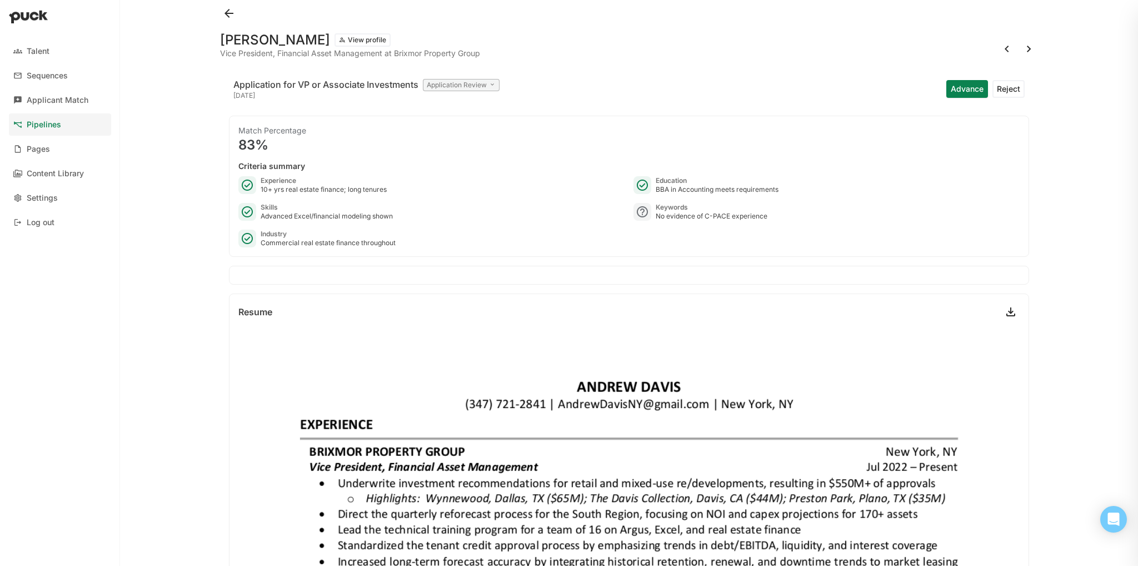
click at [1020, 52] on button at bounding box center [1029, 49] width 18 height 18
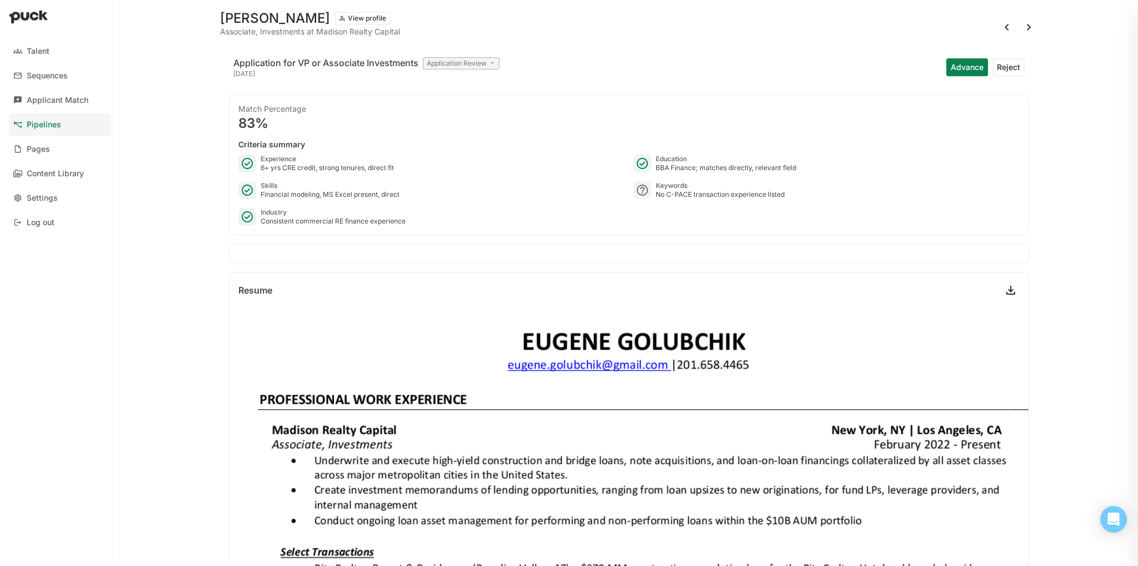
scroll to position [18, 0]
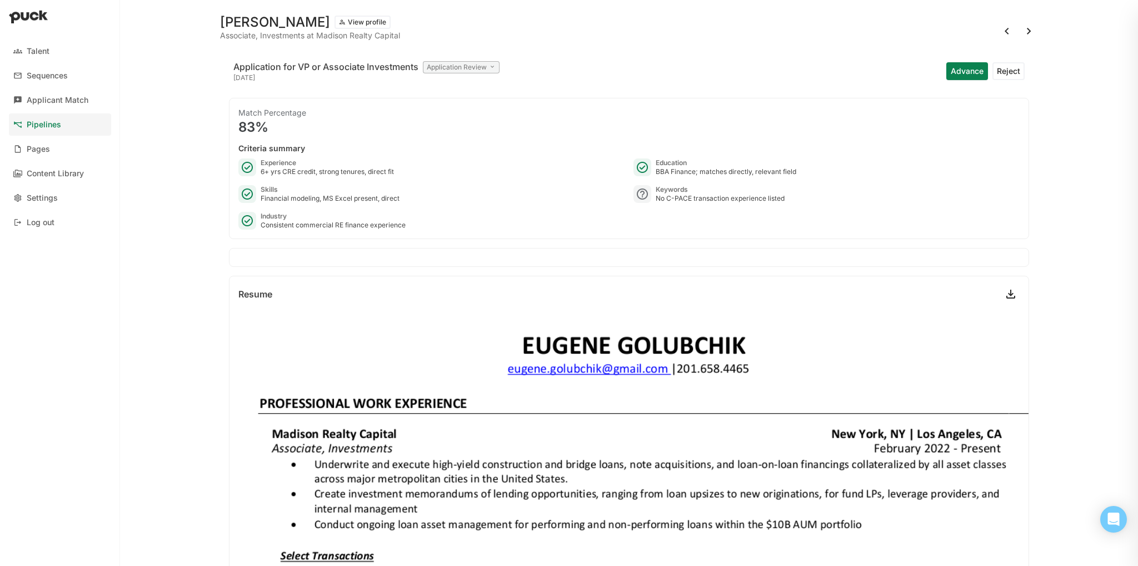
drag, startPoint x: 999, startPoint y: 74, endPoint x: 959, endPoint y: 78, distance: 40.7
click at [959, 78] on div "Advance Reject" at bounding box center [985, 71] width 78 height 27
click at [959, 78] on button "Advance" at bounding box center [967, 71] width 42 height 18
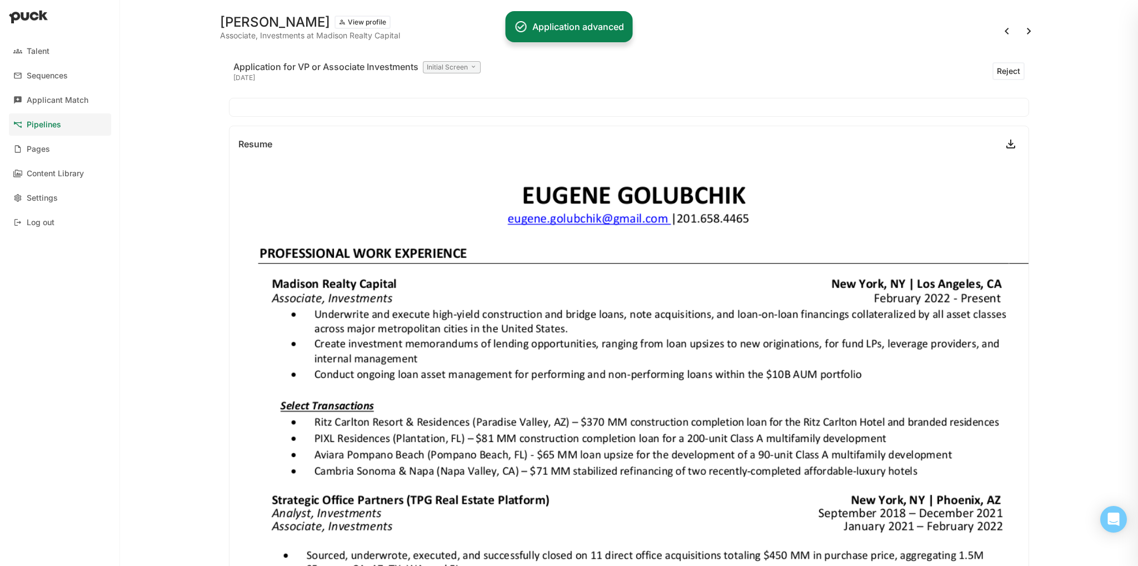
click at [1020, 32] on button at bounding box center [1029, 31] width 18 height 18
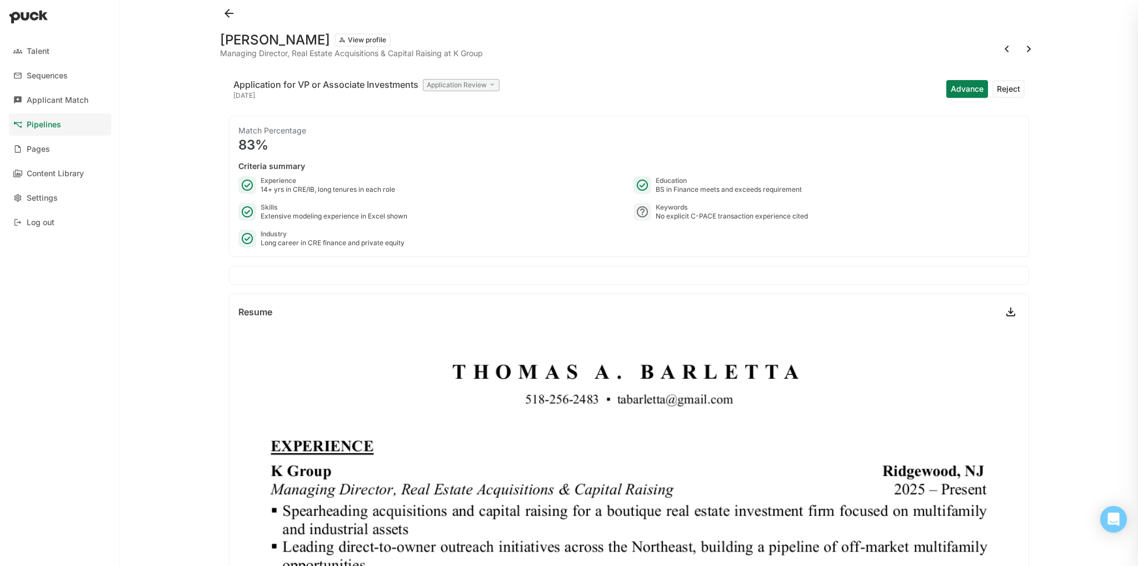
click at [1020, 48] on button at bounding box center [1029, 49] width 18 height 18
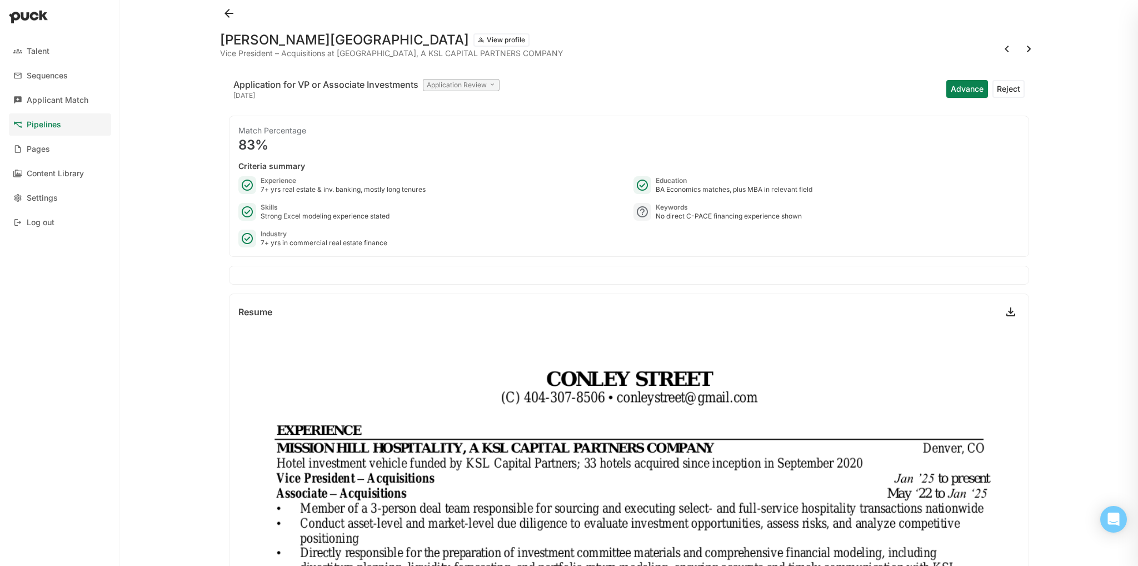
click at [1017, 37] on div "Conley Street View profile Vice President – Acquisitions at MISSION HILL HOSPIT…" at bounding box center [629, 45] width 818 height 36
click at [1020, 46] on button at bounding box center [1029, 49] width 18 height 18
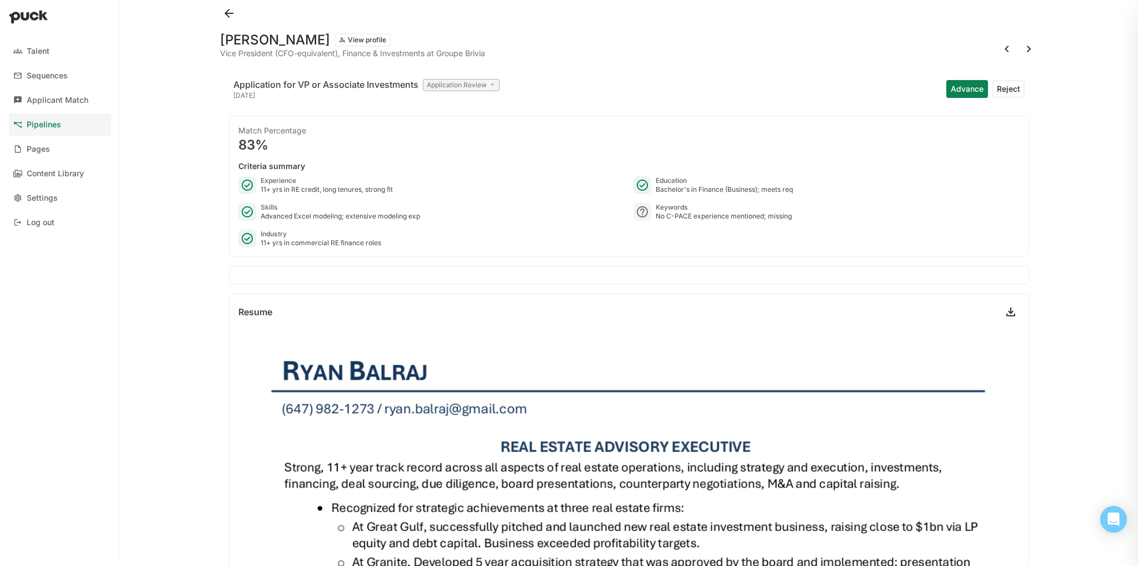
click at [1020, 47] on button at bounding box center [1029, 49] width 18 height 18
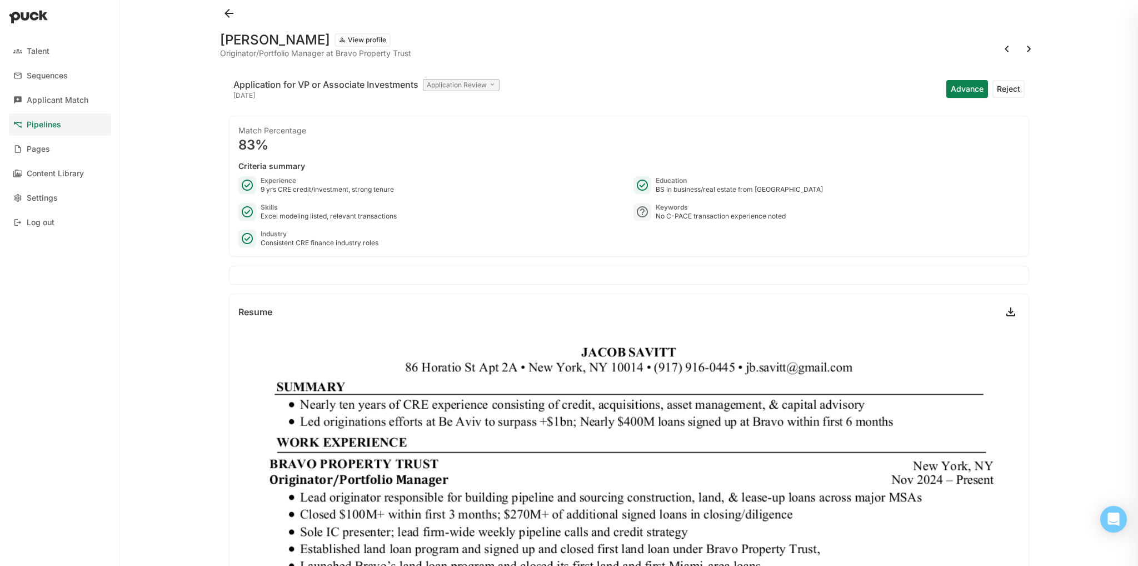
click at [968, 78] on div "Advance Reject" at bounding box center [985, 89] width 78 height 27
drag, startPoint x: 959, startPoint y: 89, endPoint x: 964, endPoint y: 83, distance: 7.1
click at [964, 83] on button "Advance" at bounding box center [967, 89] width 42 height 18
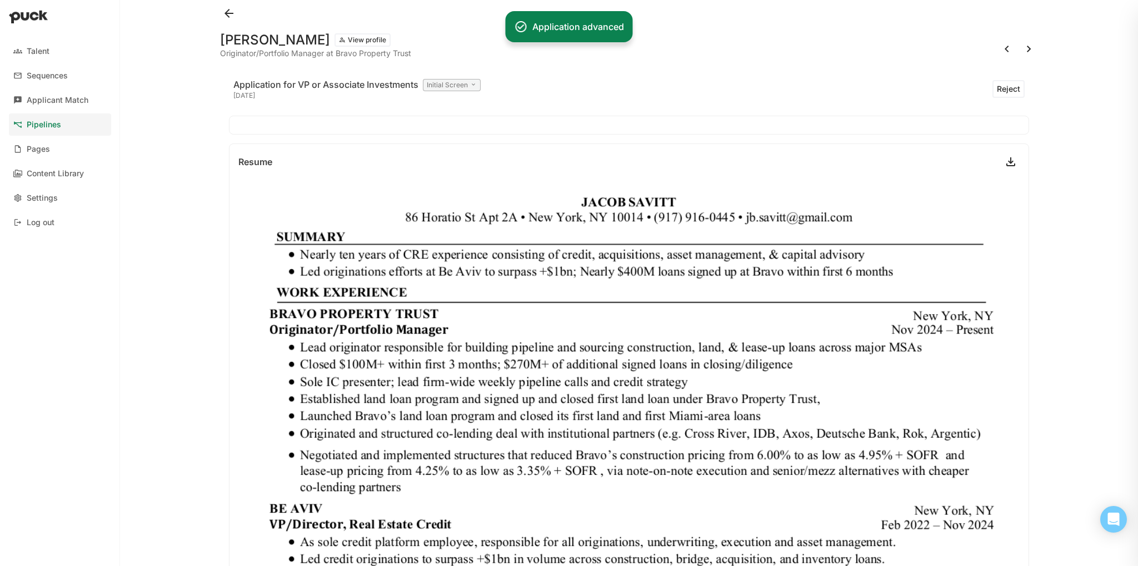
click at [1020, 52] on button at bounding box center [1029, 49] width 18 height 18
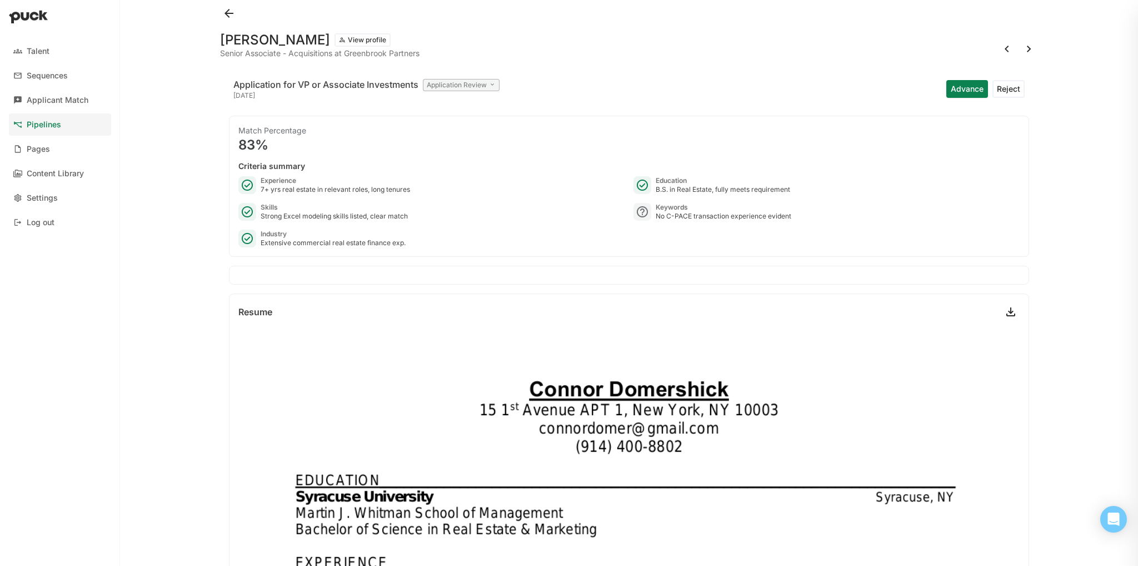
click at [1021, 49] on button at bounding box center [1029, 49] width 18 height 18
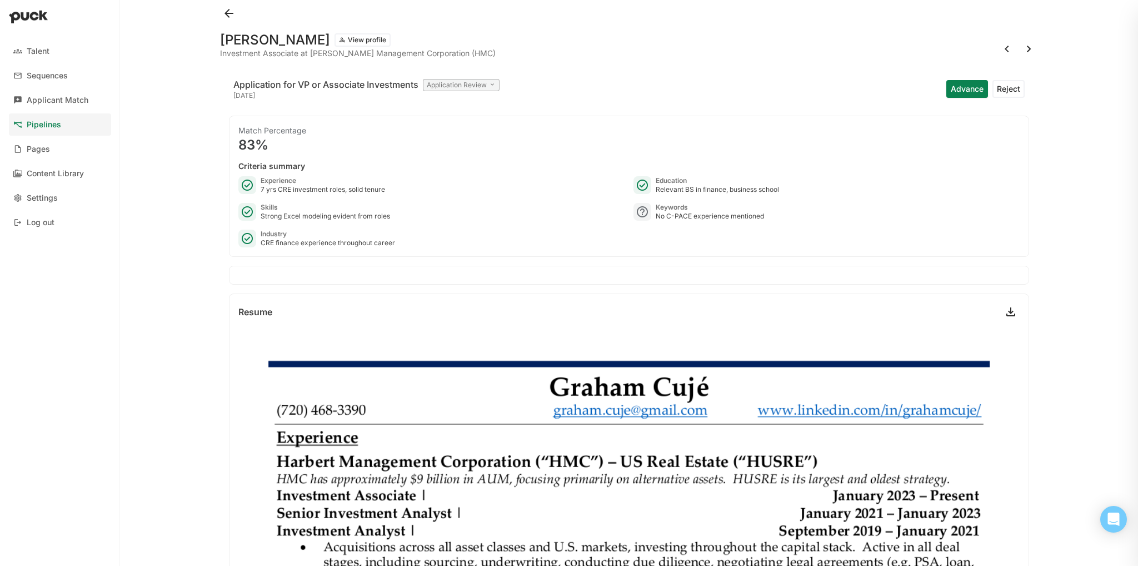
click at [1020, 48] on button at bounding box center [1029, 49] width 18 height 18
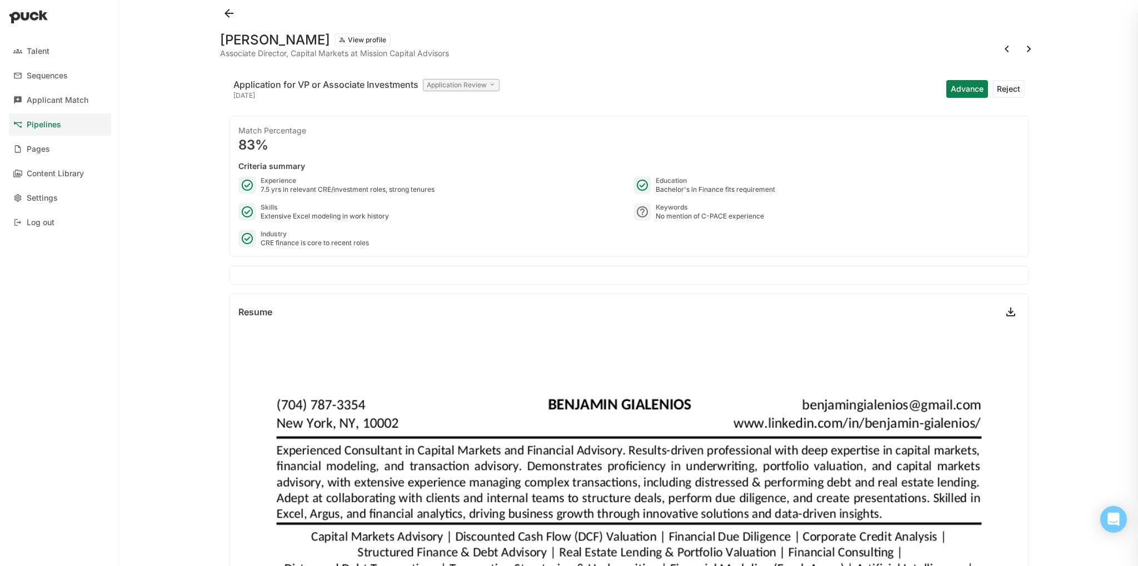
drag, startPoint x: 1014, startPoint y: 43, endPoint x: 1022, endPoint y: 49, distance: 10.0
click at [1022, 49] on button at bounding box center [1029, 49] width 18 height 18
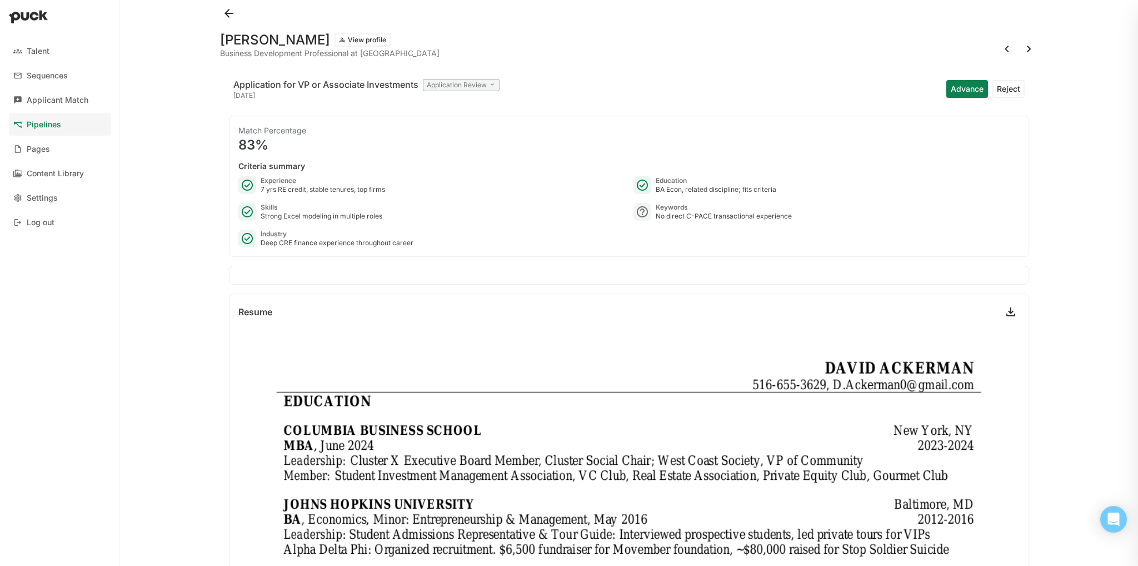
click at [1020, 47] on button at bounding box center [1029, 49] width 18 height 18
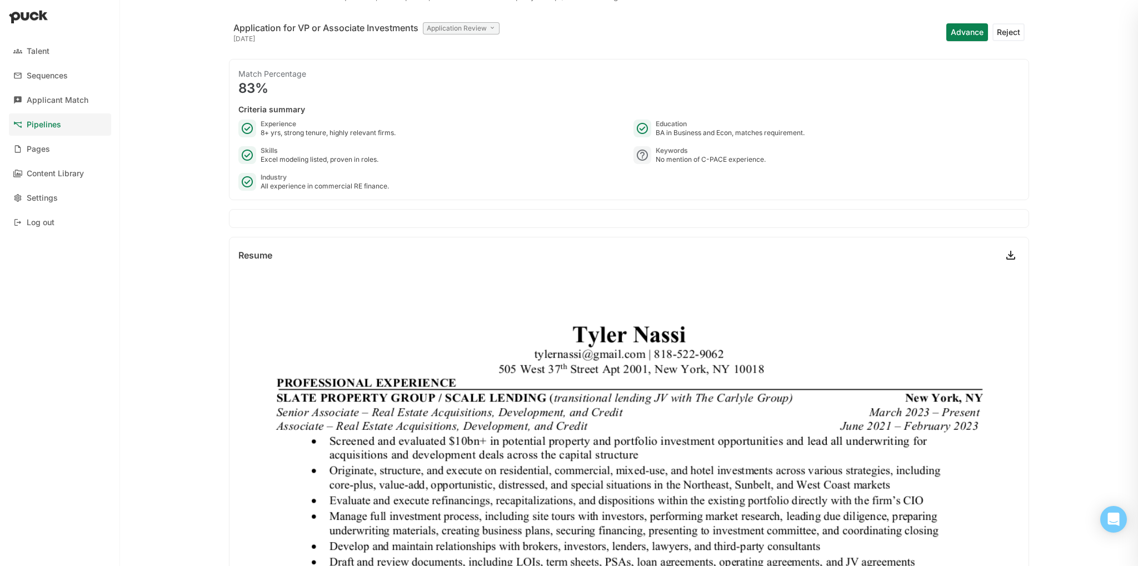
scroll to position [56, 0]
click at [949, 33] on button "Advance" at bounding box center [967, 33] width 42 height 18
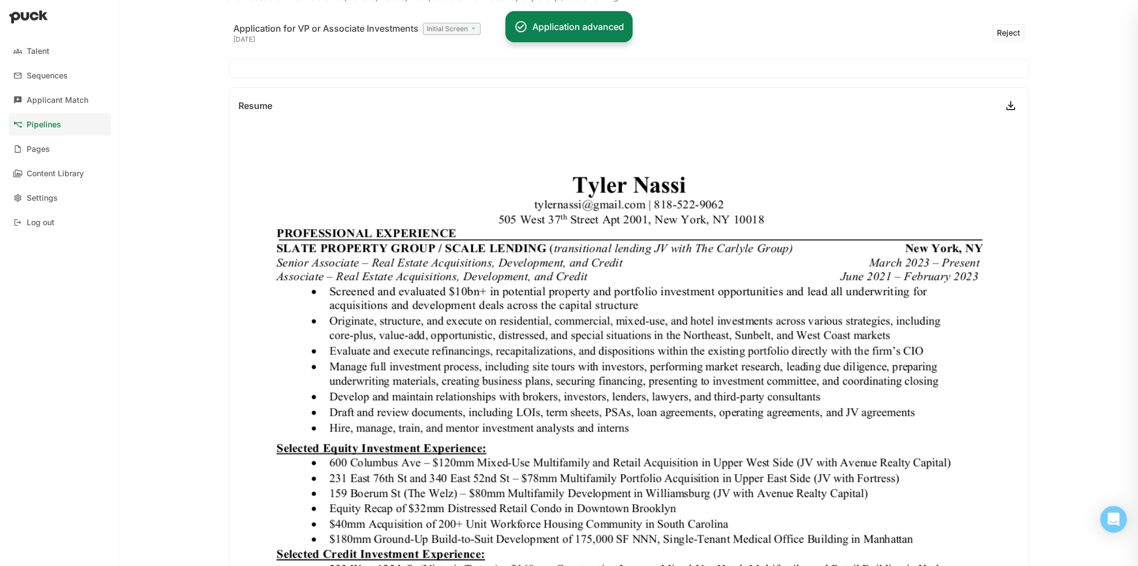
scroll to position [0, 0]
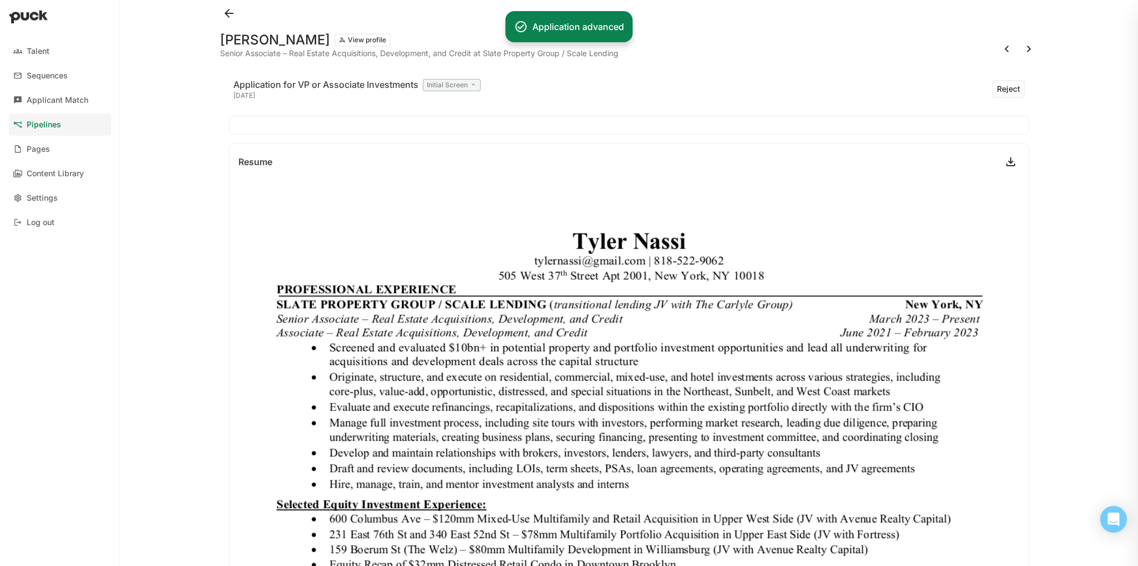
click at [1020, 54] on button at bounding box center [1029, 49] width 18 height 18
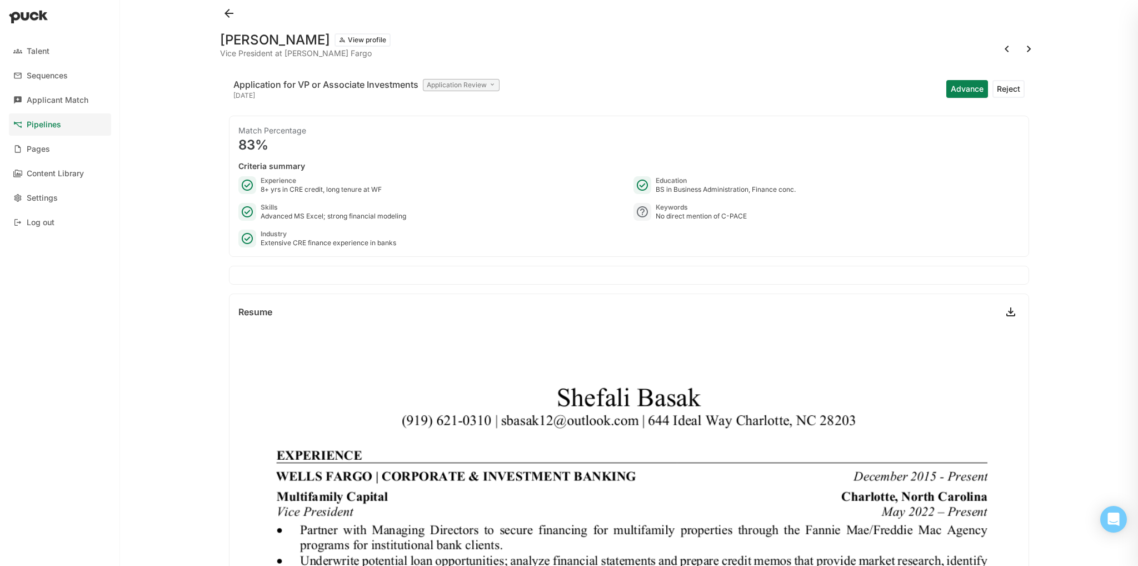
click at [1022, 51] on button at bounding box center [1029, 49] width 18 height 18
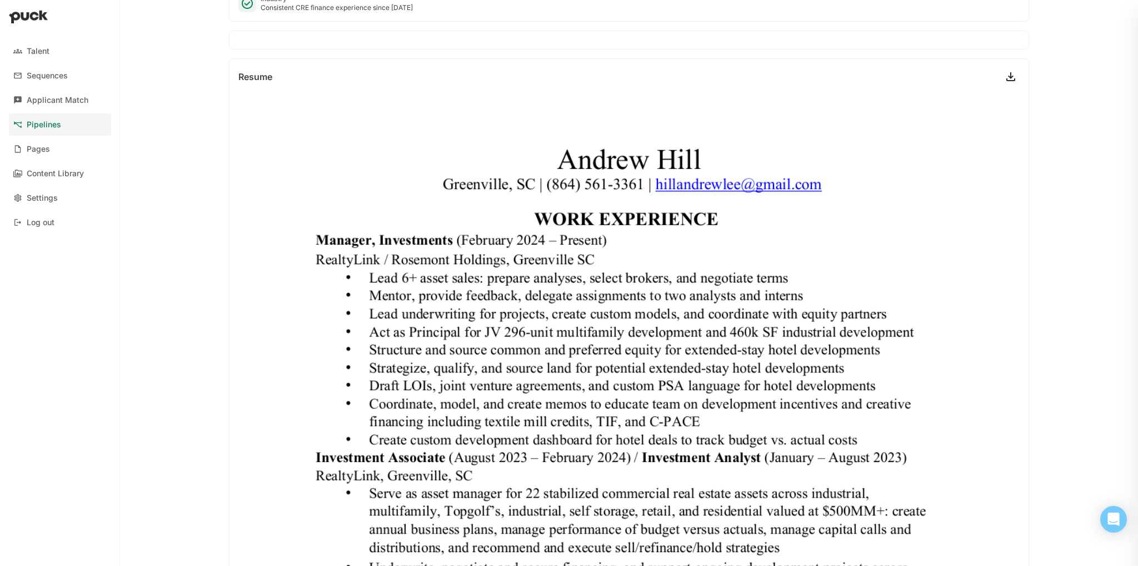
scroll to position [236, 0]
